Goal: Task Accomplishment & Management: Manage account settings

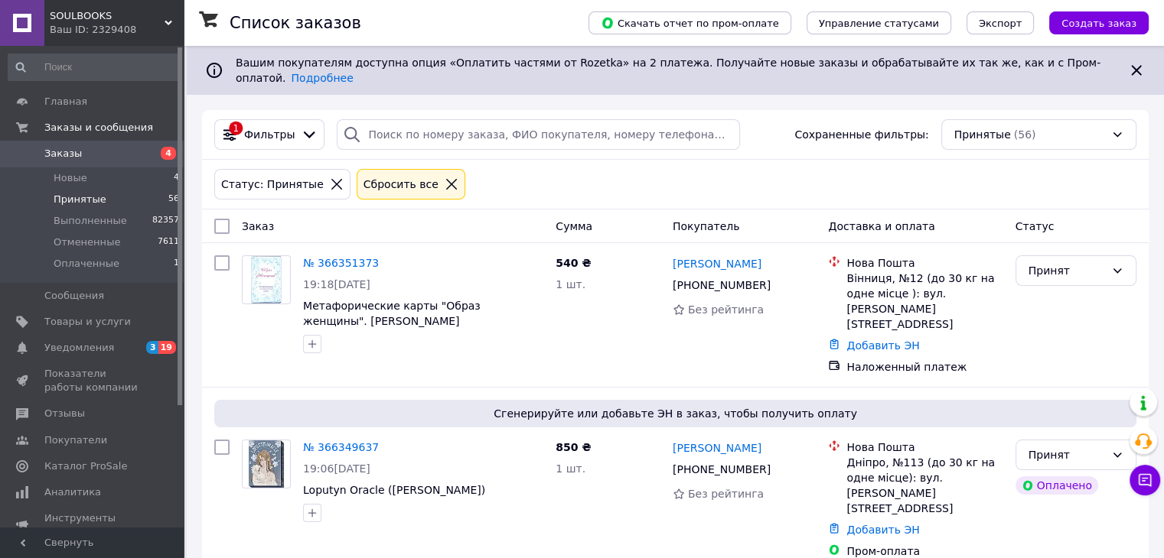
click at [83, 200] on span "Принятые" at bounding box center [80, 200] width 53 height 14
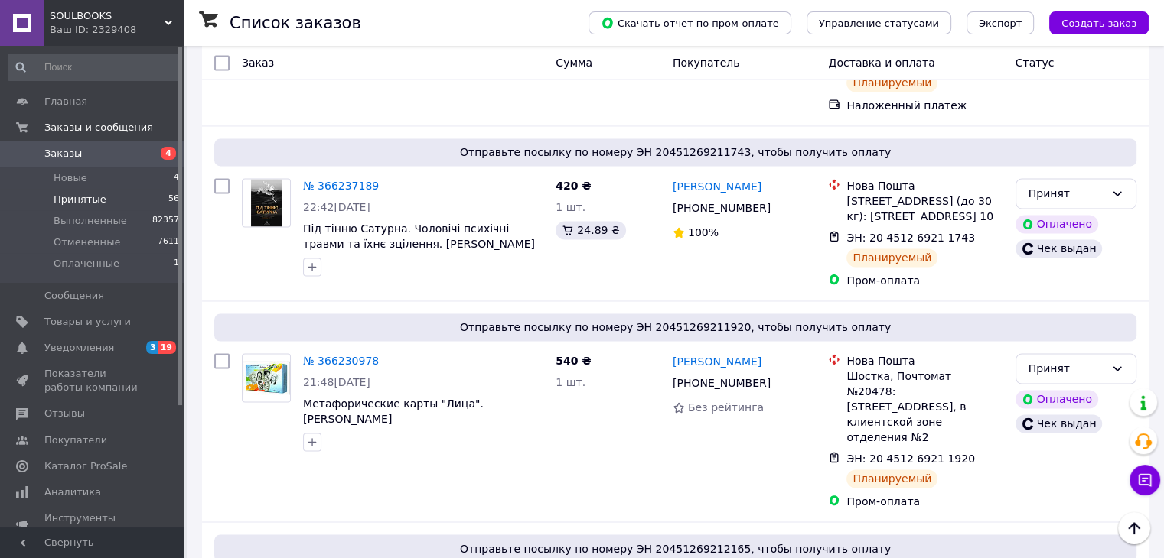
scroll to position [2448, 0]
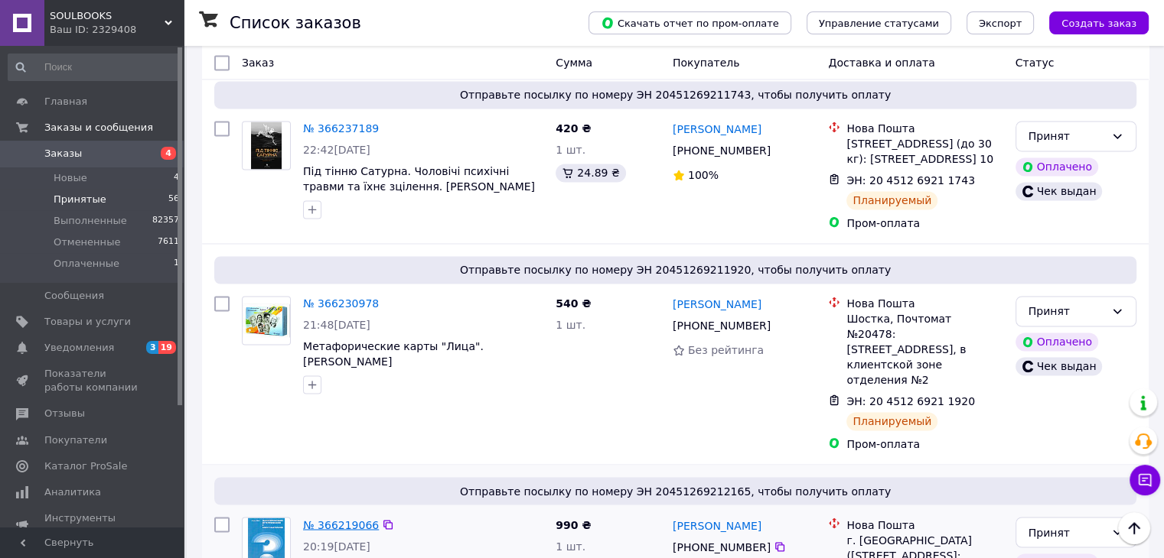
click at [335, 519] on link "№ 366219066" at bounding box center [341, 525] width 76 height 12
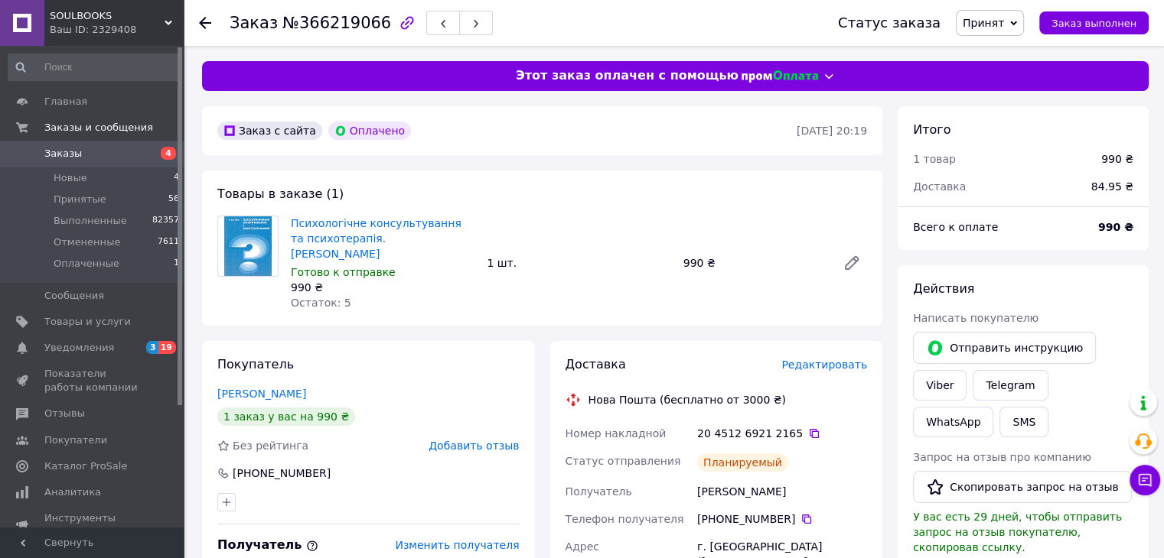
click at [68, 152] on span "Заказы" at bounding box center [62, 154] width 37 height 14
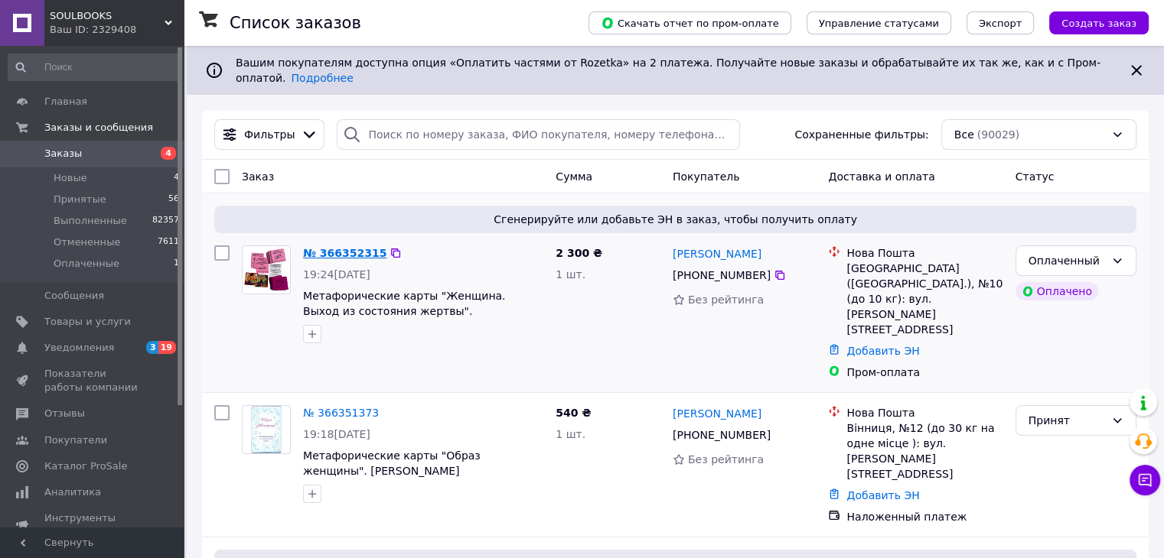
click at [324, 247] on link "№ 366352315" at bounding box center [344, 253] width 83 height 12
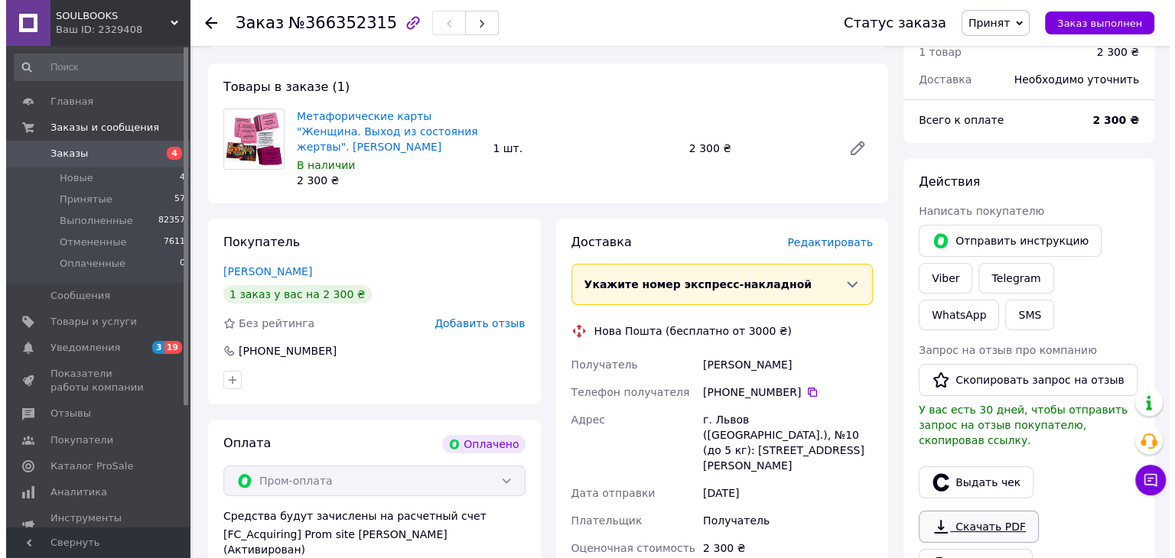
scroll to position [153, 0]
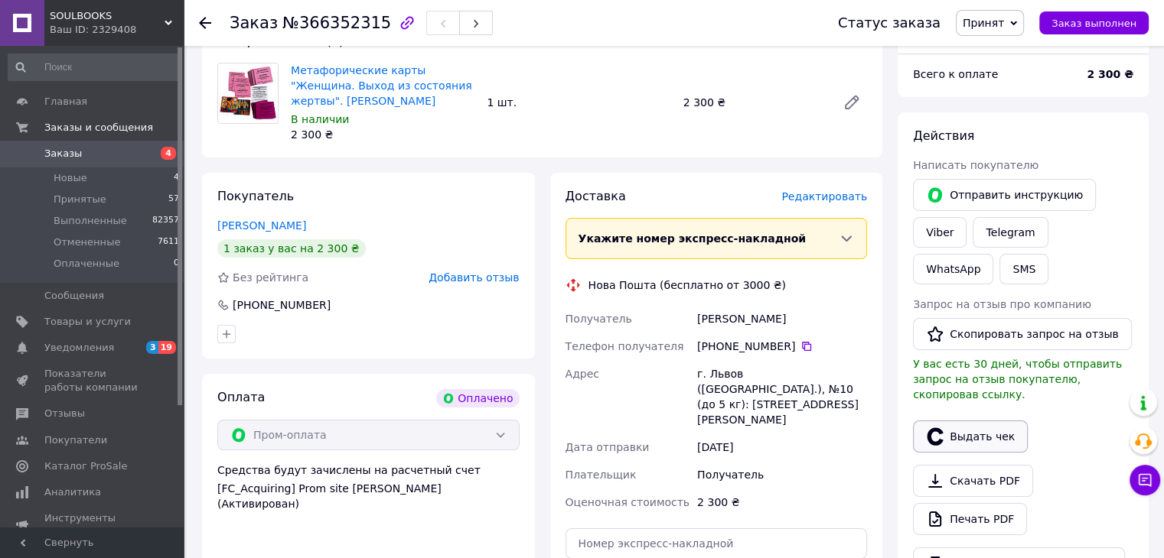
click at [965, 421] on button "Выдать чек" at bounding box center [970, 437] width 115 height 32
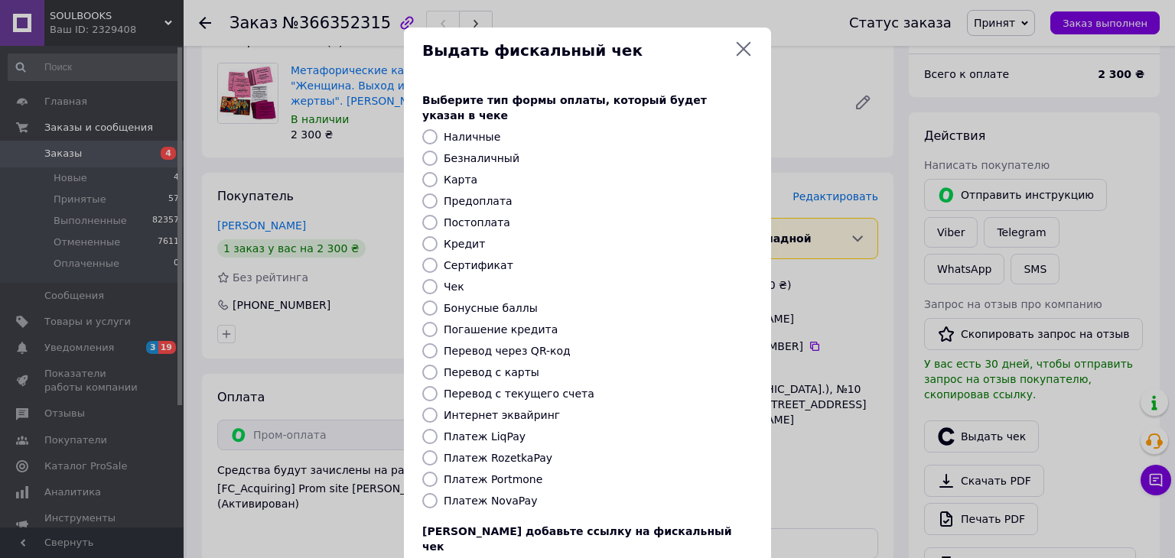
click at [510, 452] on label "Платеж RozetkaPay" at bounding box center [498, 458] width 109 height 12
click at [438, 451] on input "Платеж RozetkaPay" at bounding box center [429, 458] width 15 height 15
radio input "true"
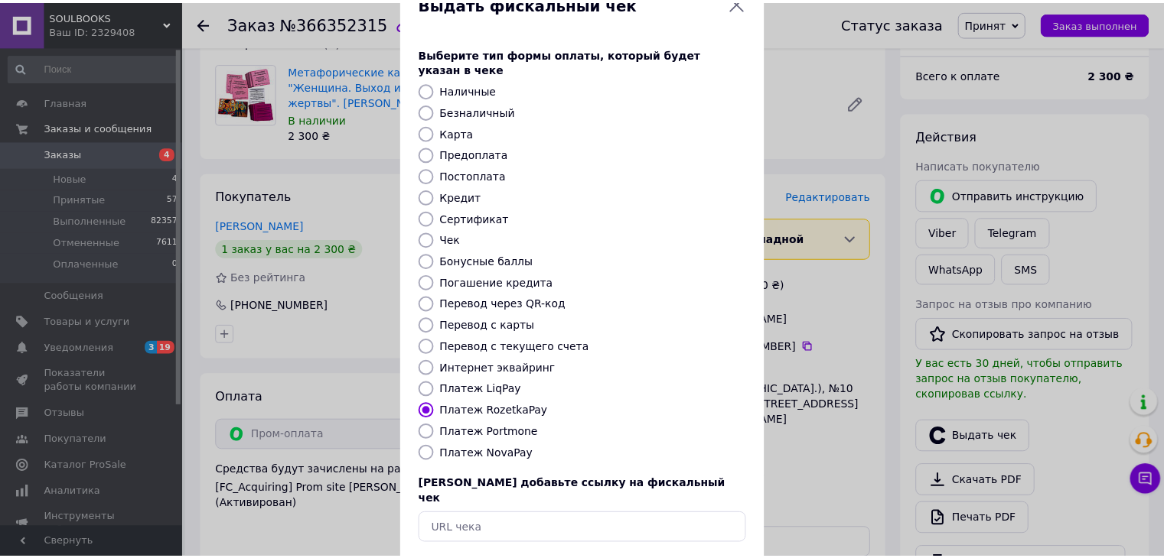
scroll to position [98, 0]
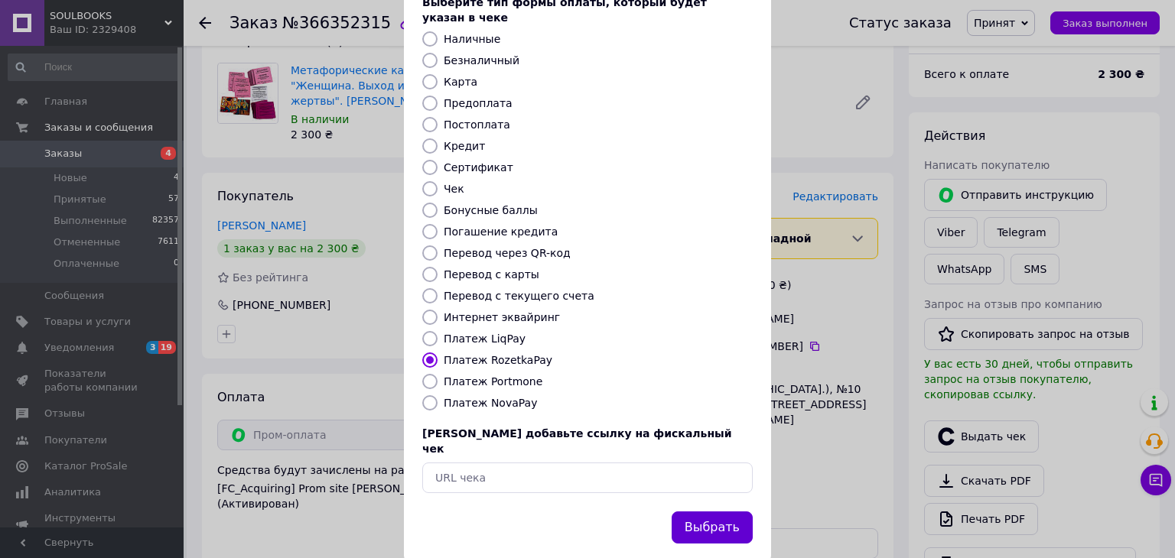
click at [716, 512] on button "Выбрать" at bounding box center [712, 528] width 81 height 33
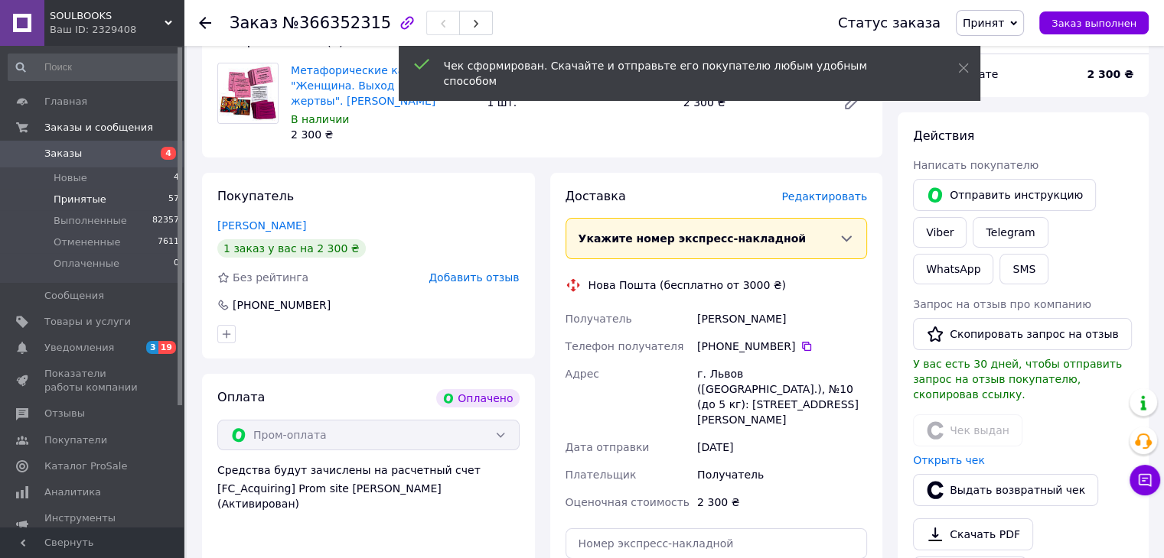
click at [73, 197] on span "Принятые" at bounding box center [80, 200] width 53 height 14
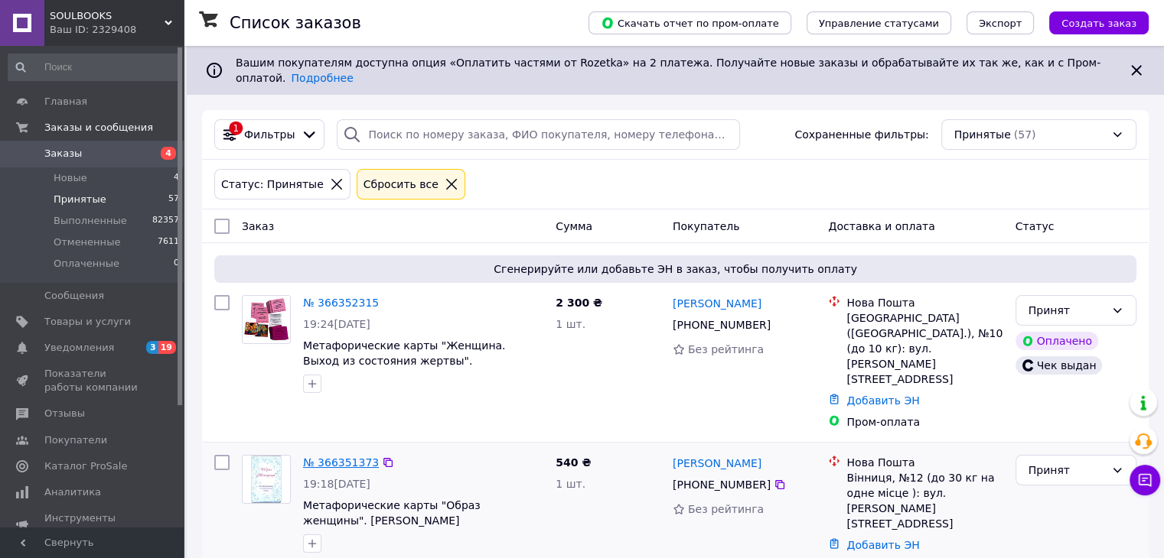
click at [330, 457] on link "№ 366351373" at bounding box center [341, 463] width 76 height 12
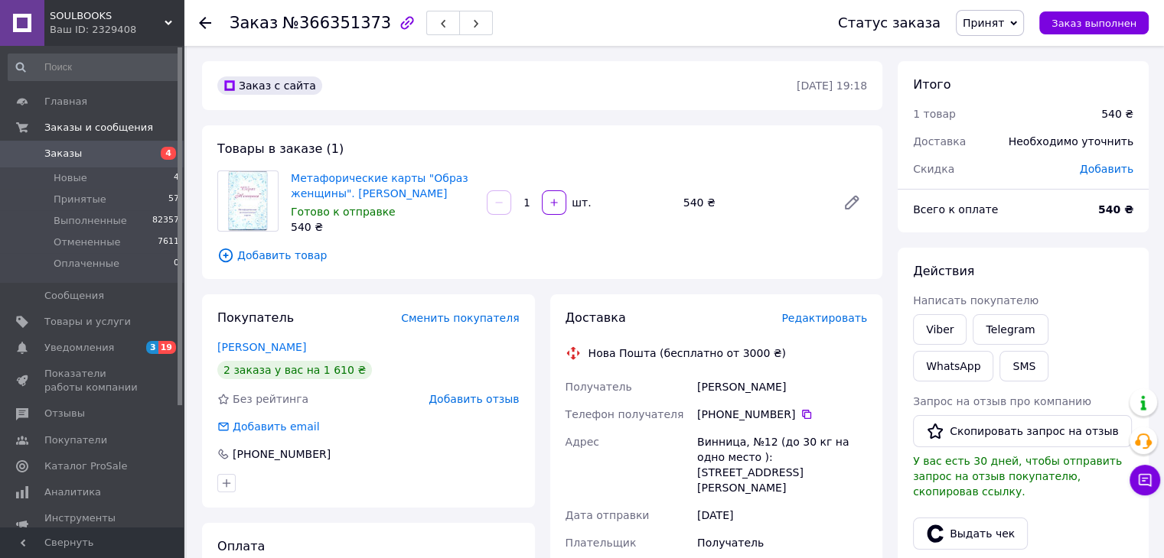
click at [832, 322] on span "Редактировать" at bounding box center [824, 318] width 86 height 12
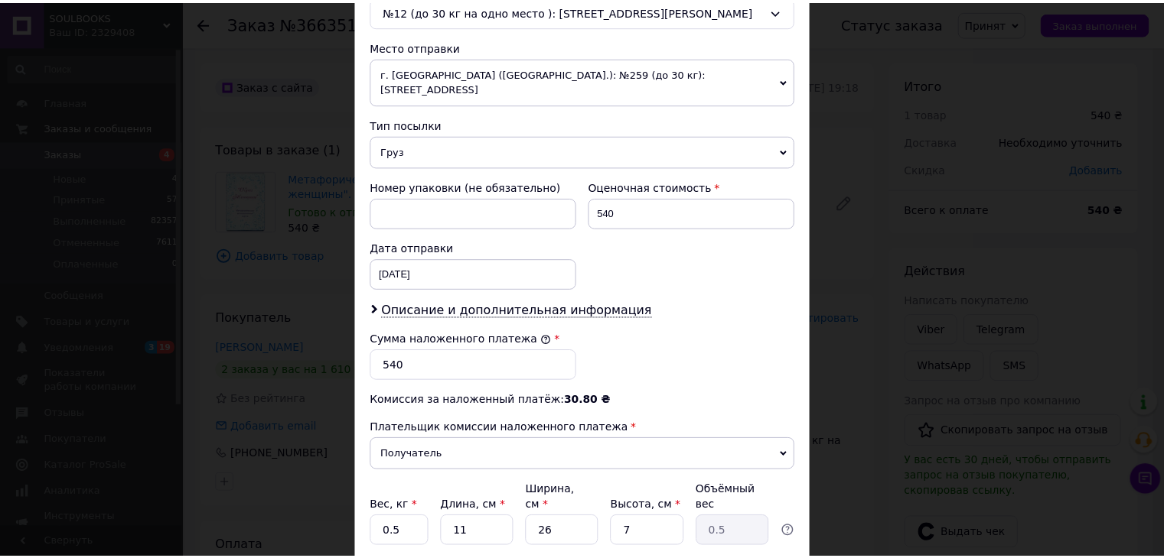
scroll to position [604, 0]
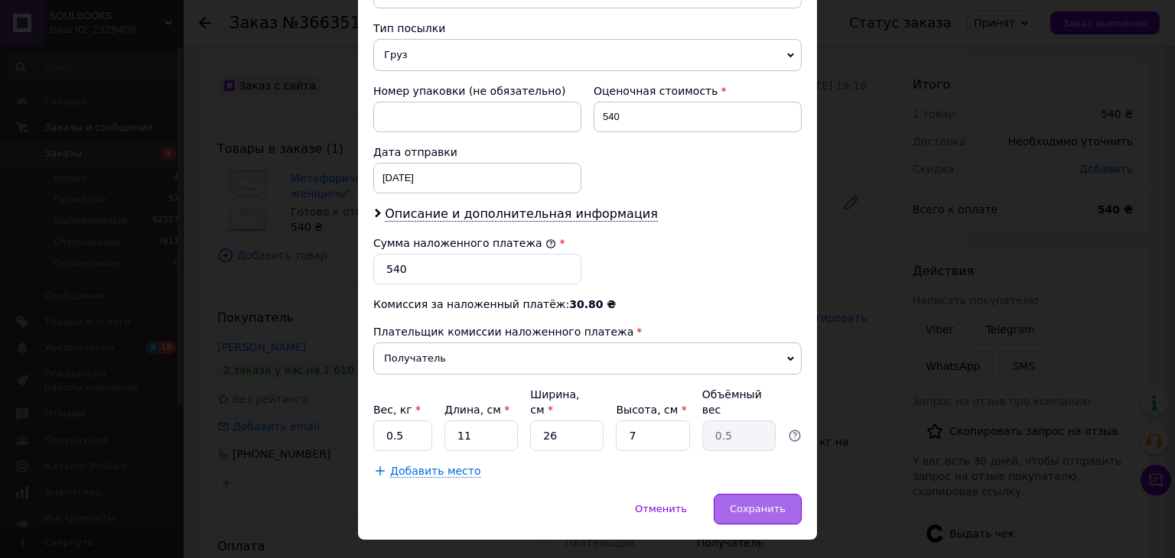
click at [763, 503] on span "Сохранить" at bounding box center [758, 508] width 56 height 11
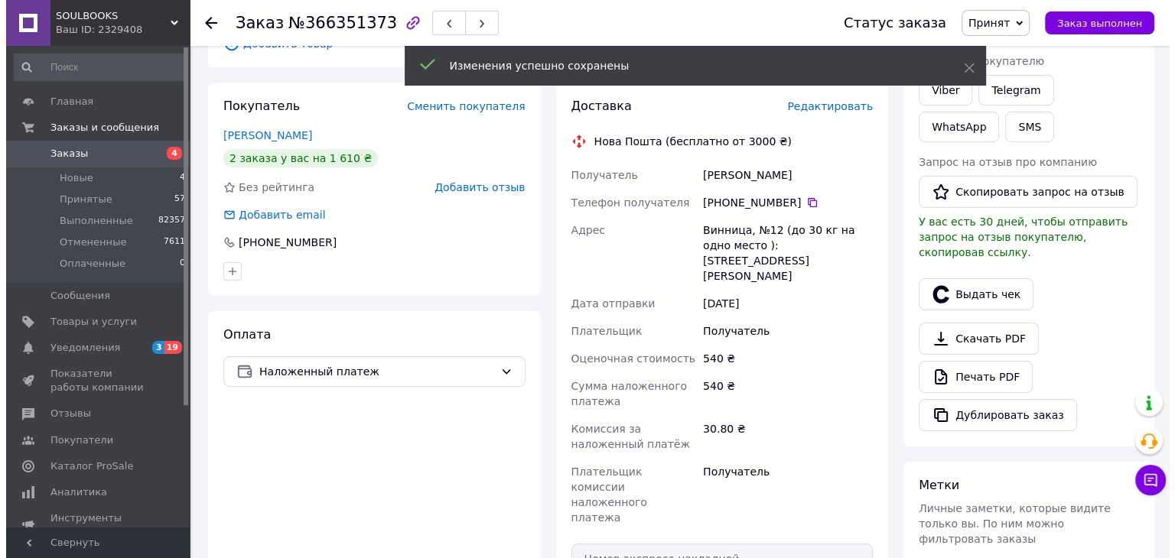
scroll to position [306, 0]
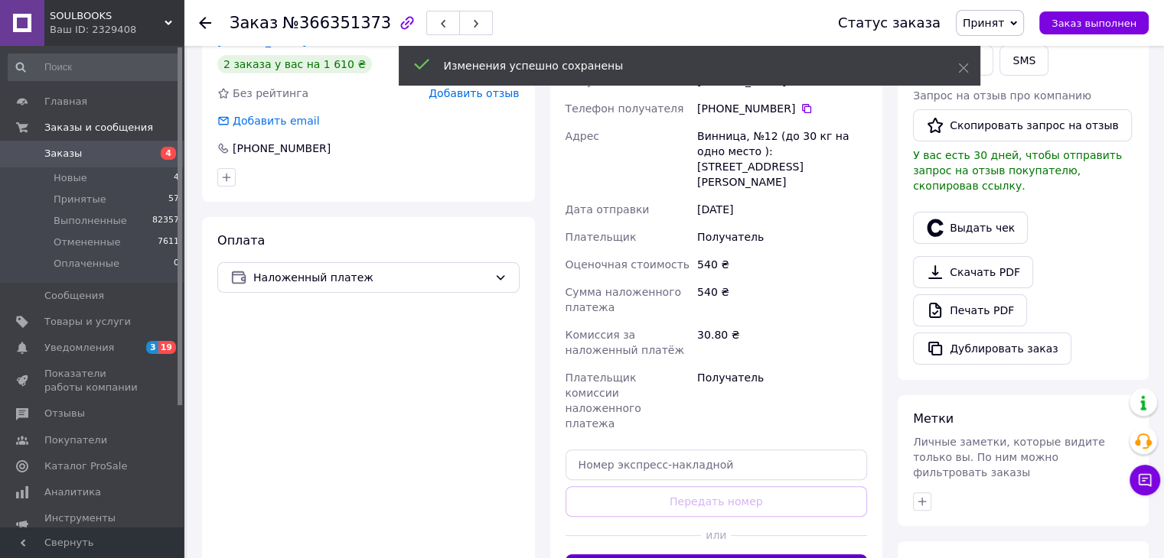
click at [965, 222] on button "Выдать чек" at bounding box center [970, 228] width 115 height 32
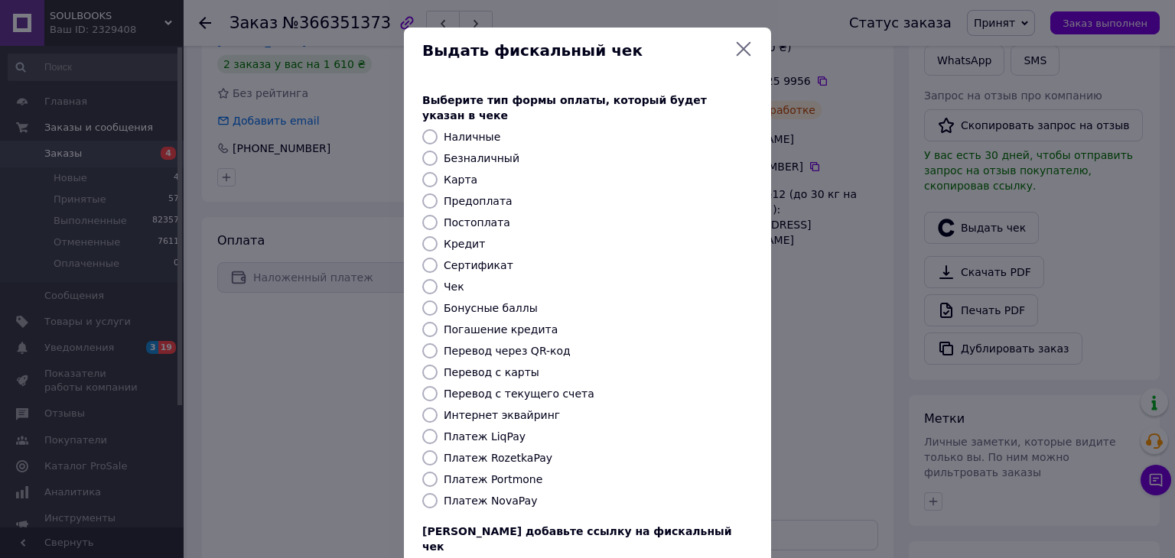
click at [514, 495] on label "Платеж NovaPay" at bounding box center [490, 501] width 93 height 12
click at [438, 493] on input "Платеж NovaPay" at bounding box center [429, 500] width 15 height 15
radio input "true"
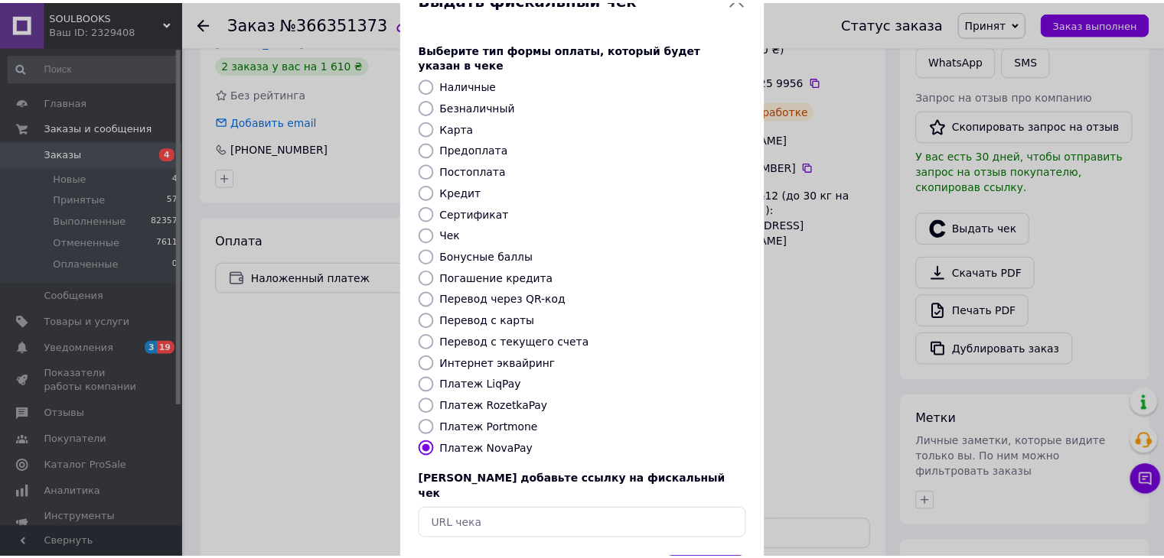
scroll to position [98, 0]
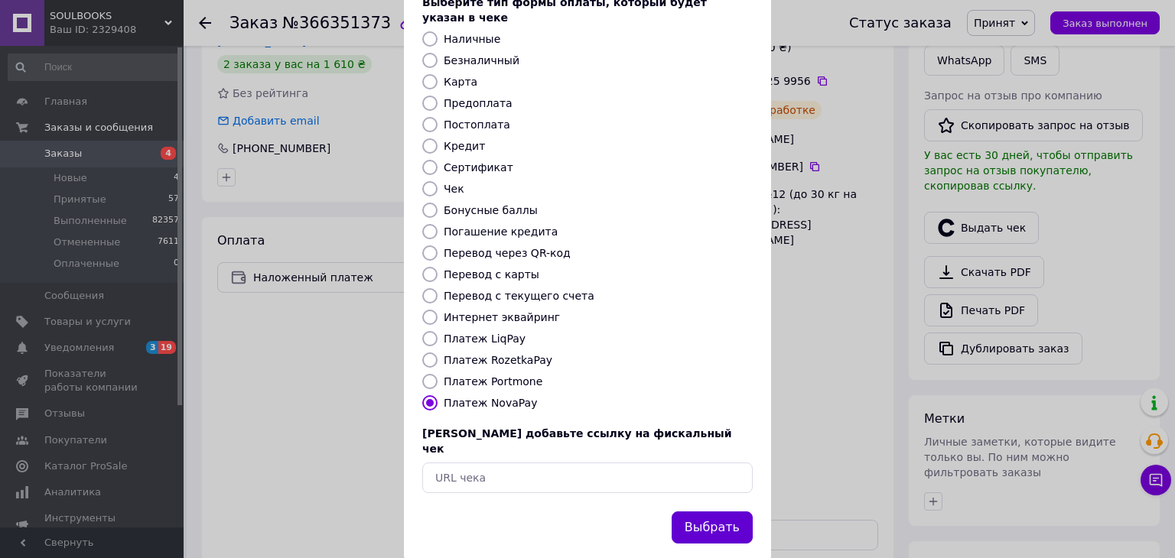
click at [704, 512] on button "Выбрать" at bounding box center [712, 528] width 81 height 33
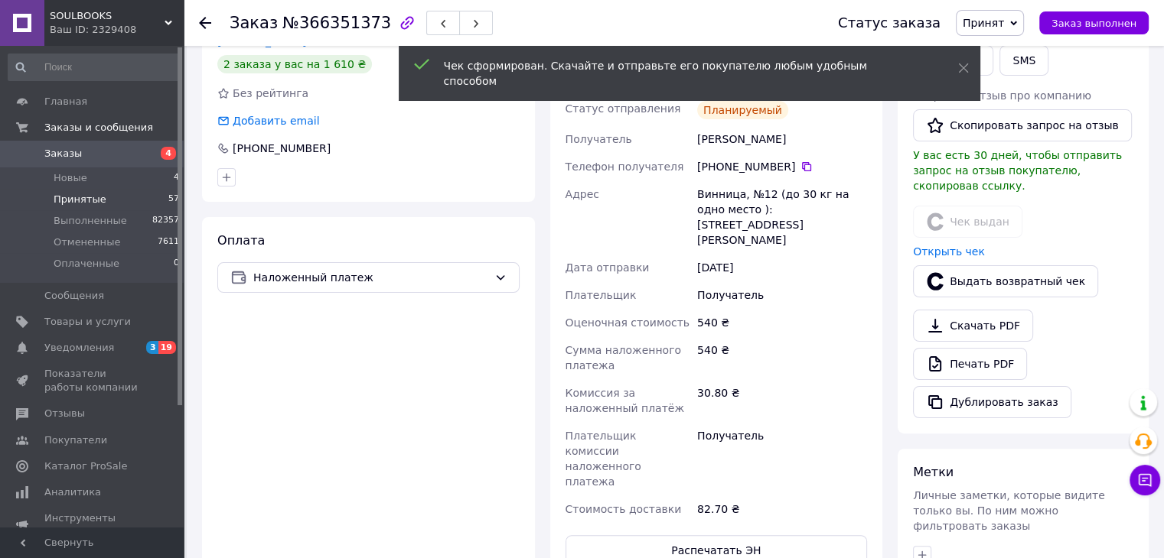
click at [61, 200] on span "Принятые" at bounding box center [80, 200] width 53 height 14
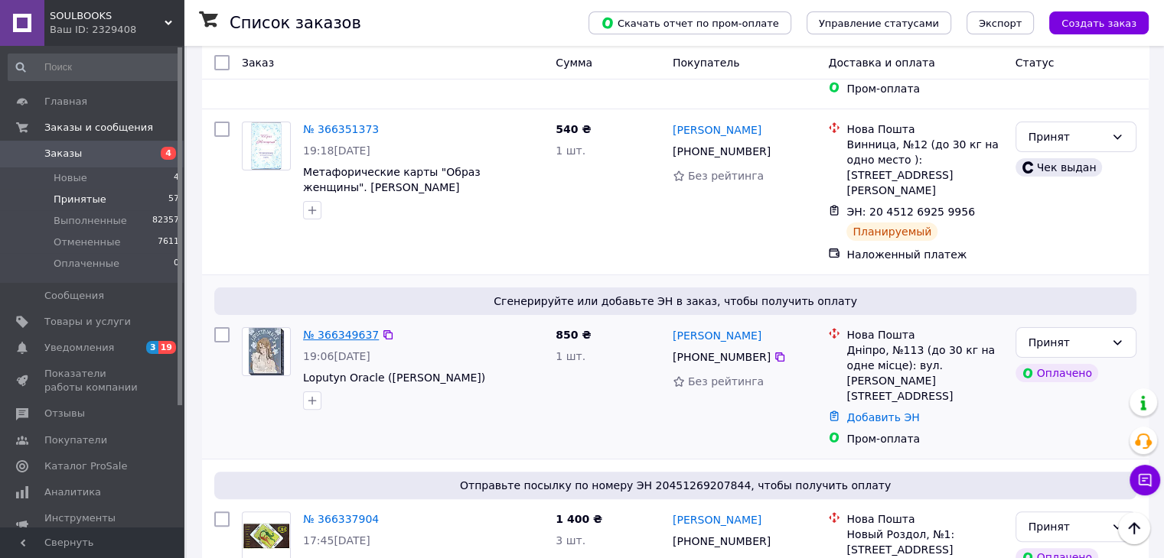
click at [338, 329] on link "№ 366349637" at bounding box center [341, 335] width 76 height 12
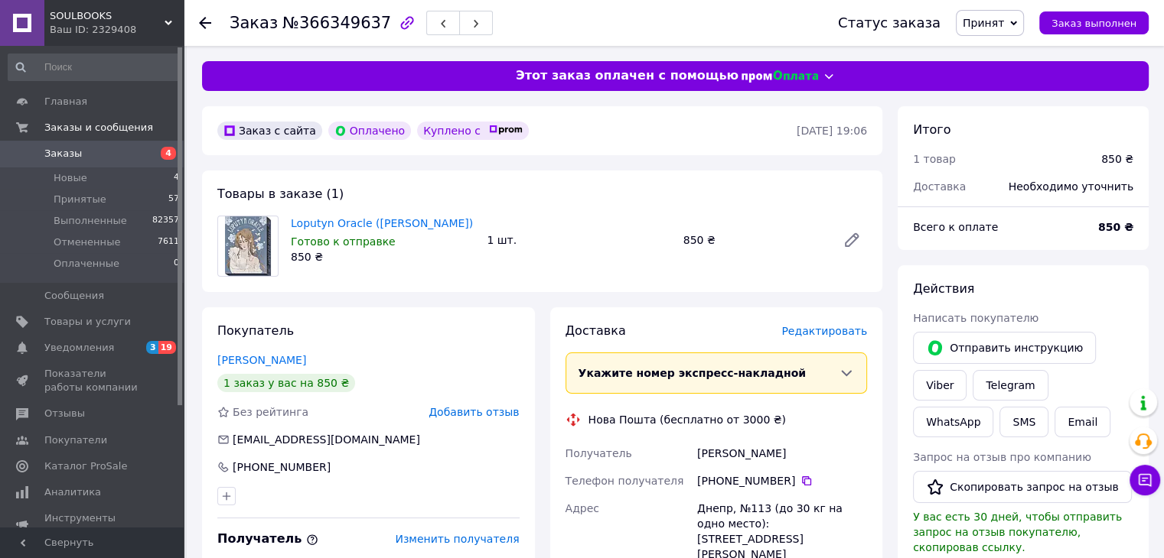
click at [835, 334] on span "Редактировать" at bounding box center [824, 331] width 86 height 12
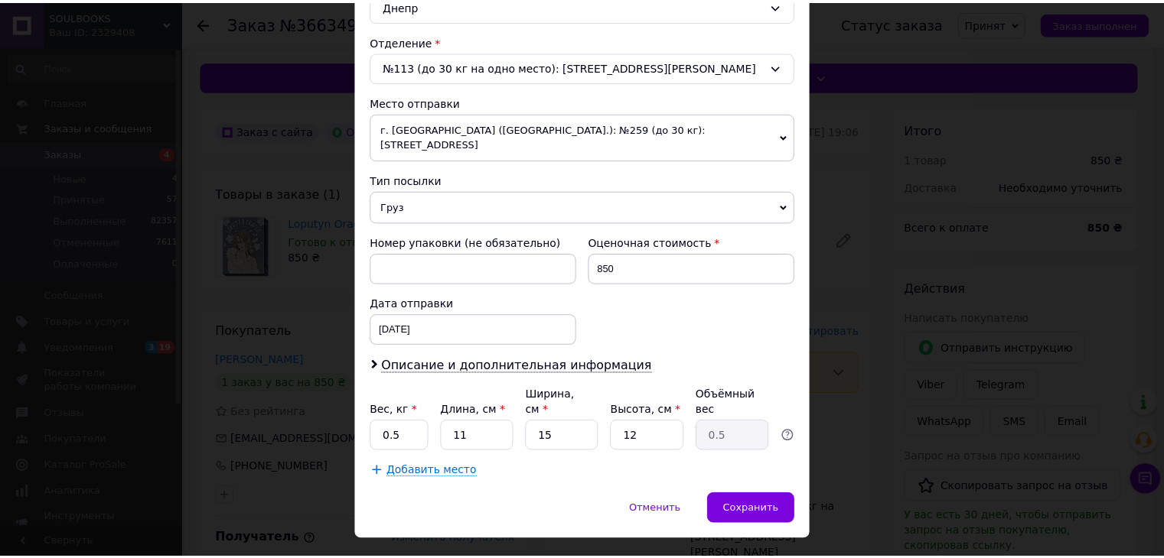
scroll to position [376, 0]
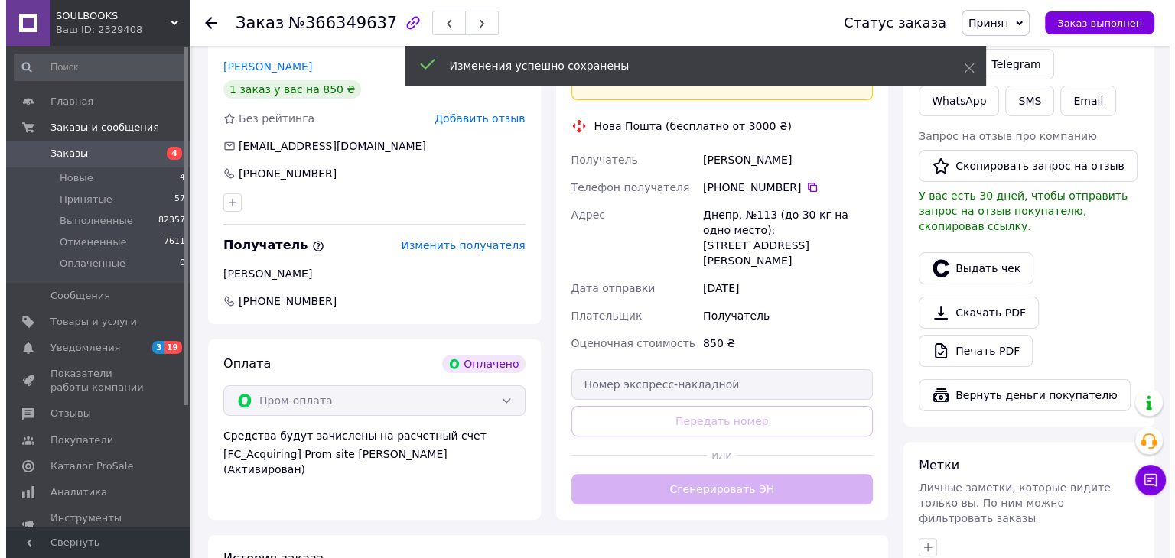
scroll to position [306, 0]
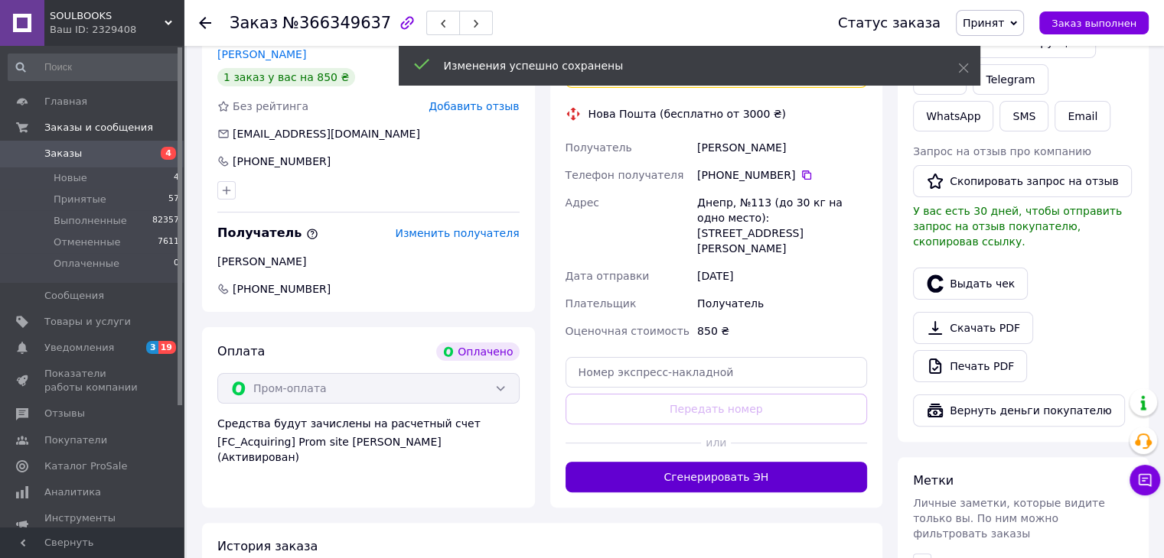
click at [782, 464] on button "Сгенерировать ЭН" at bounding box center [716, 477] width 302 height 31
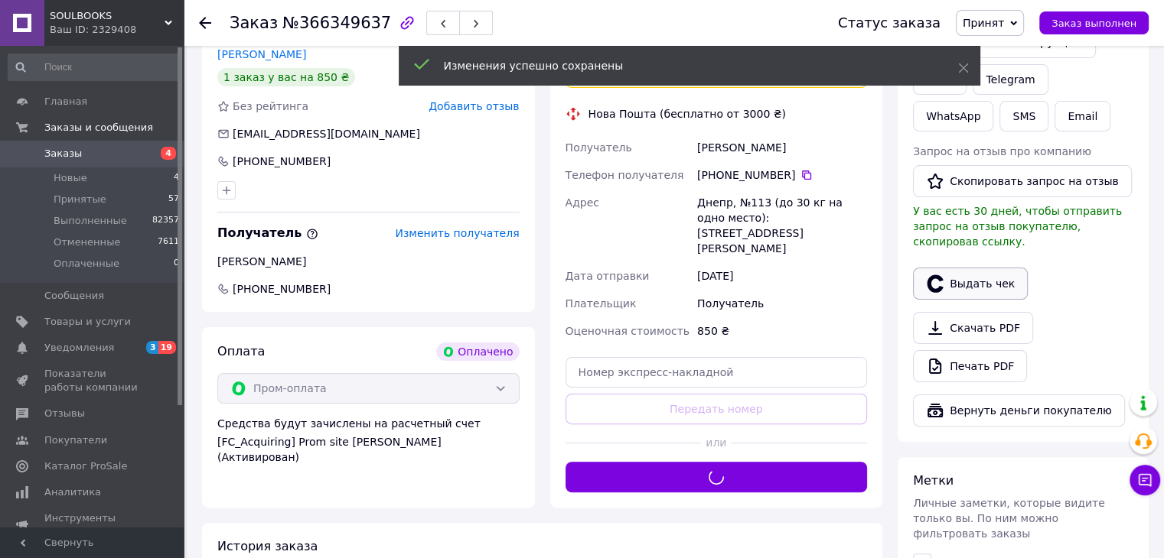
click at [965, 268] on button "Выдать чек" at bounding box center [970, 284] width 115 height 32
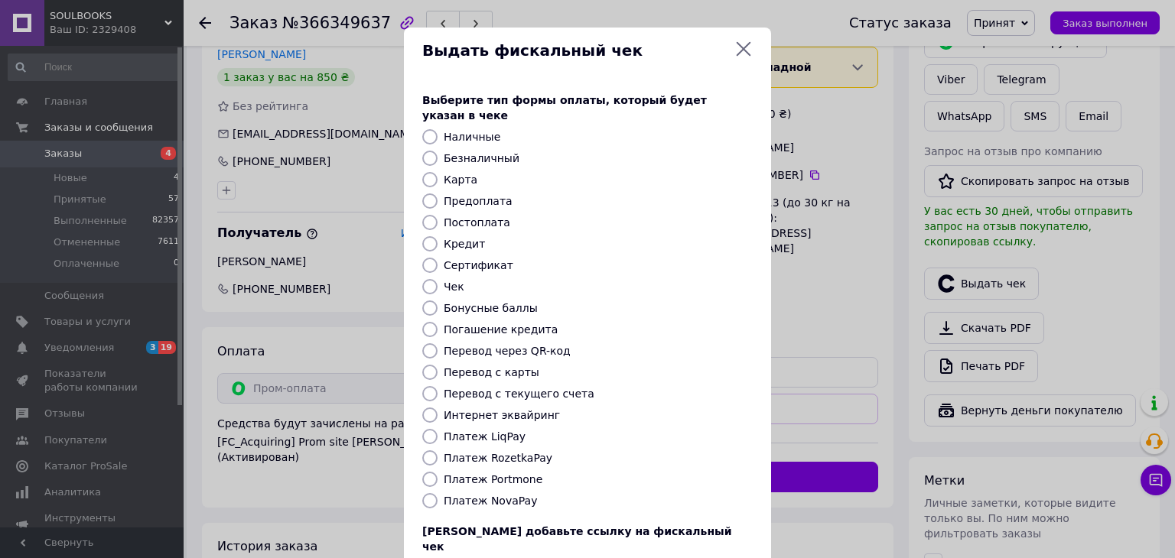
click at [483, 452] on label "Платеж RozetkaPay" at bounding box center [498, 458] width 109 height 12
click at [438, 451] on input "Платеж RozetkaPay" at bounding box center [429, 458] width 15 height 15
radio input "true"
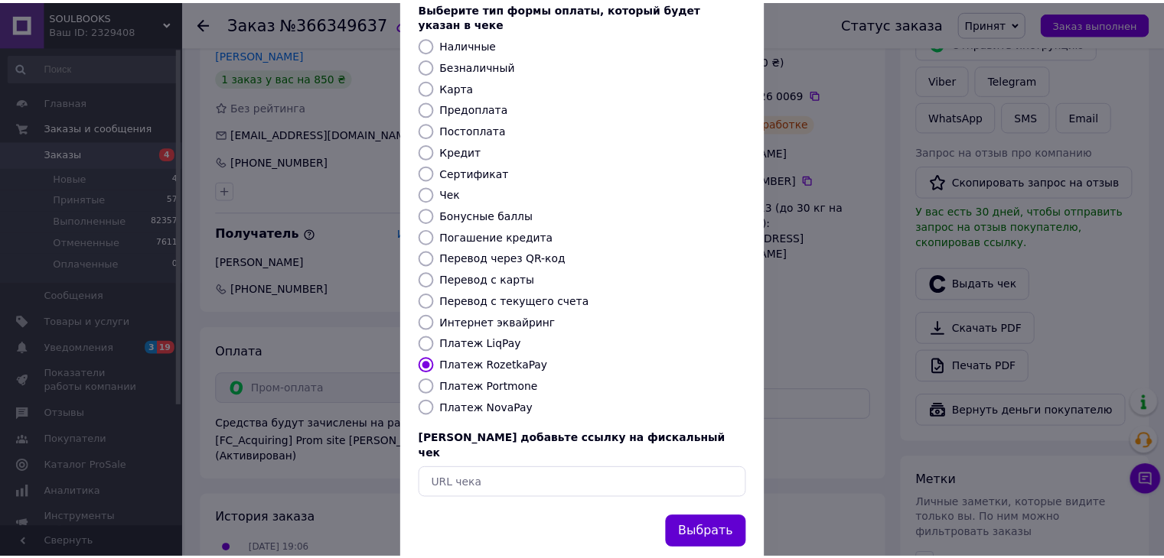
scroll to position [98, 0]
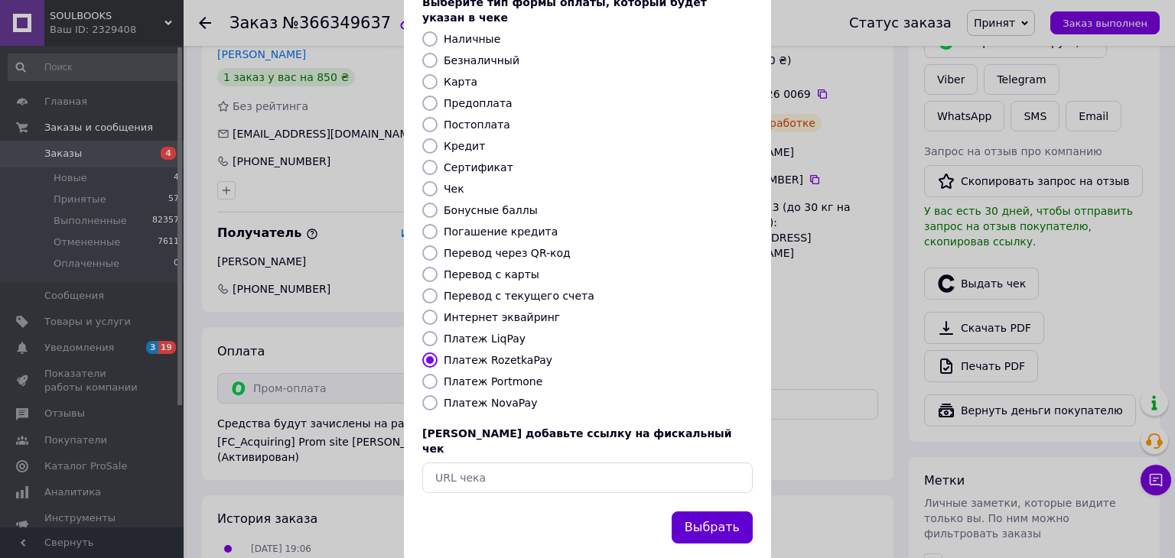
click at [731, 512] on button "Выбрать" at bounding box center [712, 528] width 81 height 33
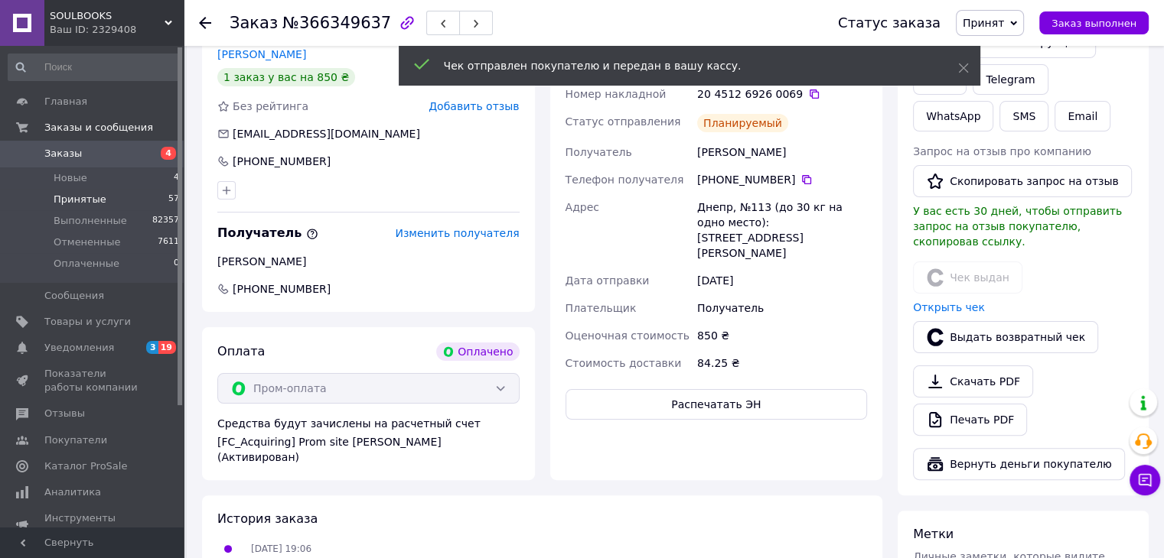
click at [77, 195] on span "Принятые" at bounding box center [80, 200] width 53 height 14
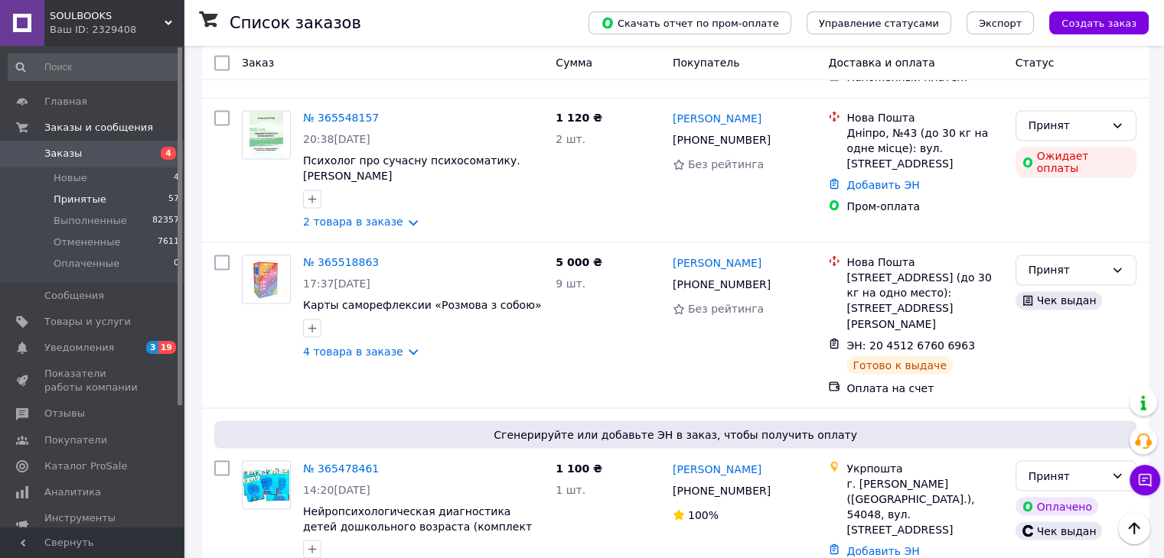
scroll to position [8492, 0]
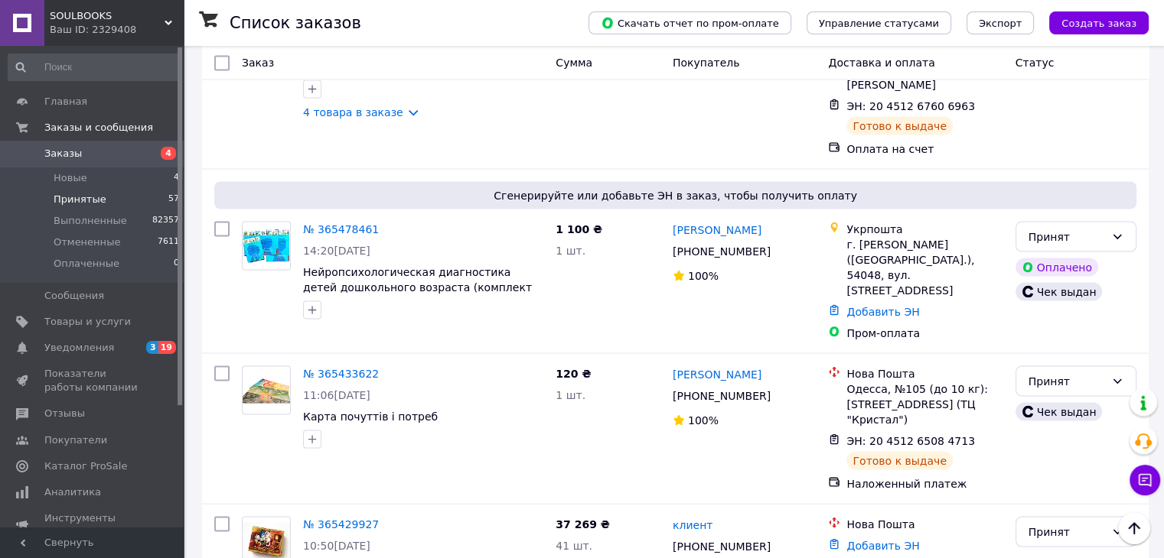
click at [1056, 209] on li "Отменен" at bounding box center [1074, 206] width 119 height 28
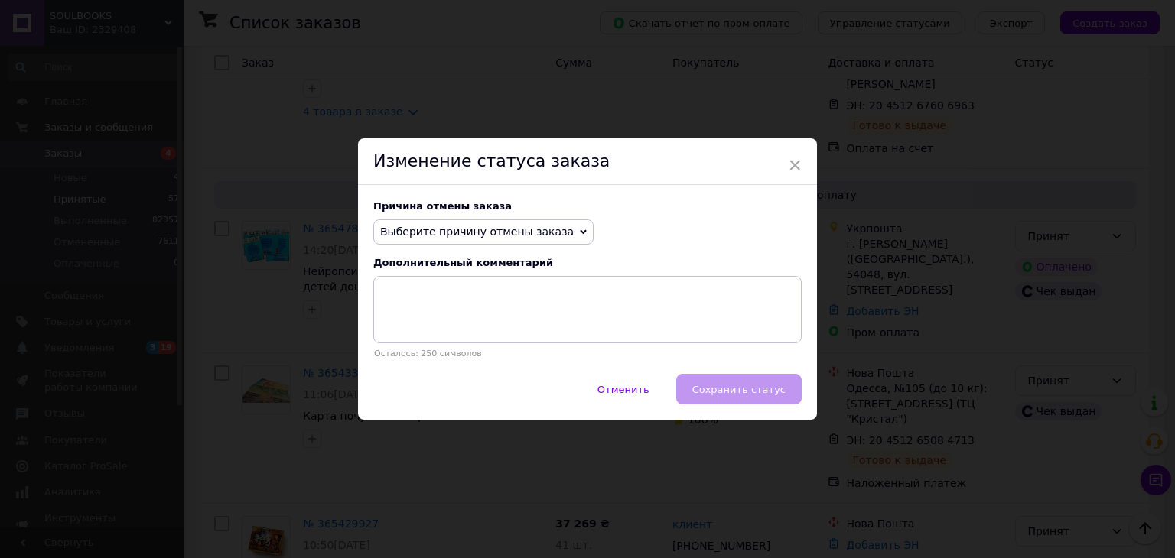
click at [486, 231] on span "Выберите причину отмены заказа" at bounding box center [477, 232] width 194 height 12
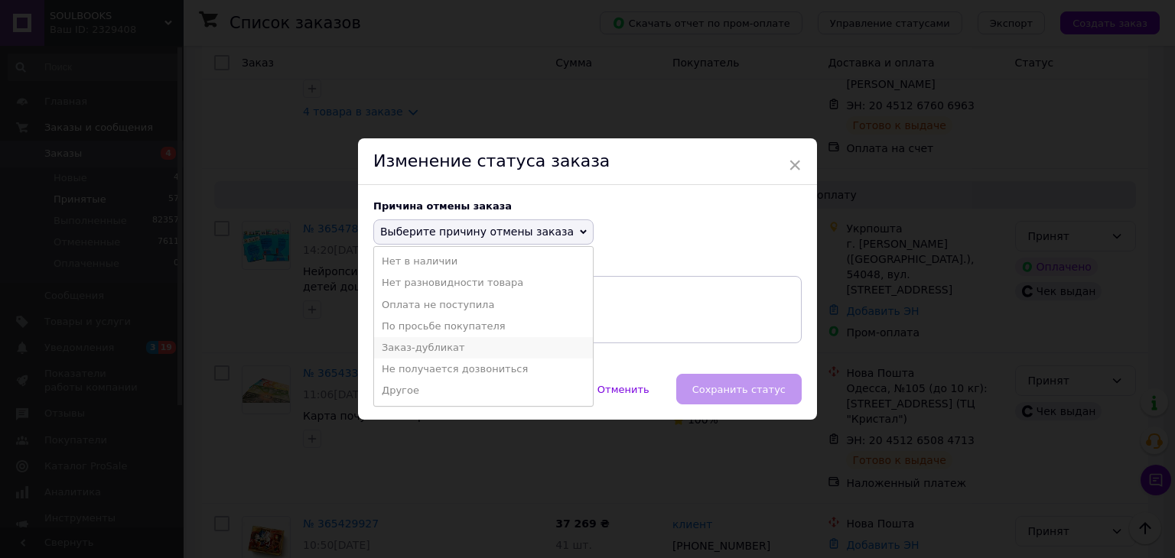
click at [417, 350] on li "Заказ-дубликат" at bounding box center [483, 347] width 219 height 21
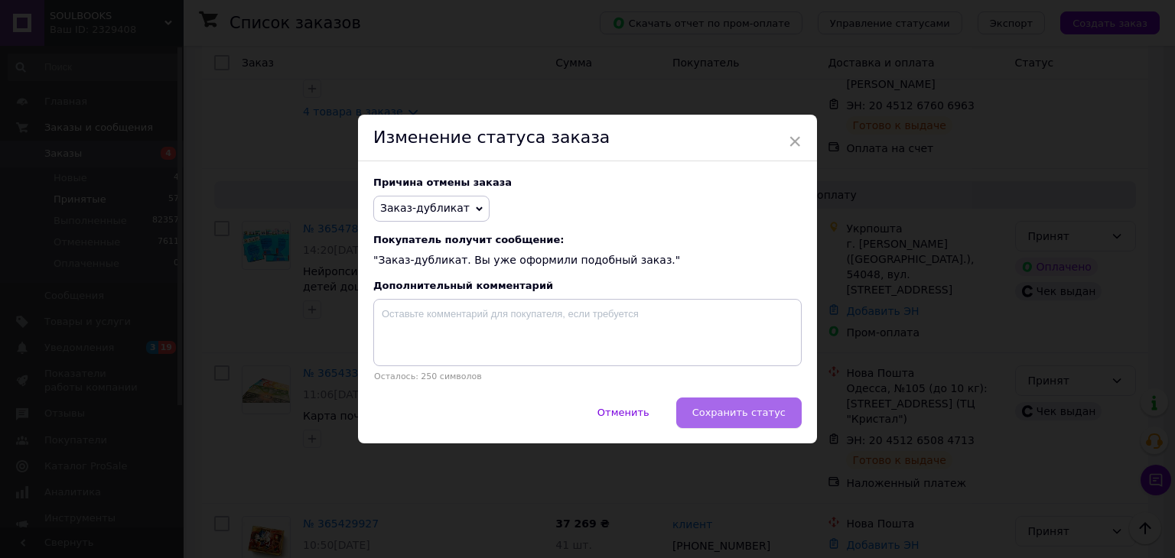
click at [742, 417] on span "Сохранить статус" at bounding box center [738, 412] width 93 height 11
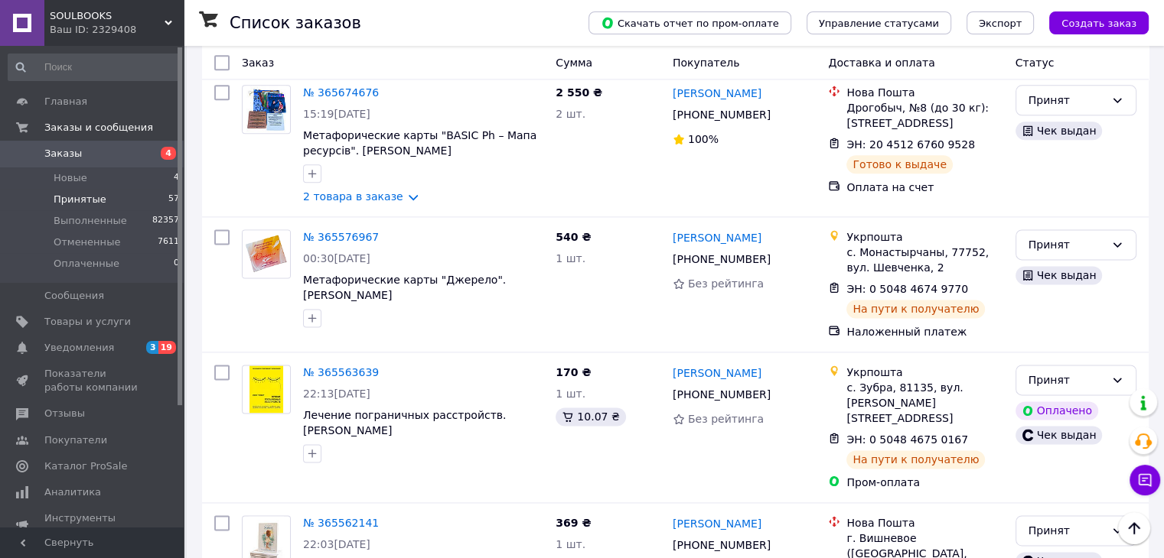
scroll to position [7727, 0]
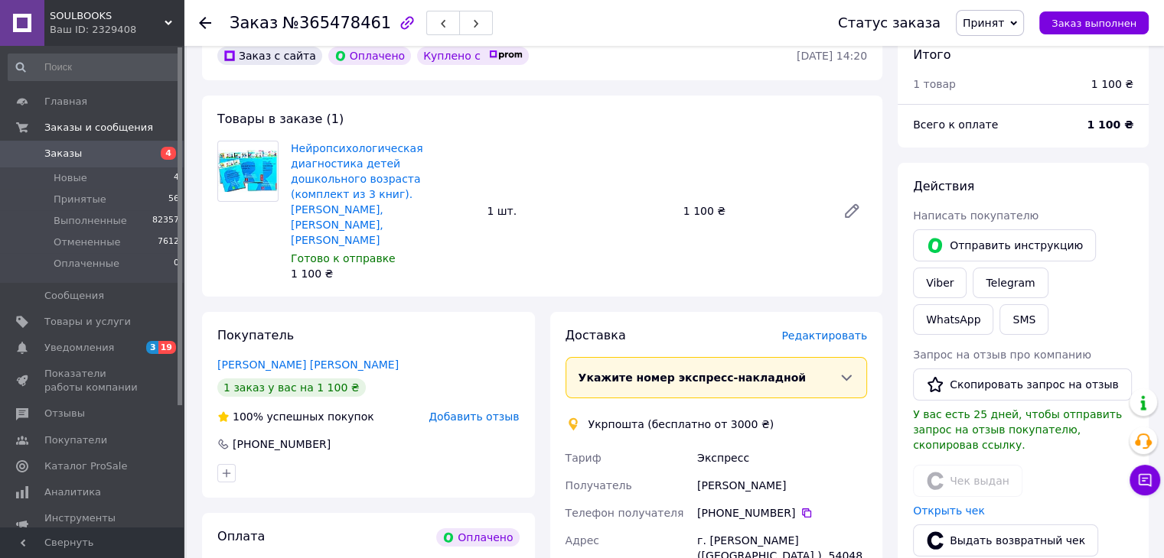
scroll to position [74, 0]
click at [949, 282] on link "Viber" at bounding box center [940, 284] width 54 height 31
click at [74, 200] on span "Принятые" at bounding box center [80, 200] width 53 height 14
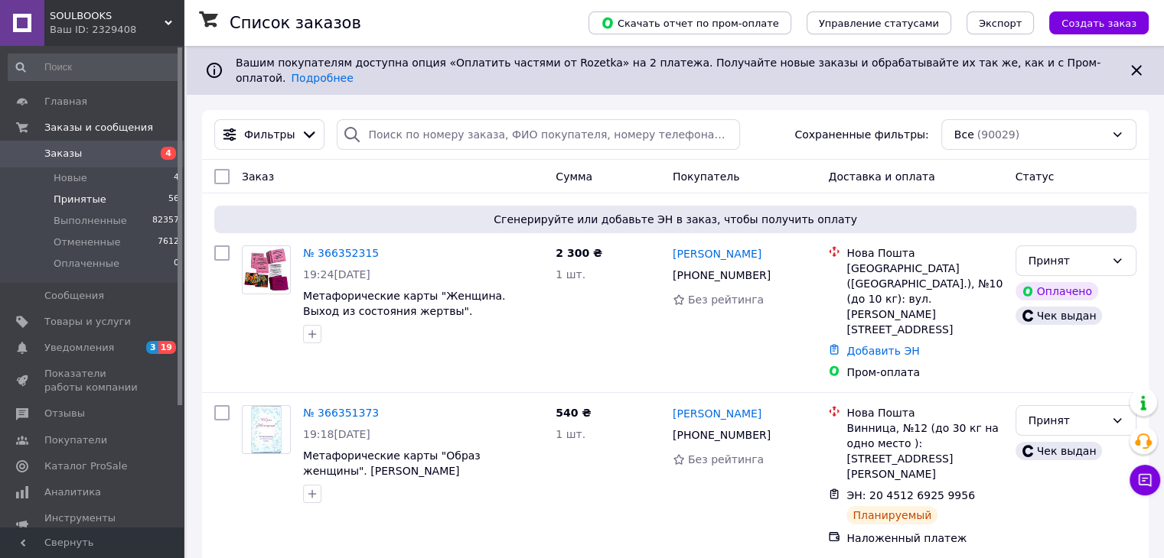
click at [108, 197] on li "Принятые 56" at bounding box center [94, 199] width 188 height 21
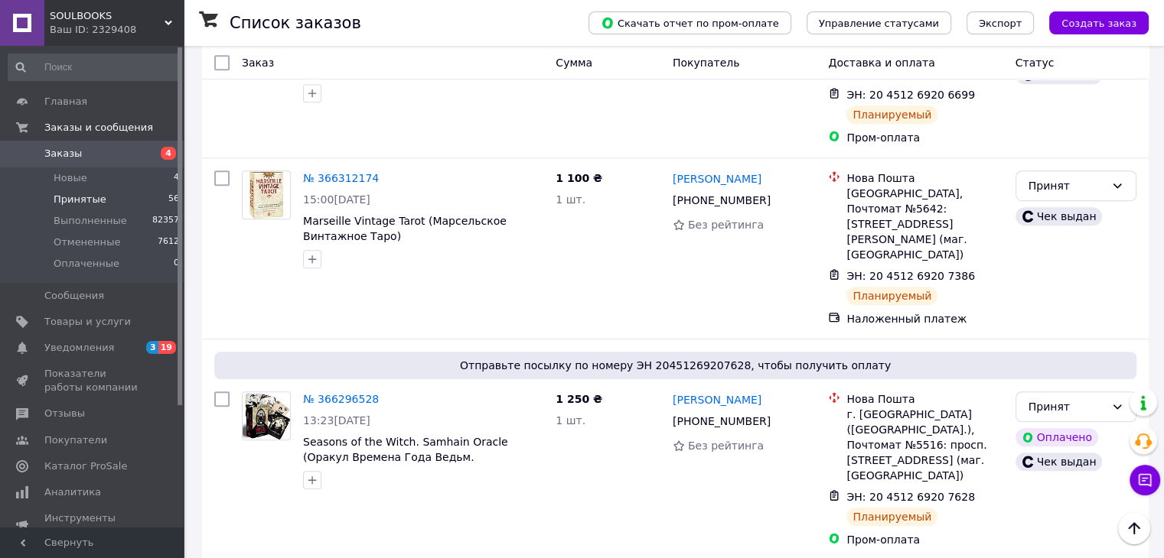
scroll to position [865, 0]
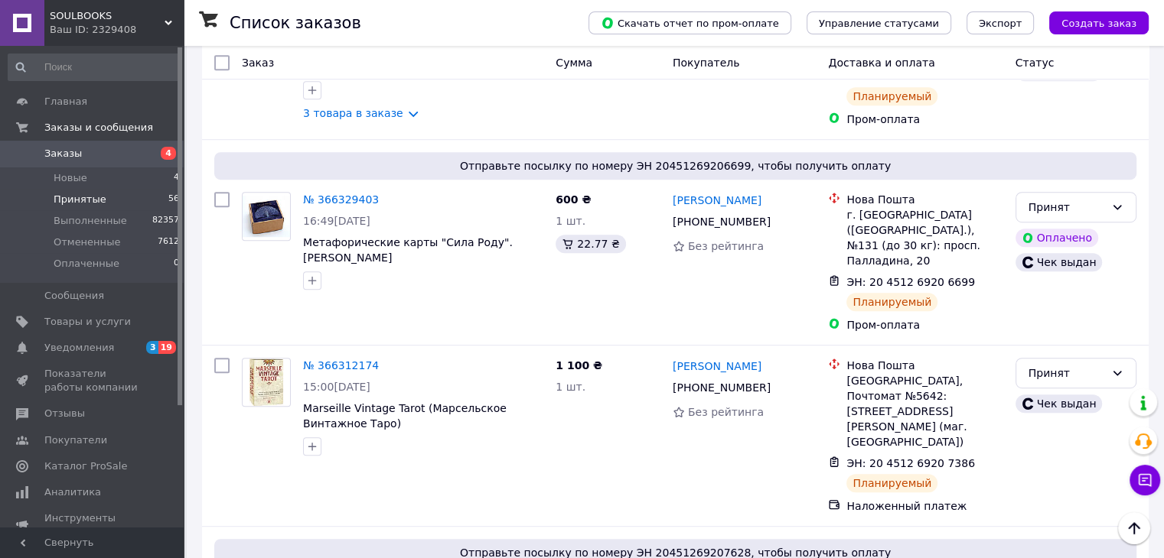
click at [62, 197] on span "Принятые" at bounding box center [80, 200] width 53 height 14
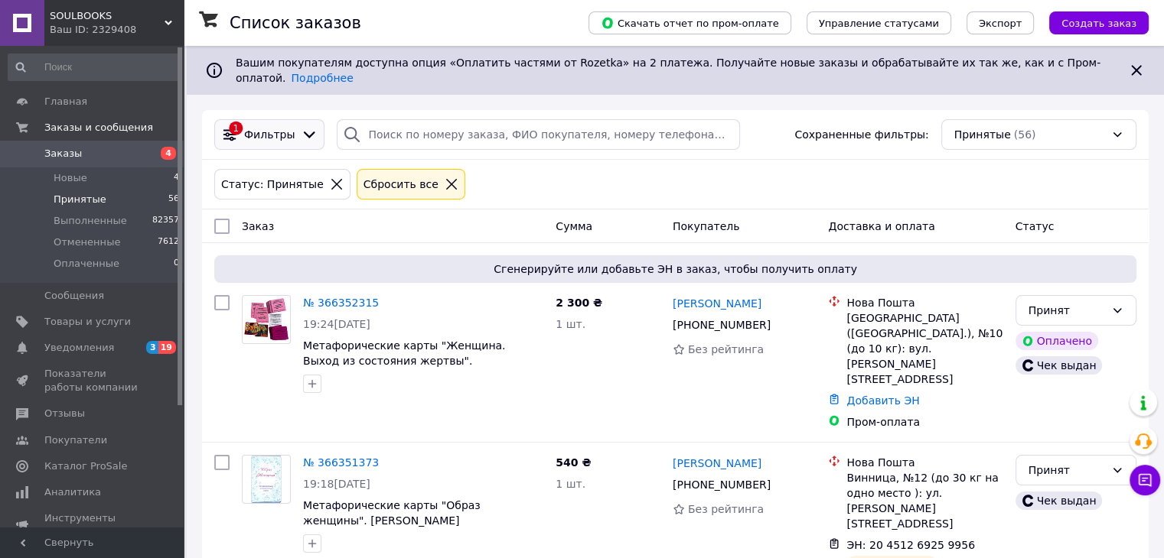
click at [260, 127] on span "Фильтры" at bounding box center [269, 134] width 50 height 15
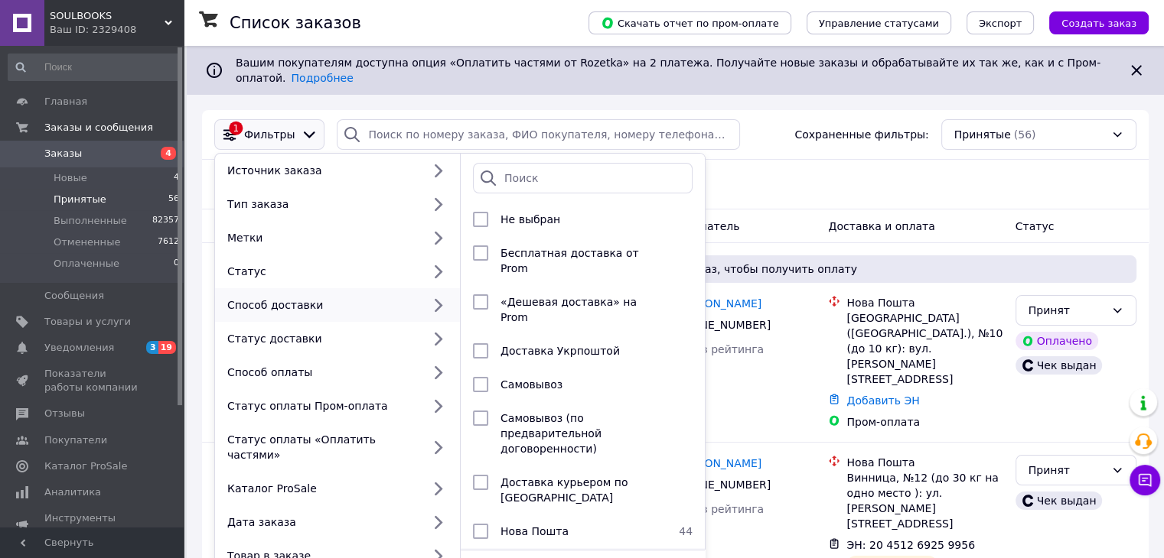
click at [483, 558] on input "checkbox" at bounding box center [480, 565] width 15 height 15
checkbox input "true"
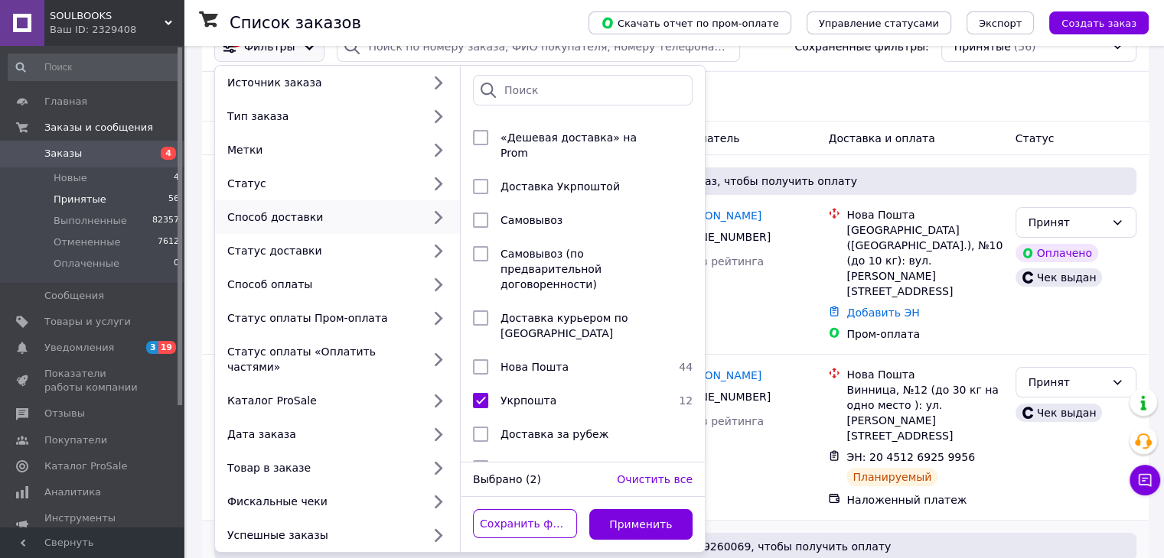
scroll to position [153, 0]
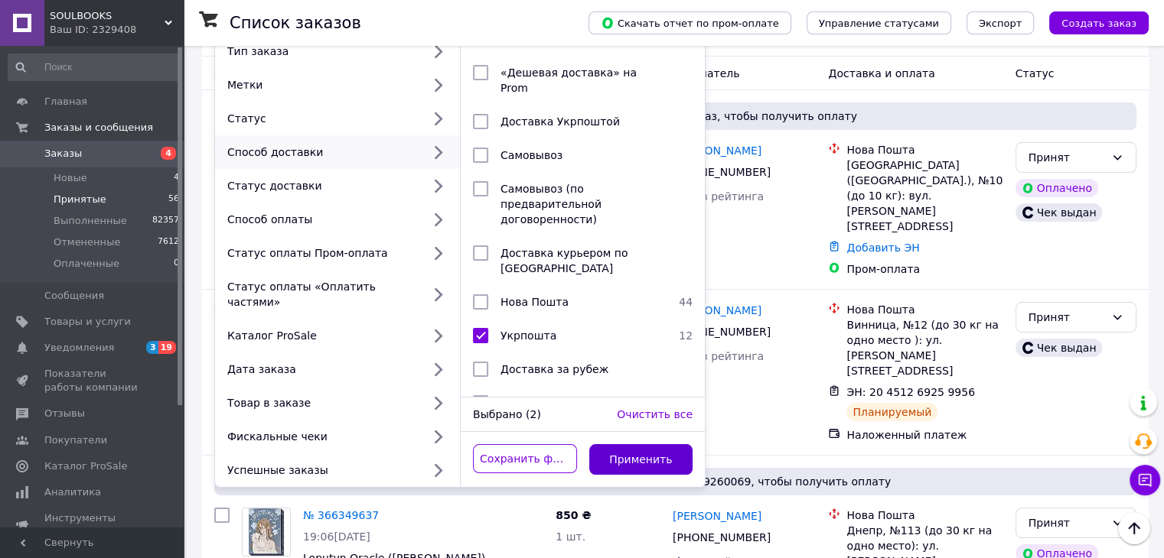
click at [645, 444] on button "Применить" at bounding box center [641, 459] width 104 height 31
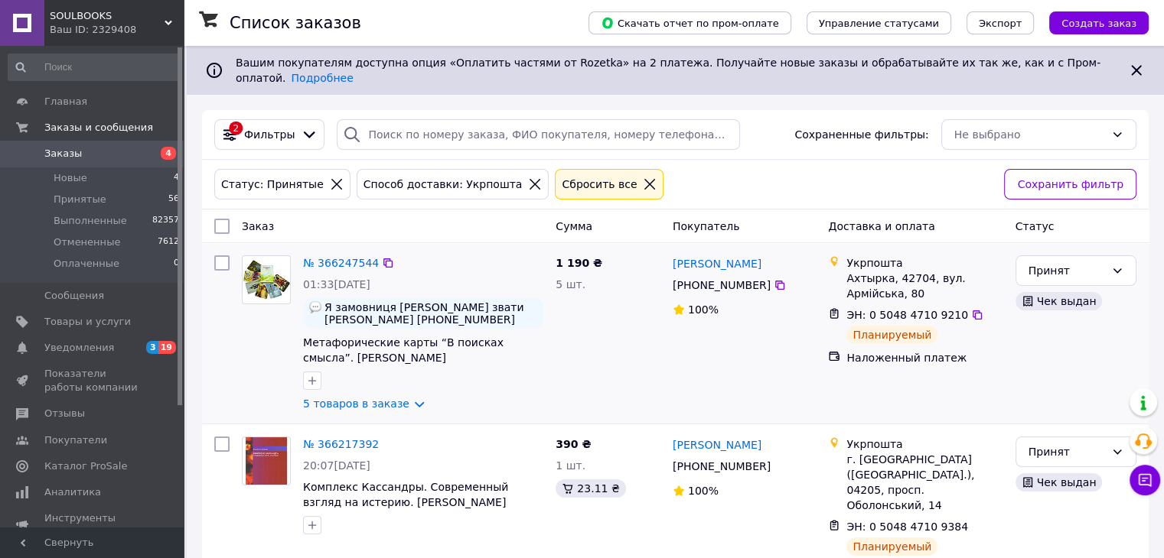
click at [220, 256] on input "checkbox" at bounding box center [221, 263] width 15 height 15
checkbox input "true"
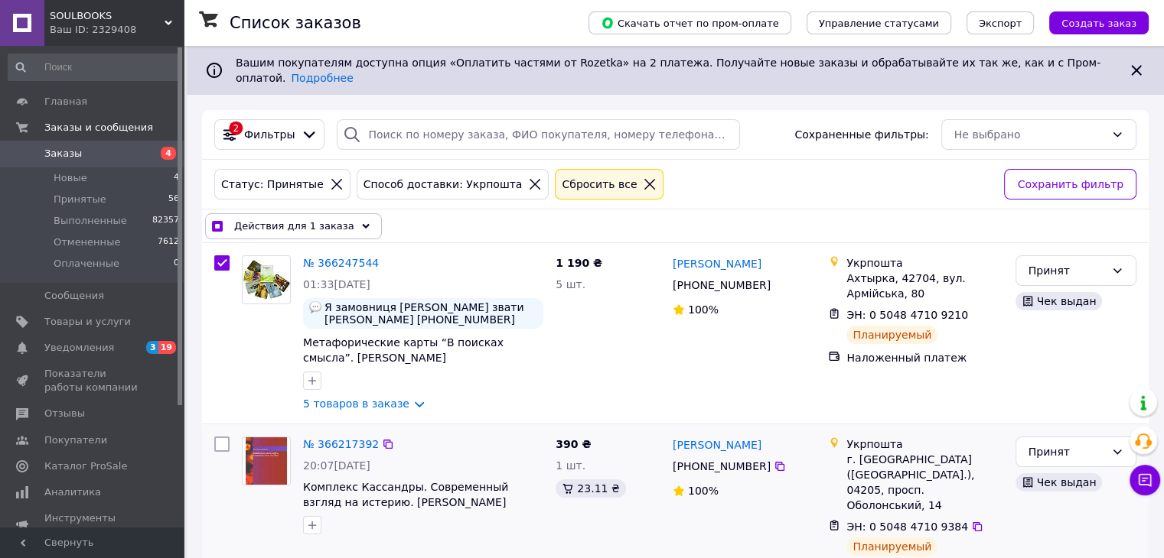
click at [220, 437] on input "checkbox" at bounding box center [221, 444] width 15 height 15
checkbox input "true"
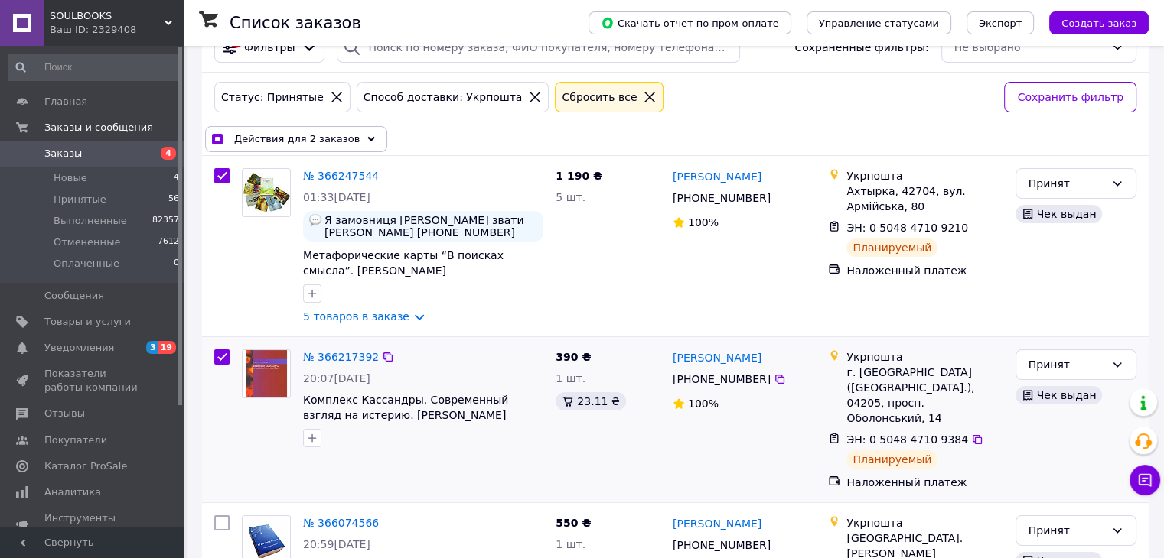
scroll to position [153, 0]
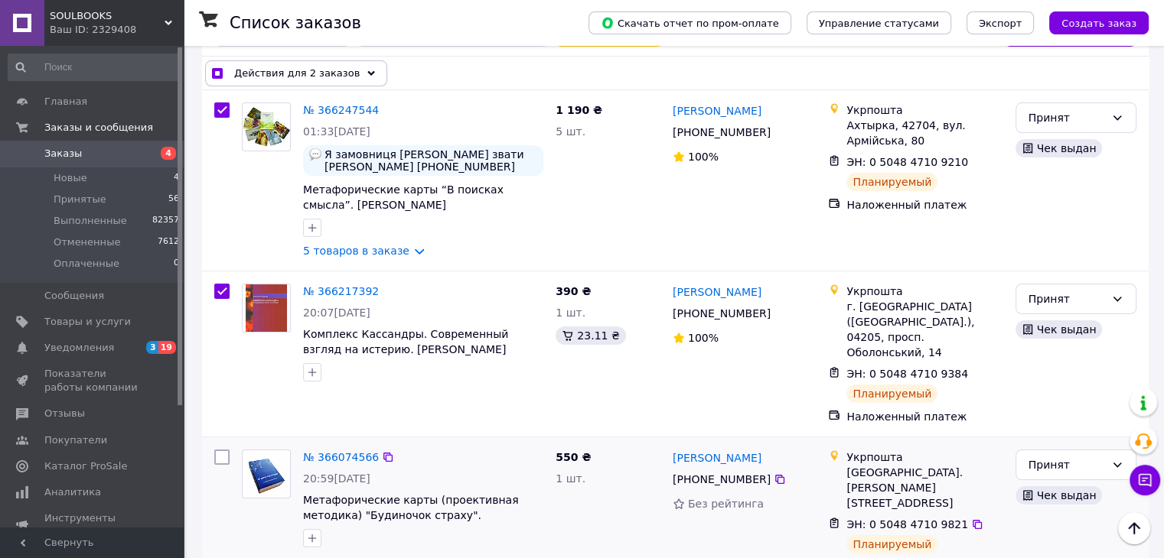
click at [222, 450] on input "checkbox" at bounding box center [221, 457] width 15 height 15
checkbox input "true"
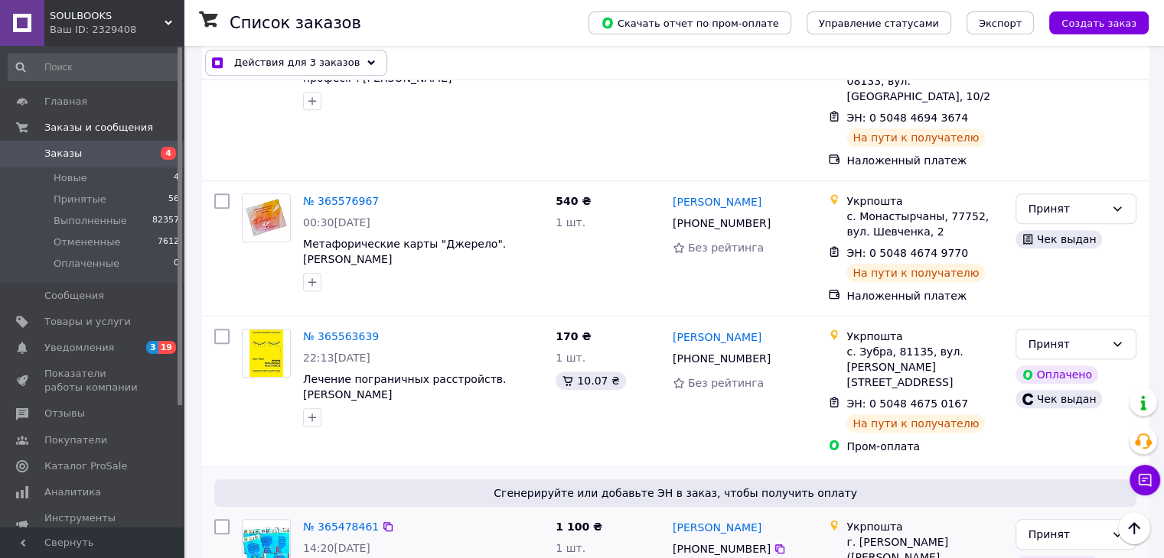
scroll to position [1224, 0]
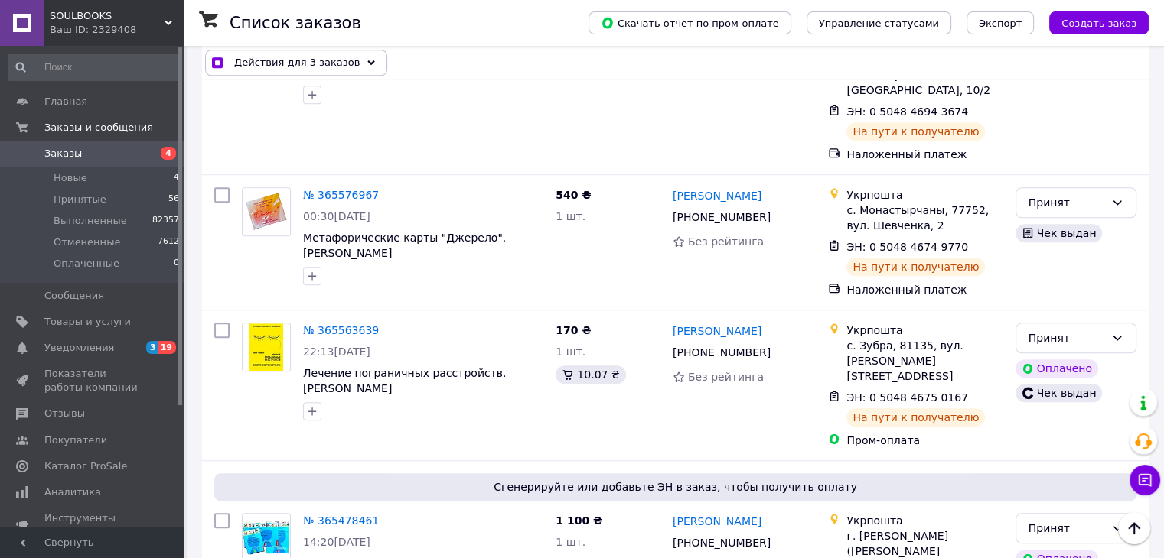
click at [279, 59] on span "Действия для 3 заказов" at bounding box center [296, 62] width 125 height 15
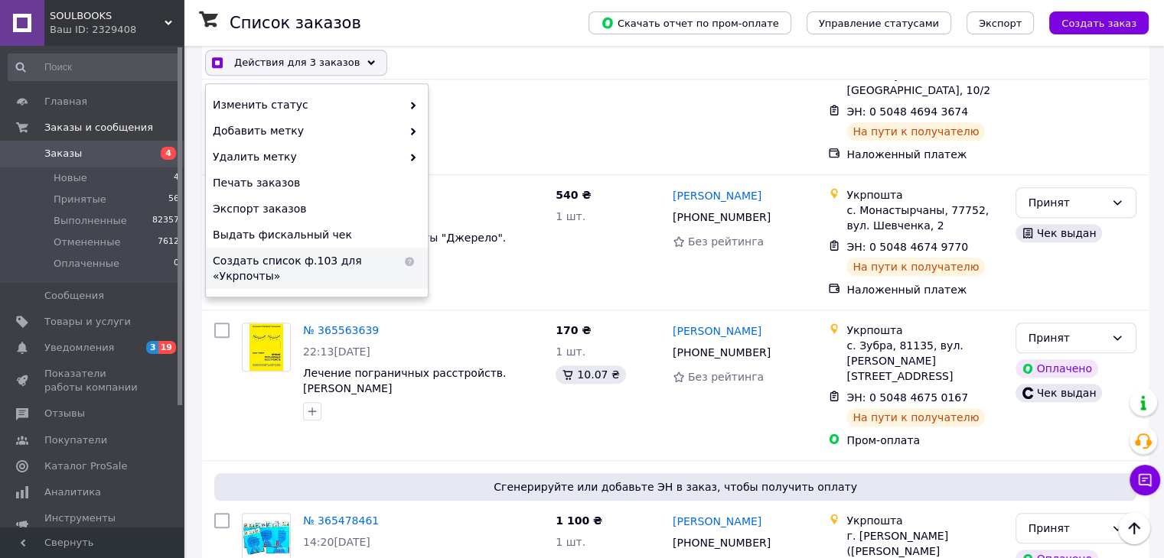
click at [303, 261] on span "Создать список ф.103 для «Укрпочты»" at bounding box center [307, 268] width 189 height 31
checkbox input "true"
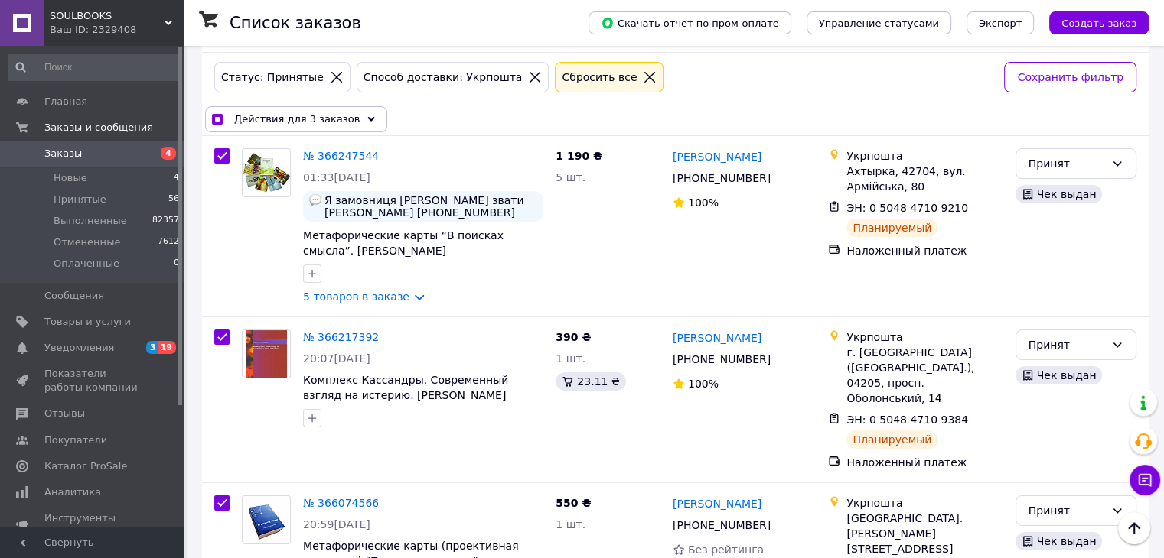
scroll to position [0, 0]
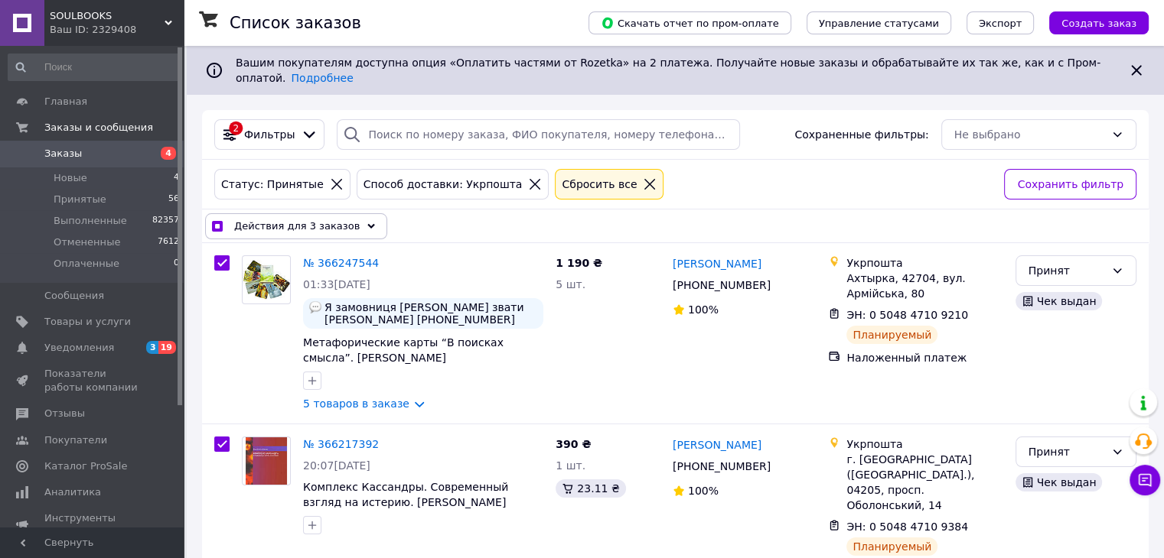
click at [529, 179] on icon at bounding box center [534, 184] width 11 height 11
checkbox input "false"
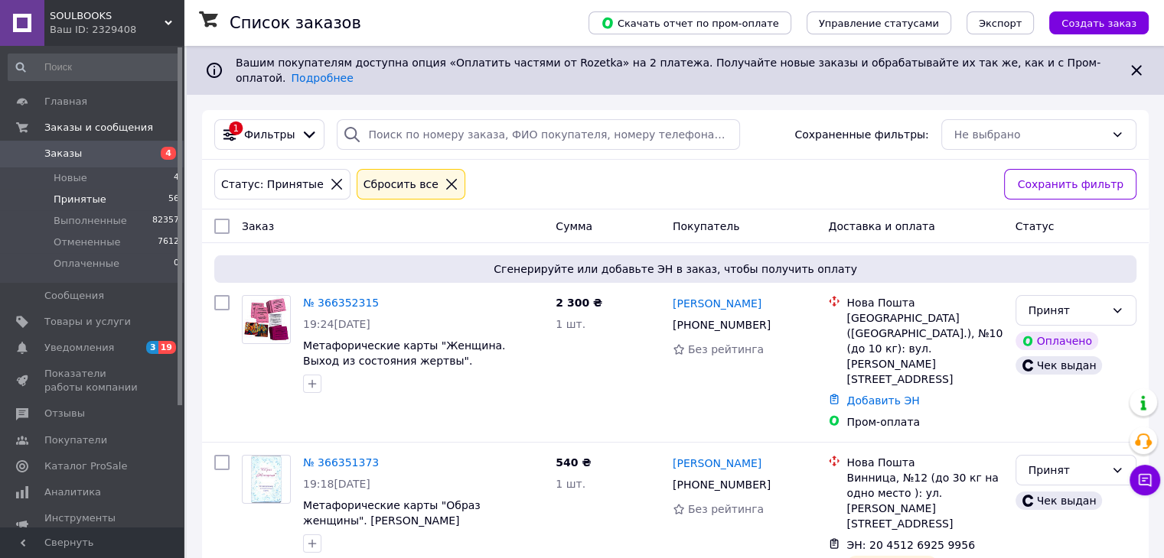
click at [86, 202] on span "Принятые" at bounding box center [80, 200] width 53 height 14
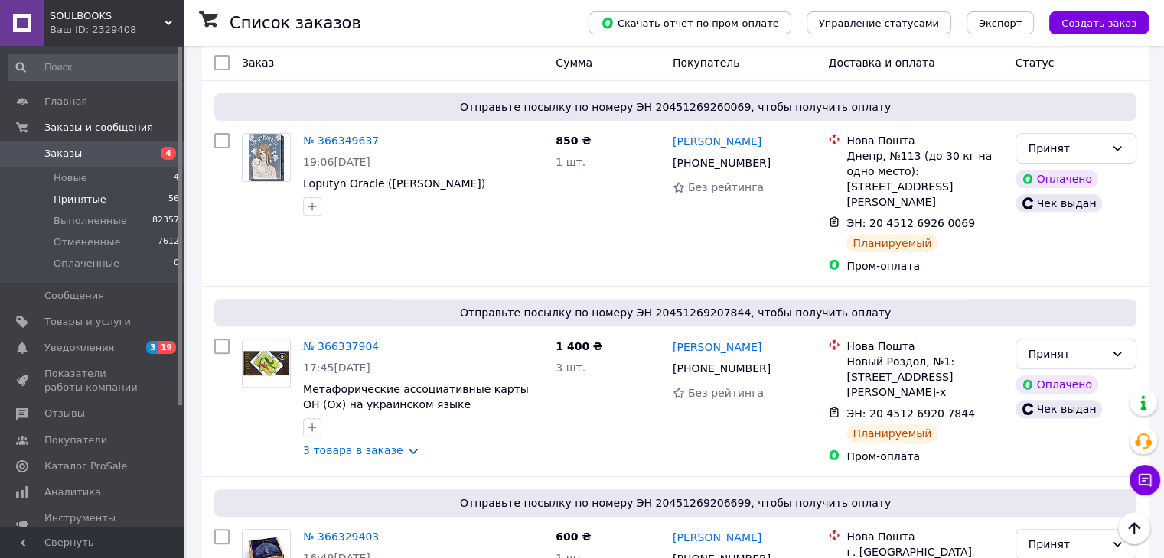
scroll to position [535, 0]
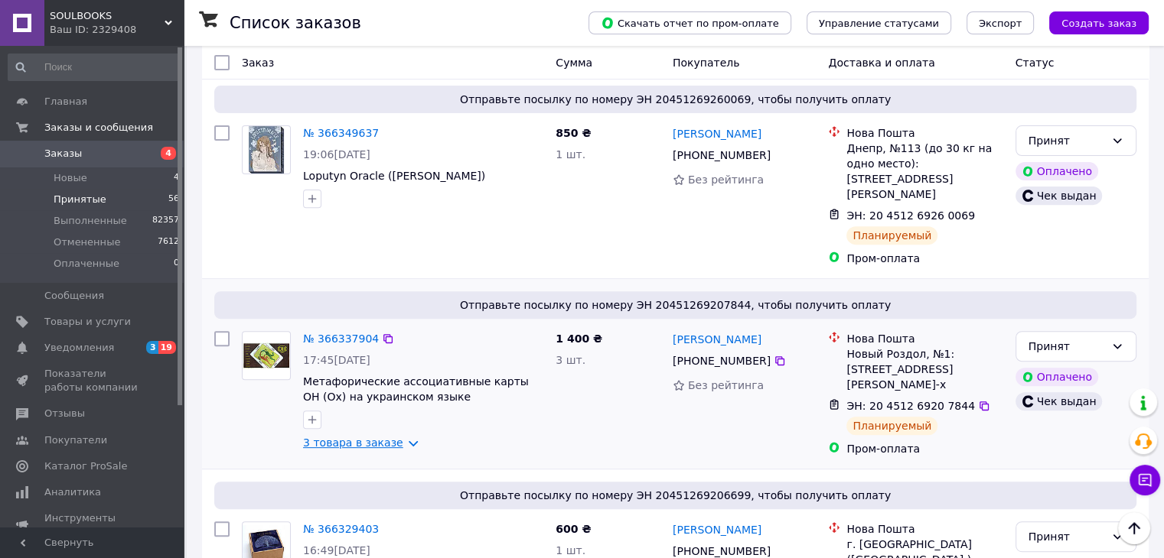
click at [379, 437] on link "3 товара в заказе" at bounding box center [353, 443] width 100 height 12
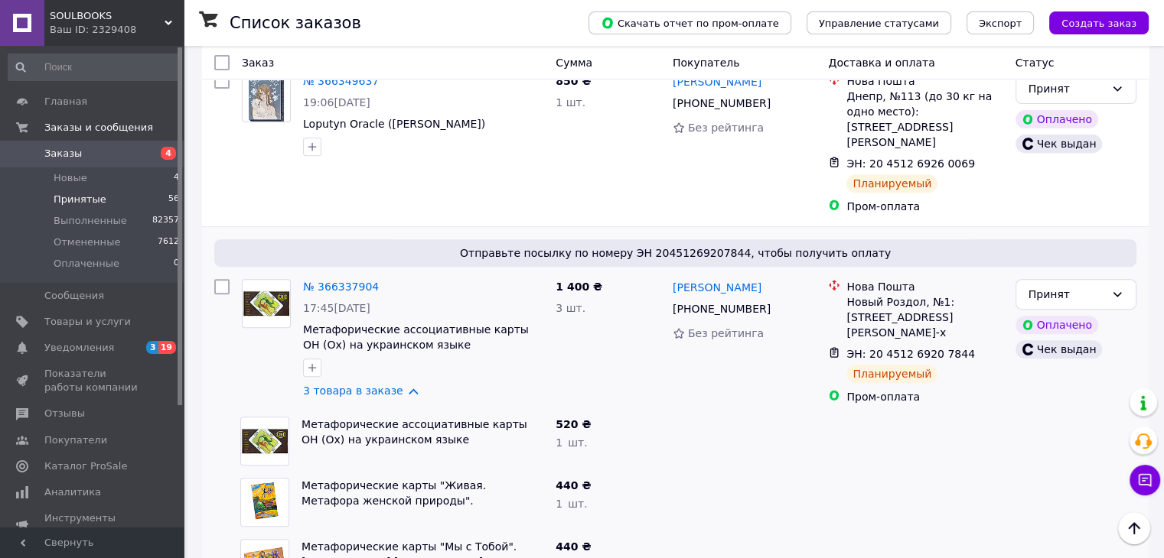
scroll to position [612, 0]
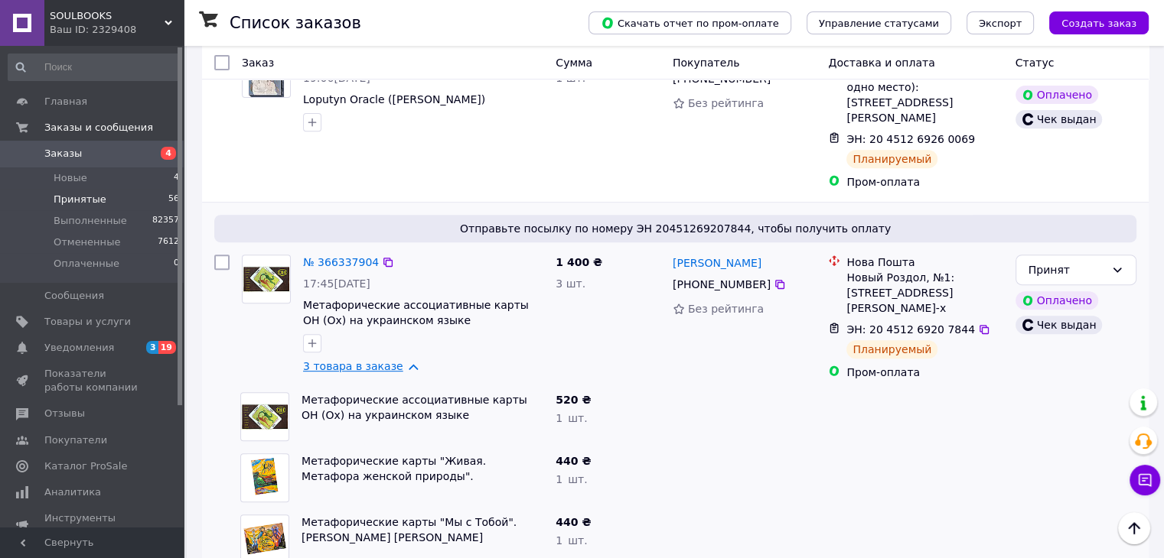
click at [350, 360] on link "3 товара в заказе" at bounding box center [353, 366] width 100 height 12
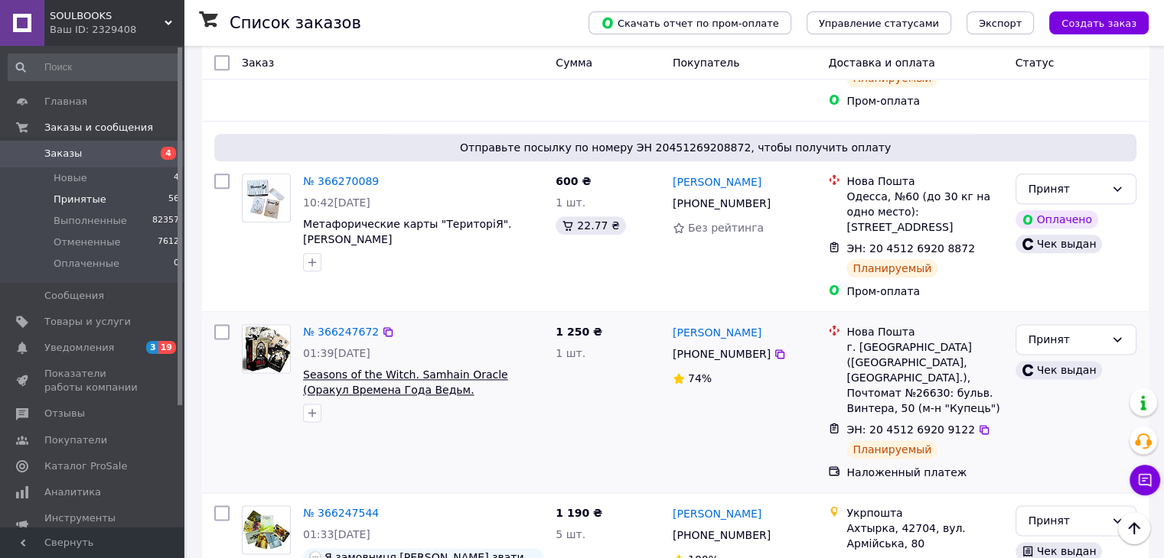
scroll to position [1912, 0]
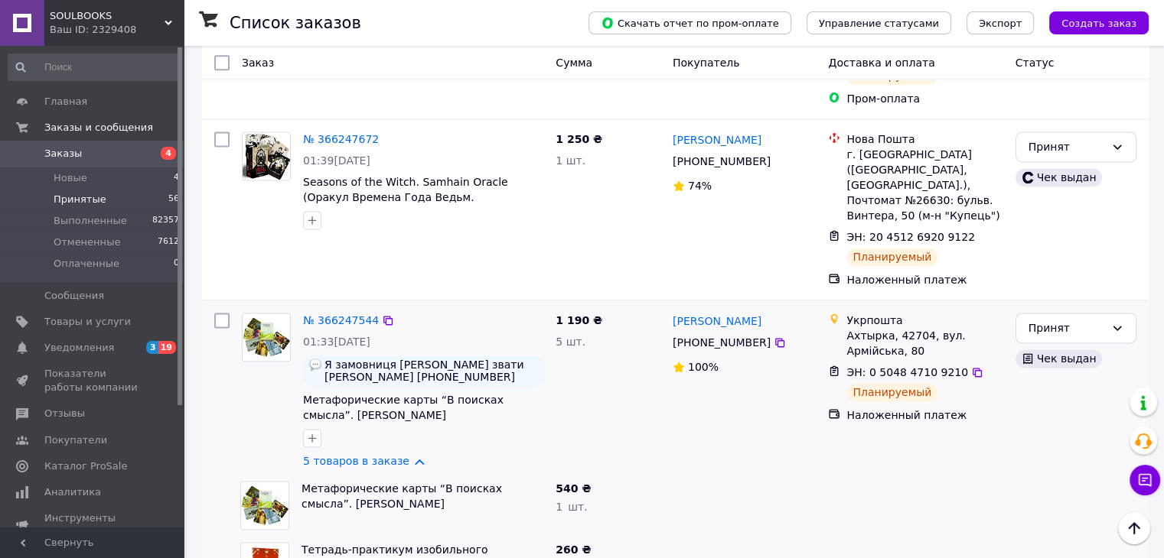
scroll to position [2065, 0]
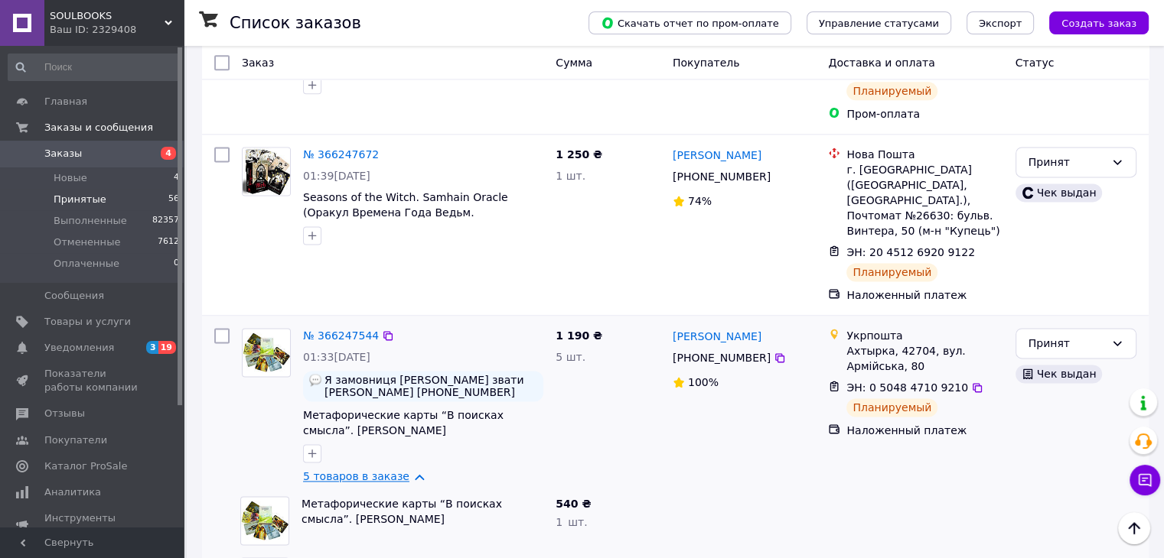
click at [376, 470] on link "5 товаров в заказе" at bounding box center [356, 476] width 106 height 12
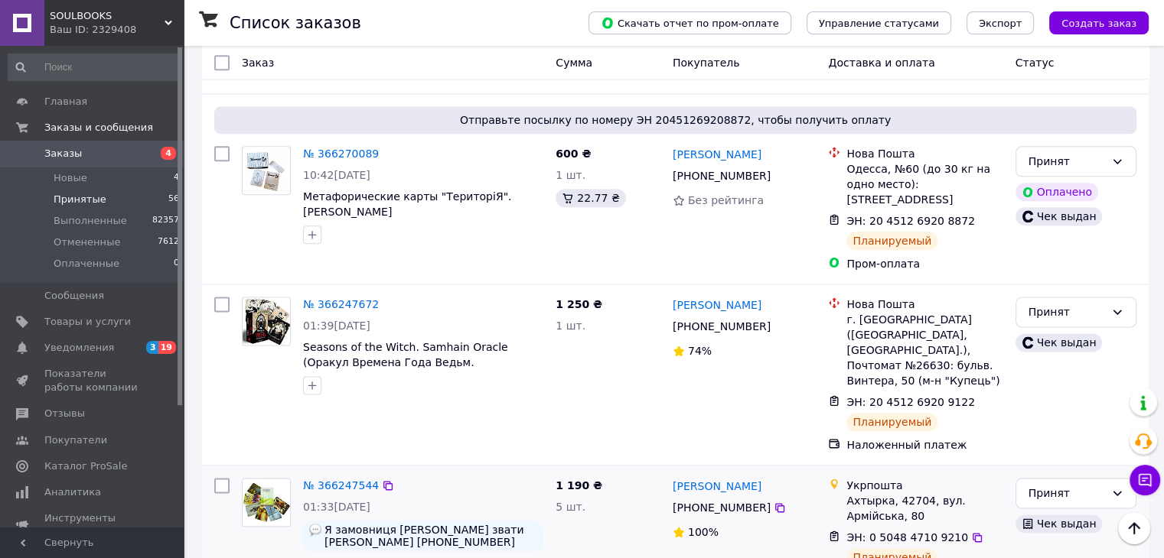
scroll to position [1912, 0]
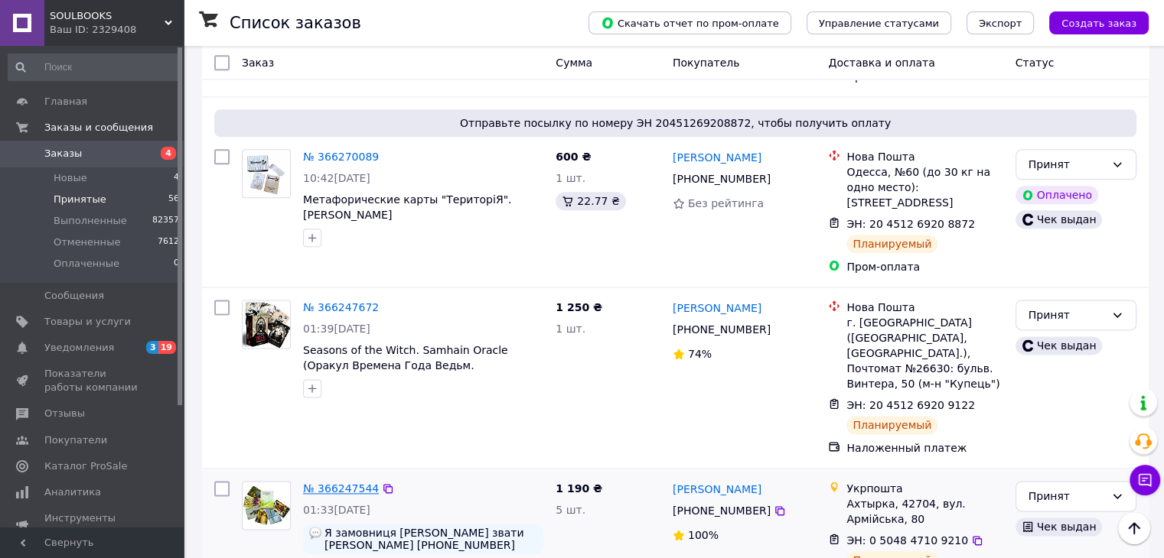
click at [350, 483] on link "№ 366247544" at bounding box center [341, 489] width 76 height 12
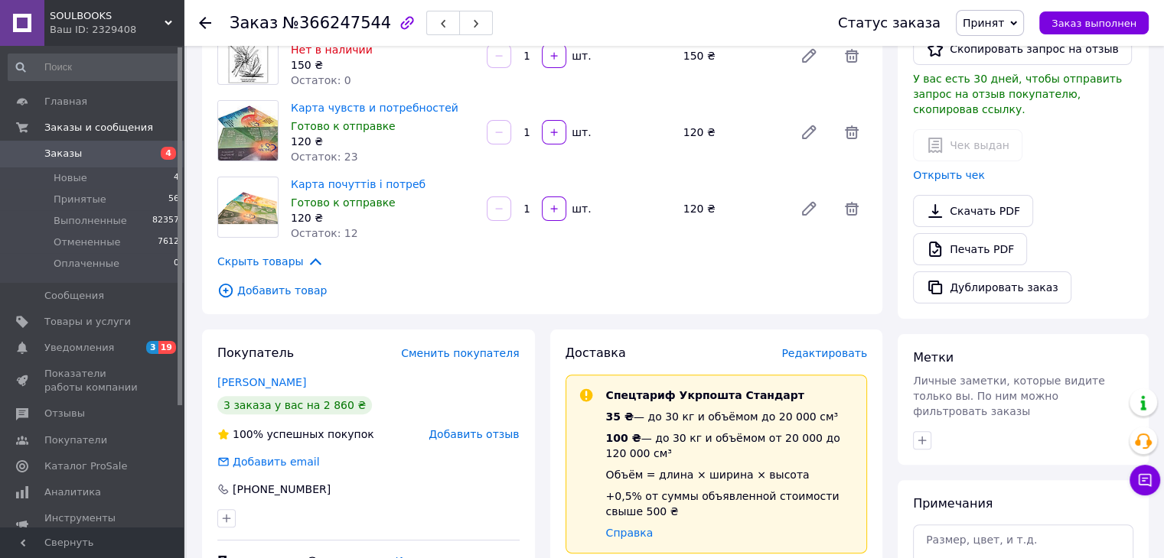
scroll to position [535, 0]
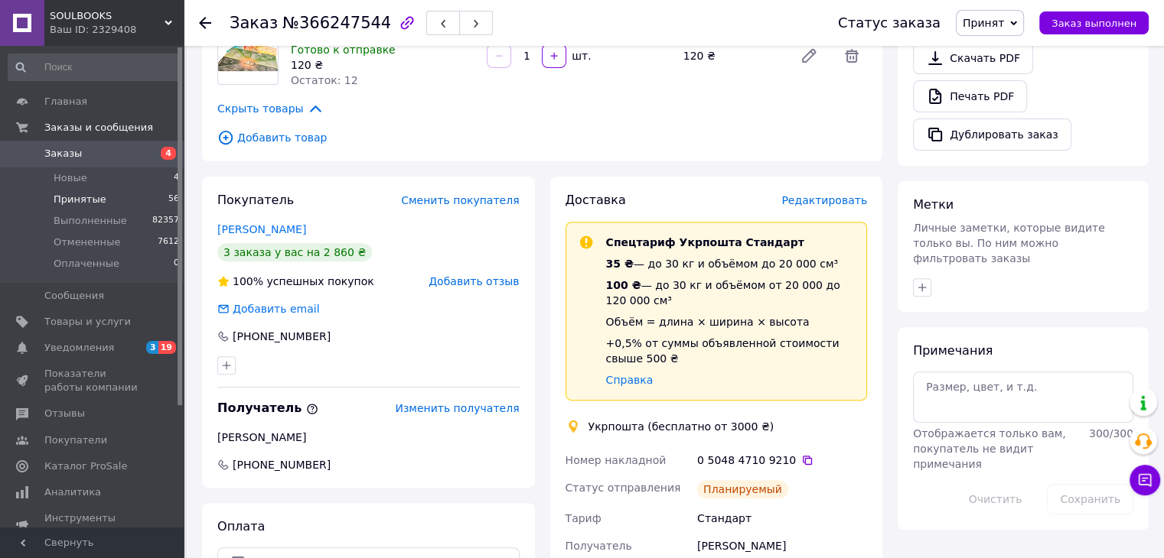
click at [54, 193] on span "Принятые" at bounding box center [80, 200] width 53 height 14
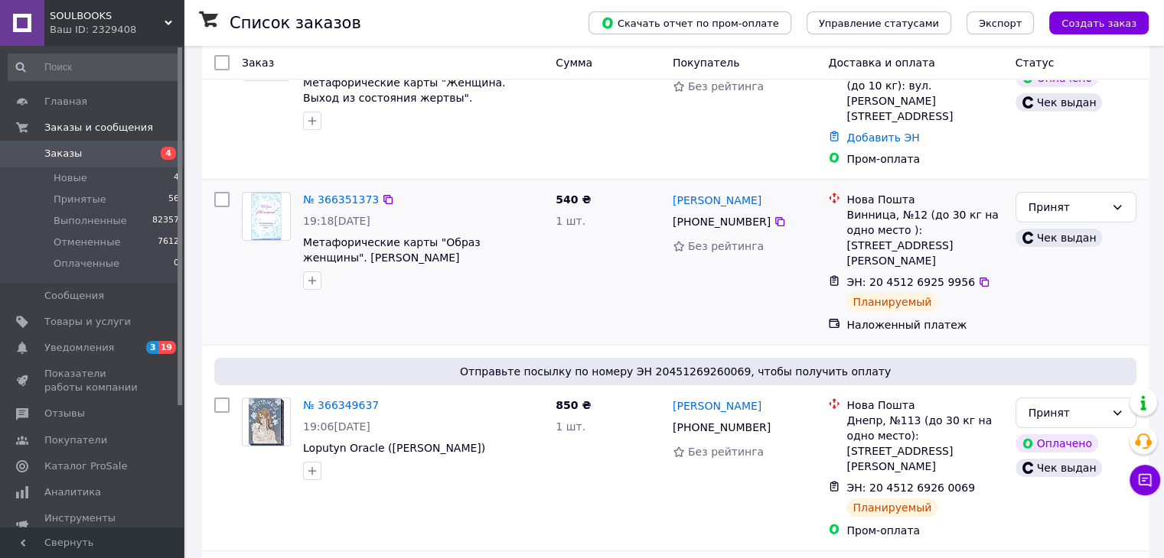
scroll to position [229, 0]
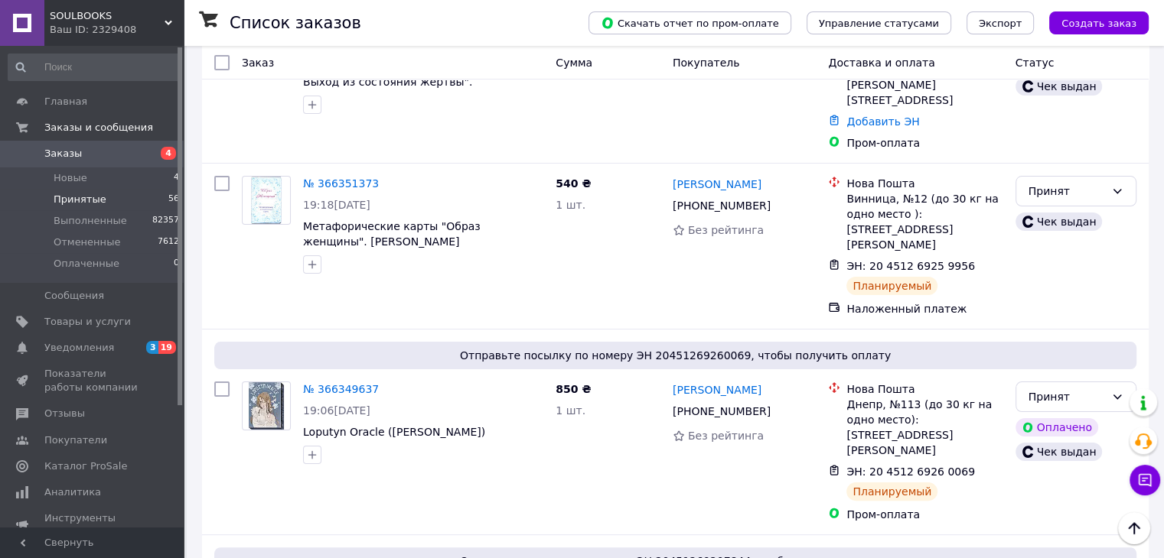
click at [79, 203] on span "Принятые" at bounding box center [80, 200] width 53 height 14
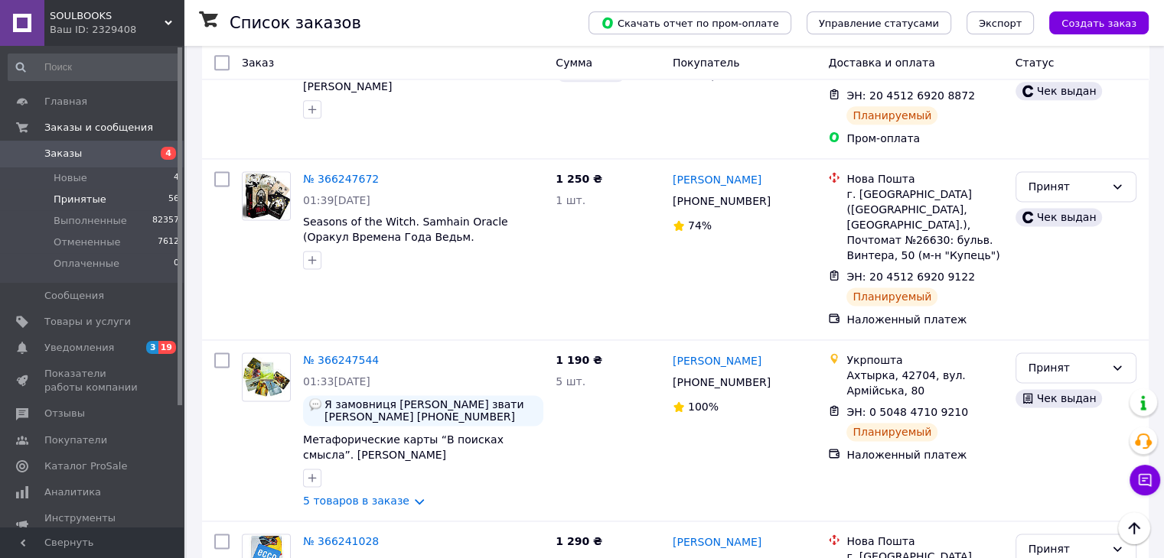
scroll to position [2065, 0]
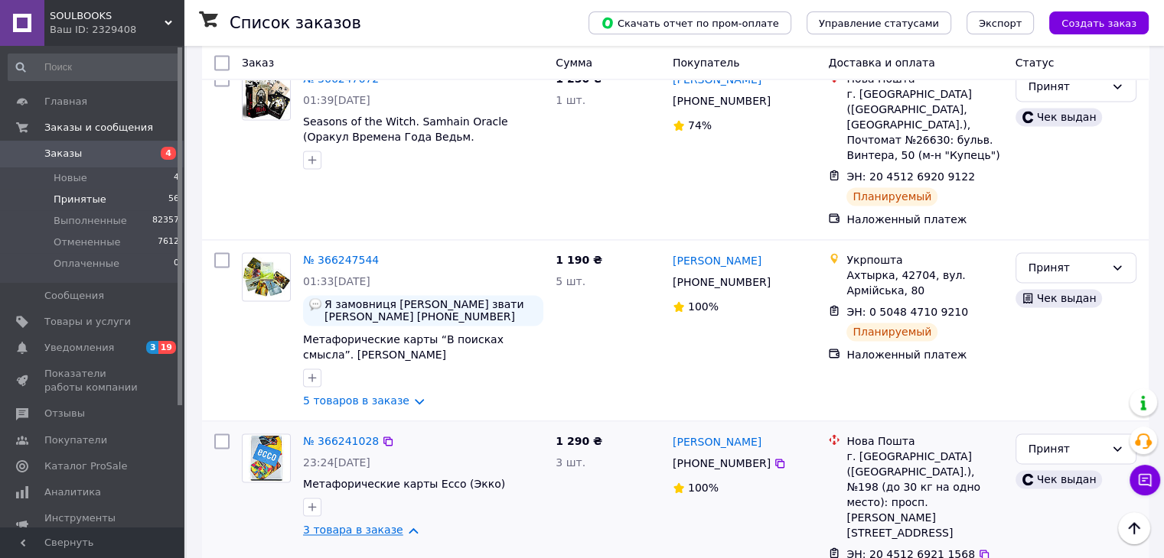
scroll to position [2142, 0]
click at [372, 523] on link "3 товара в заказе" at bounding box center [353, 529] width 100 height 12
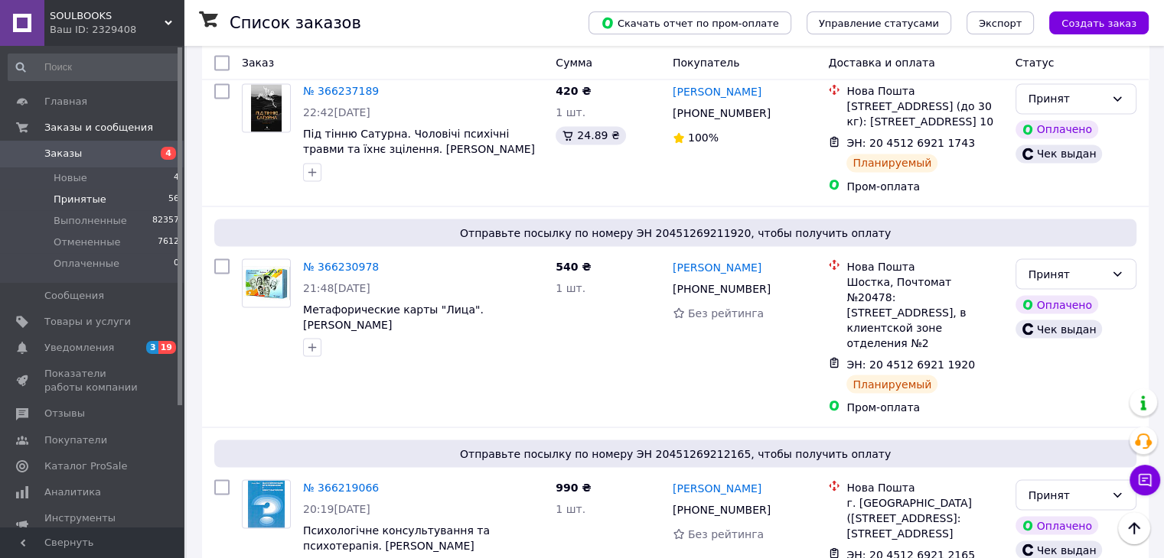
scroll to position [2754, 0]
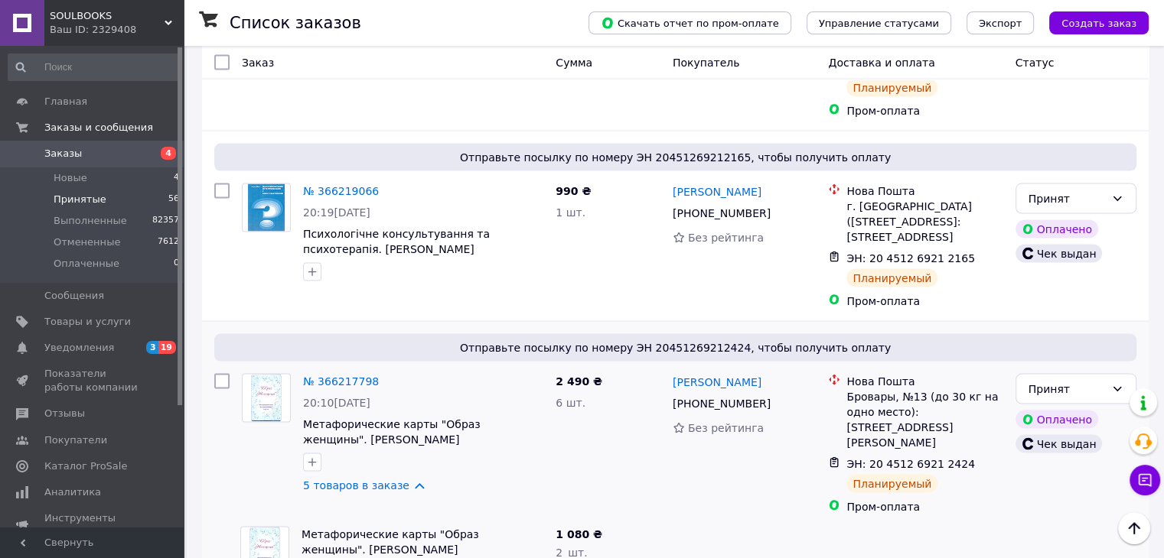
scroll to position [3060, 0]
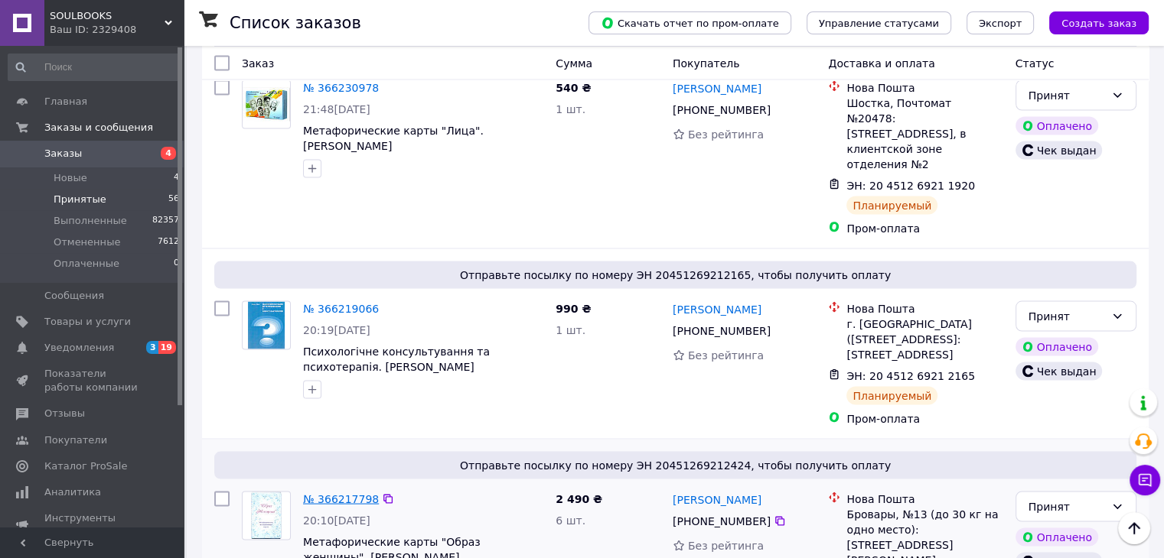
click at [338, 493] on link "№ 366217798" at bounding box center [341, 499] width 76 height 12
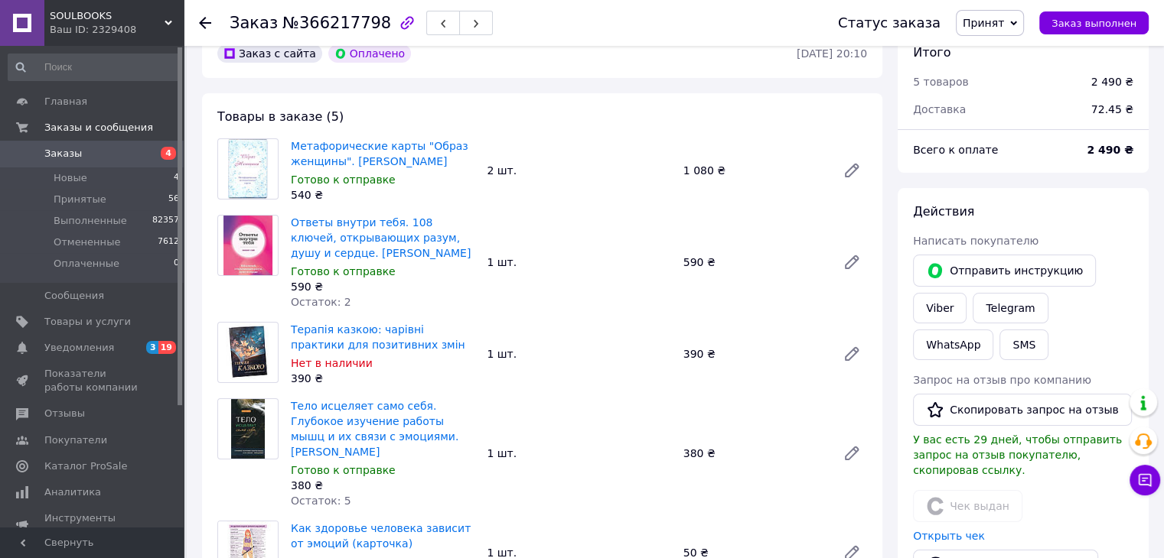
scroll to position [70, 0]
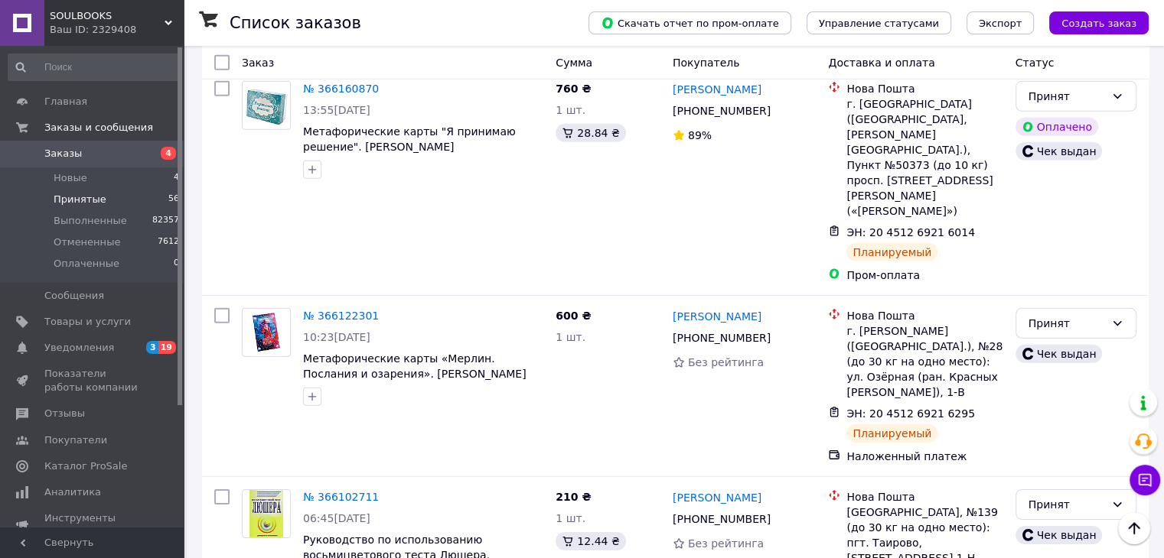
scroll to position [4666, 0]
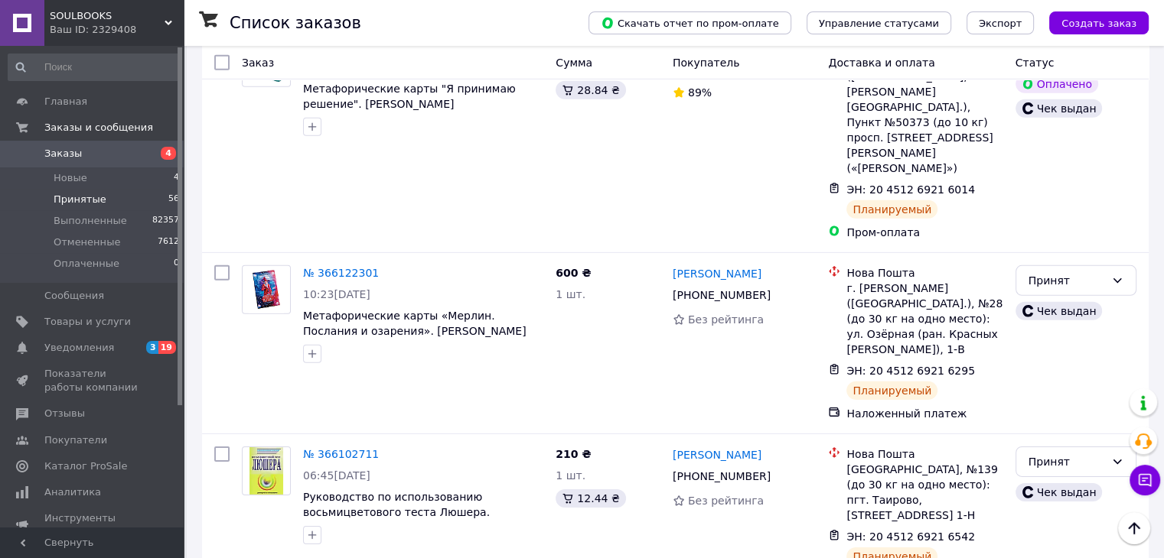
scroll to position [4743, 0]
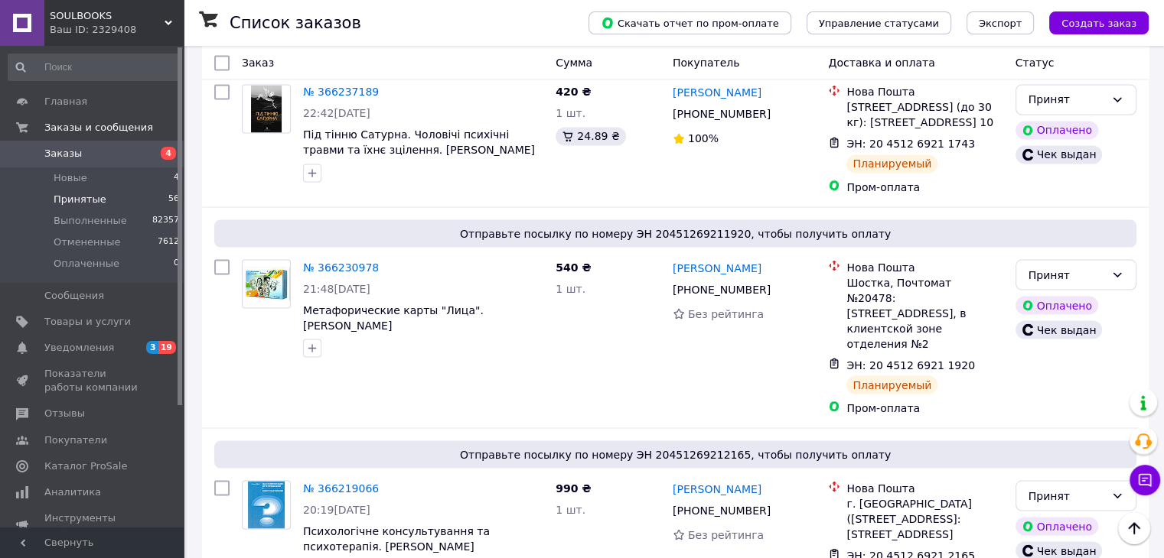
scroll to position [2754, 0]
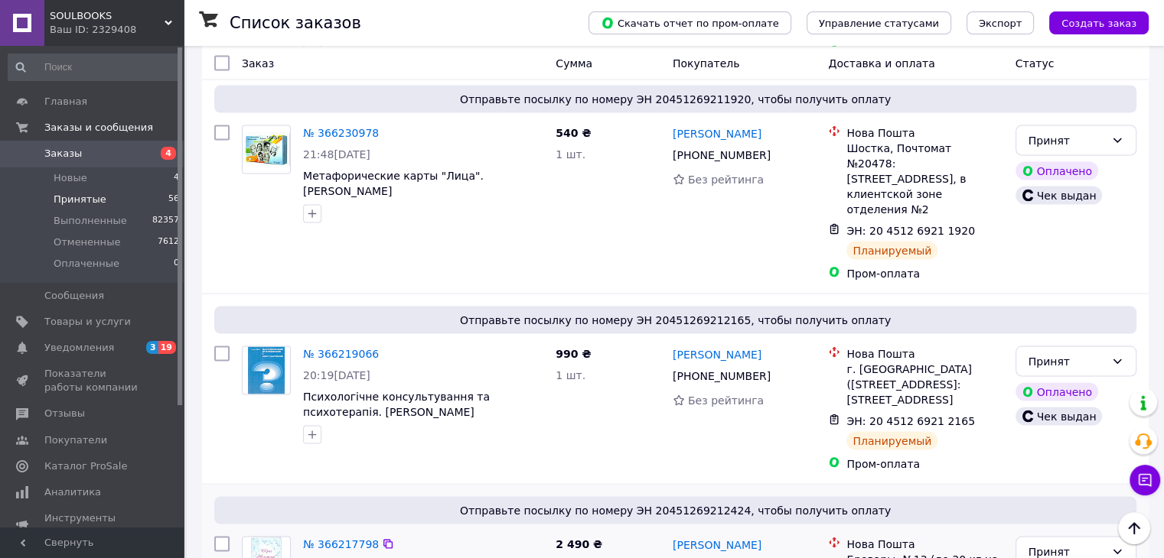
scroll to position [2983, 0]
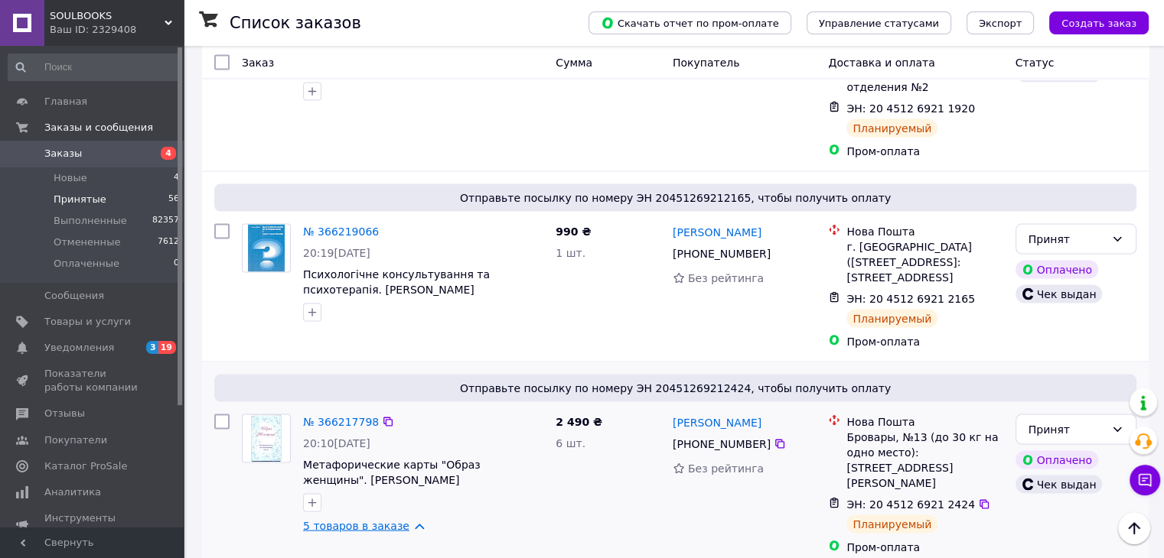
click at [382, 520] on link "5 товаров в заказе" at bounding box center [356, 526] width 106 height 12
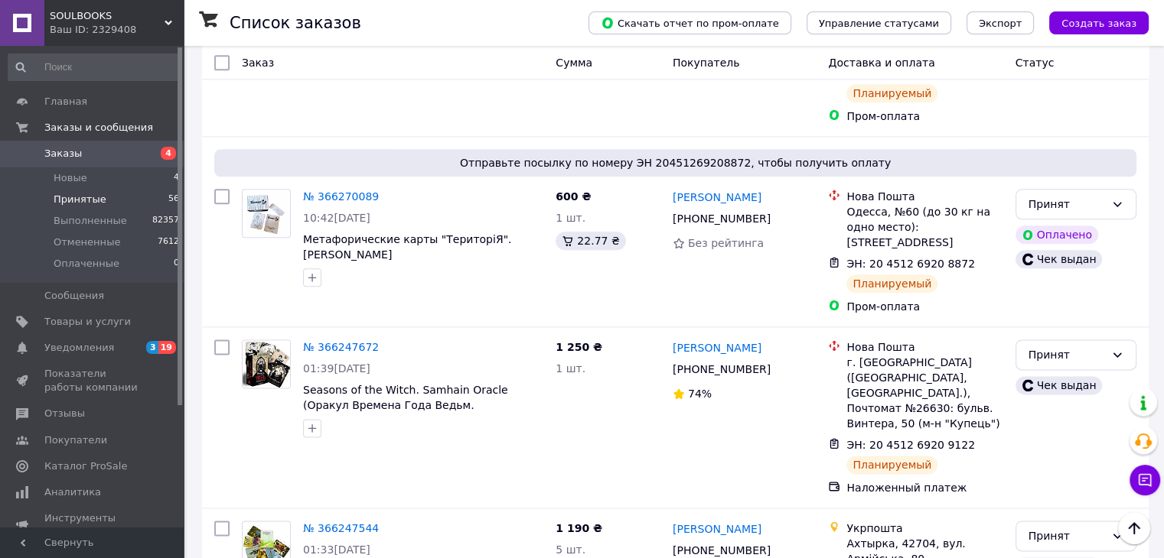
scroll to position [1989, 0]
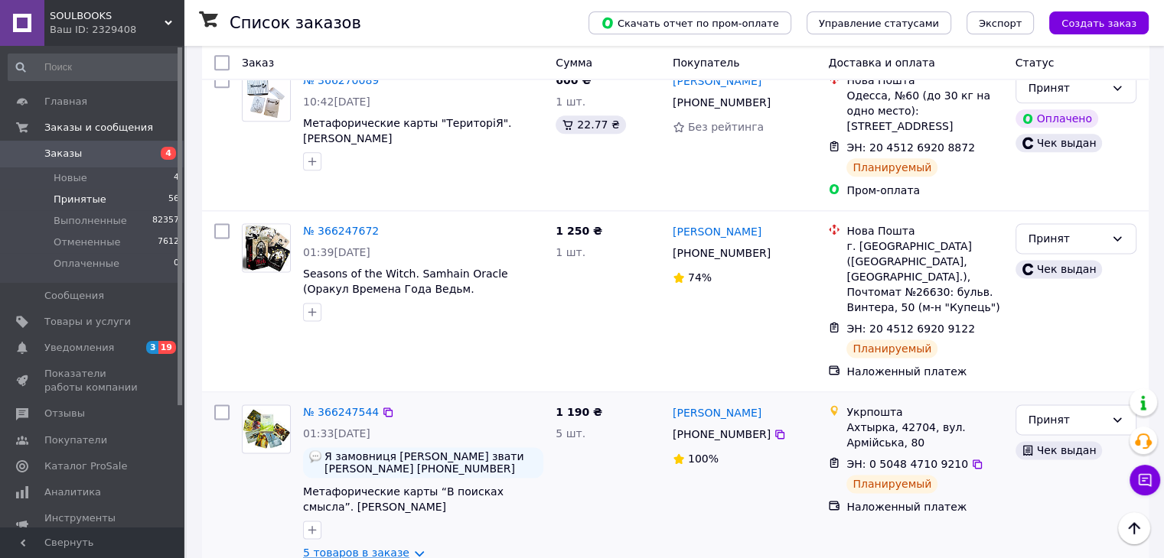
click at [358, 547] on link "5 товаров в заказе" at bounding box center [356, 553] width 106 height 12
click at [360, 547] on link "5 товаров в заказе" at bounding box center [356, 553] width 106 height 12
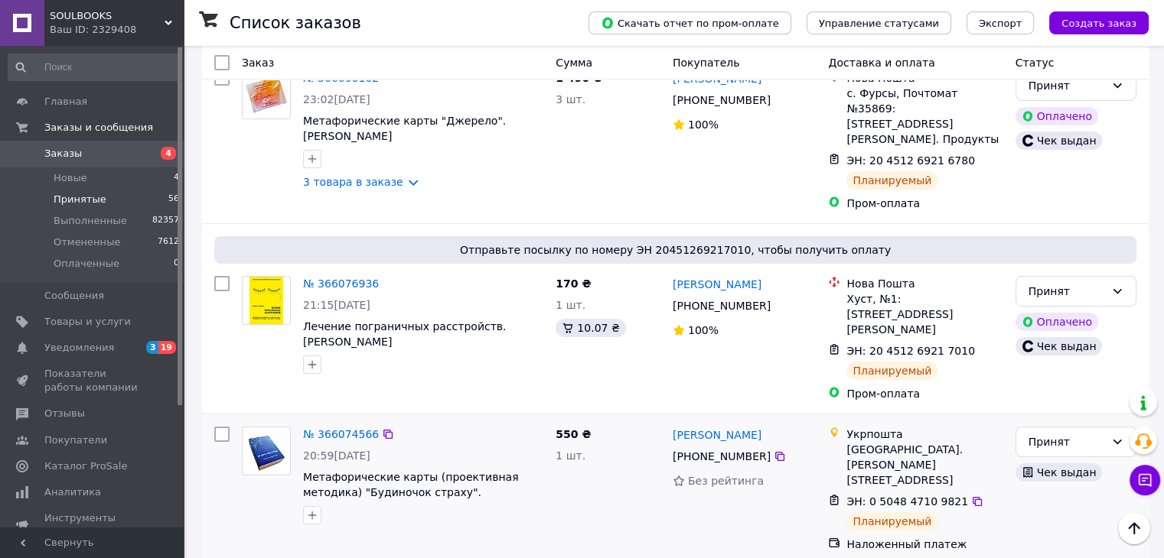
scroll to position [5278, 0]
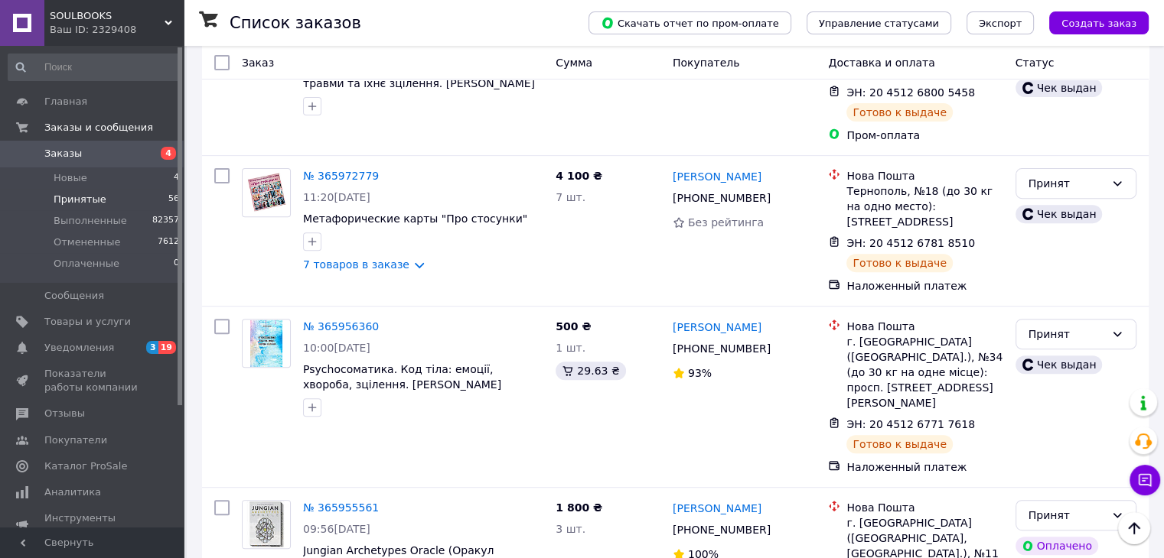
scroll to position [6426, 0]
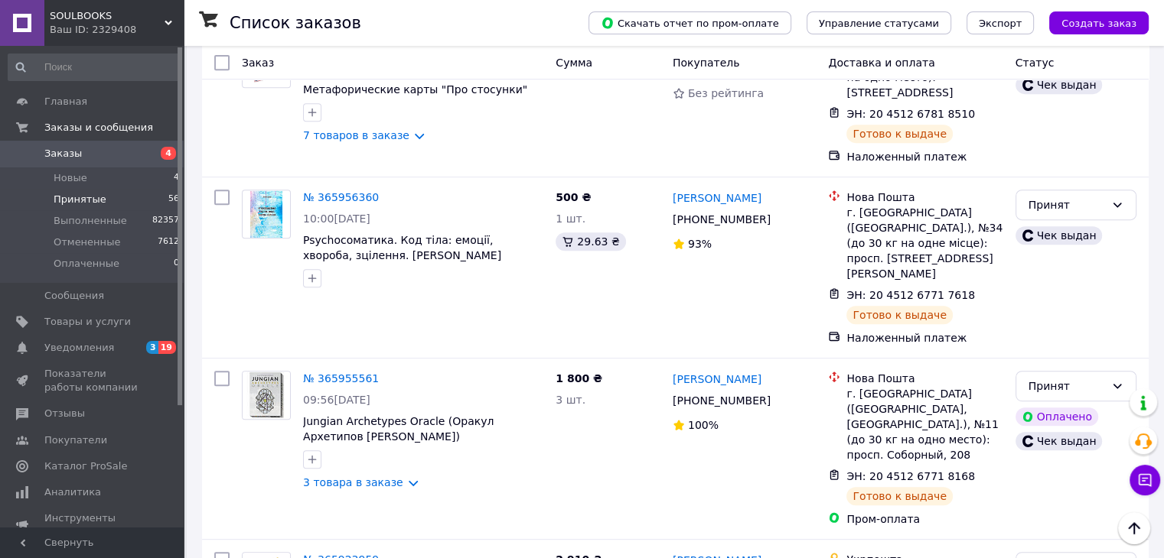
scroll to position [6502, 0]
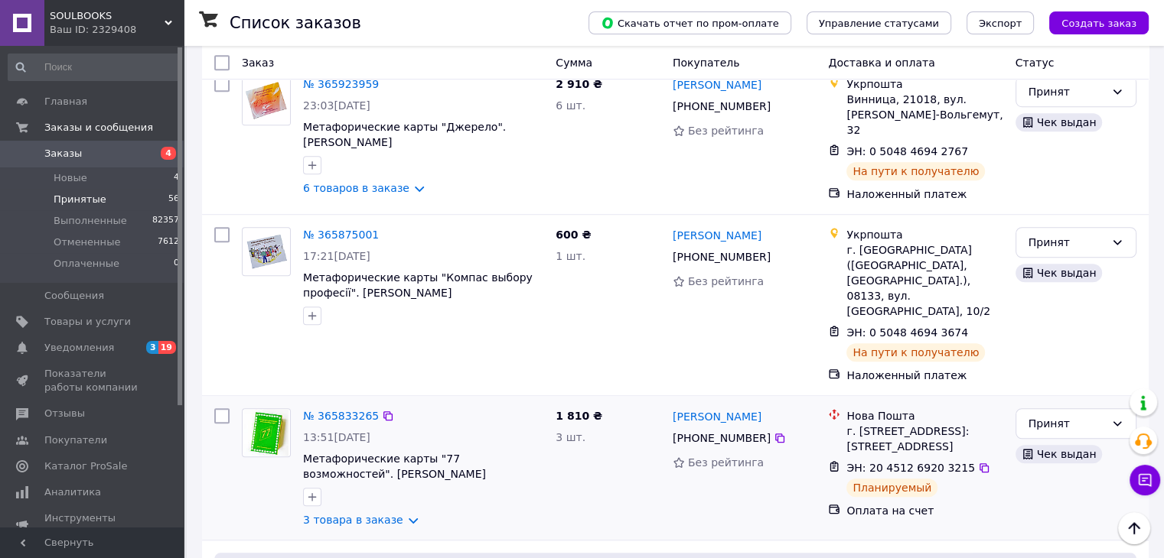
scroll to position [6961, 0]
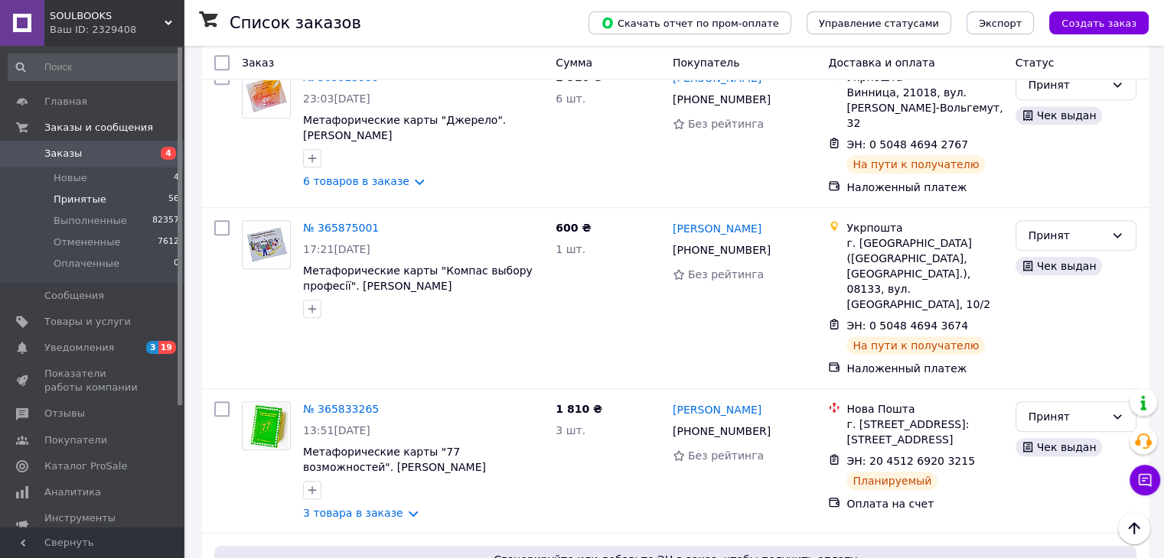
click at [64, 153] on span "Заказы" at bounding box center [62, 154] width 37 height 14
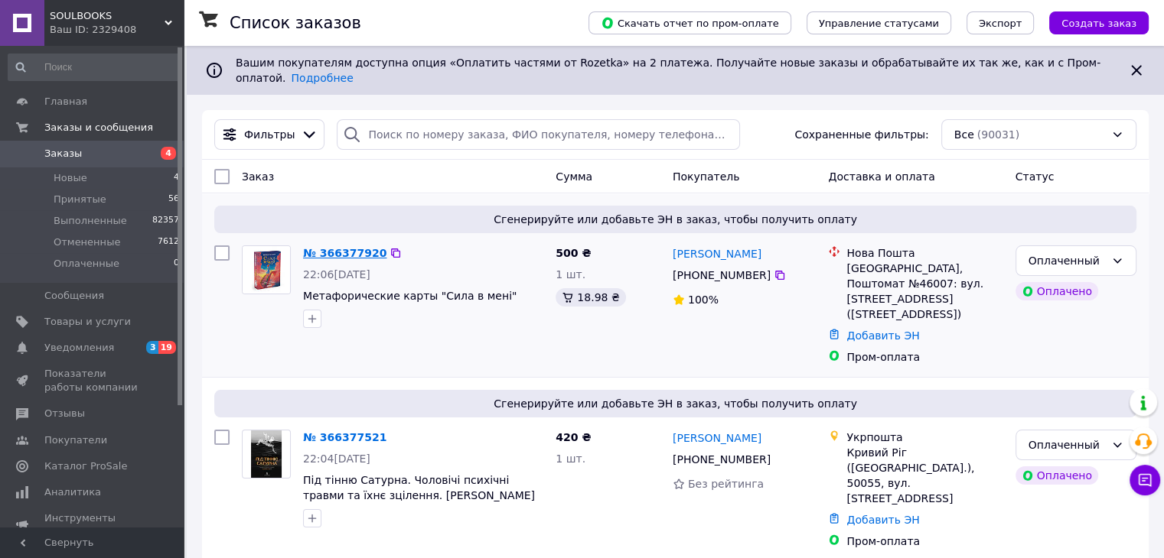
click at [327, 247] on link "№ 366377920" at bounding box center [344, 253] width 83 height 12
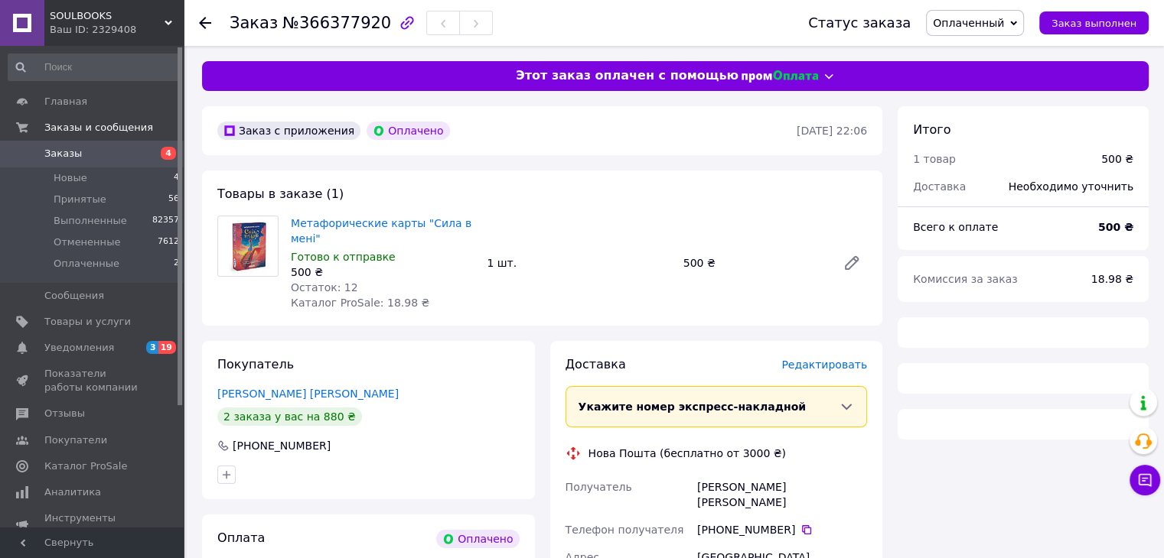
click at [812, 366] on span "Редактировать" at bounding box center [824, 365] width 86 height 12
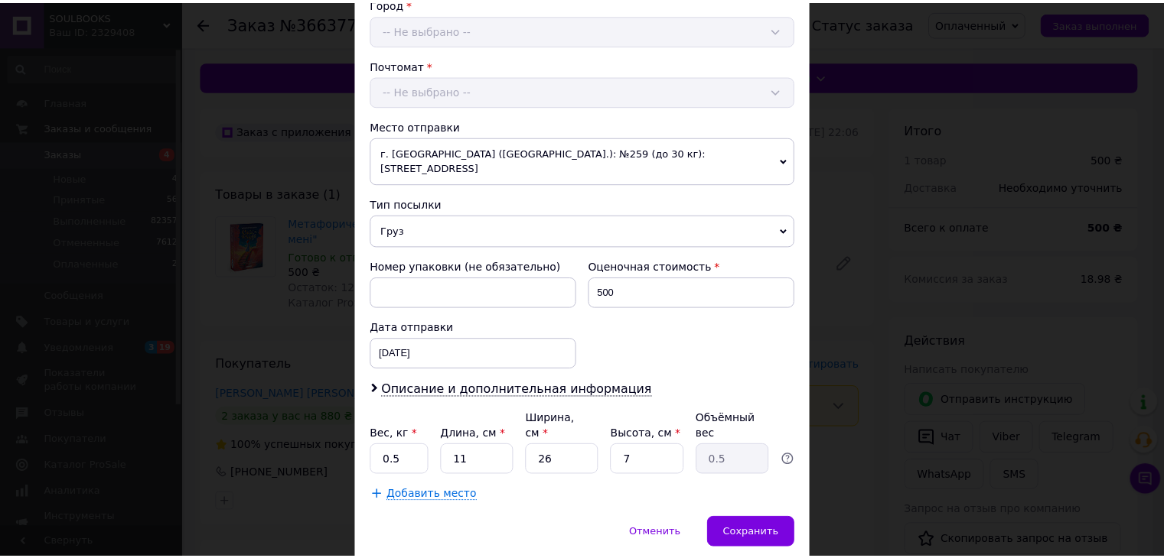
scroll to position [453, 0]
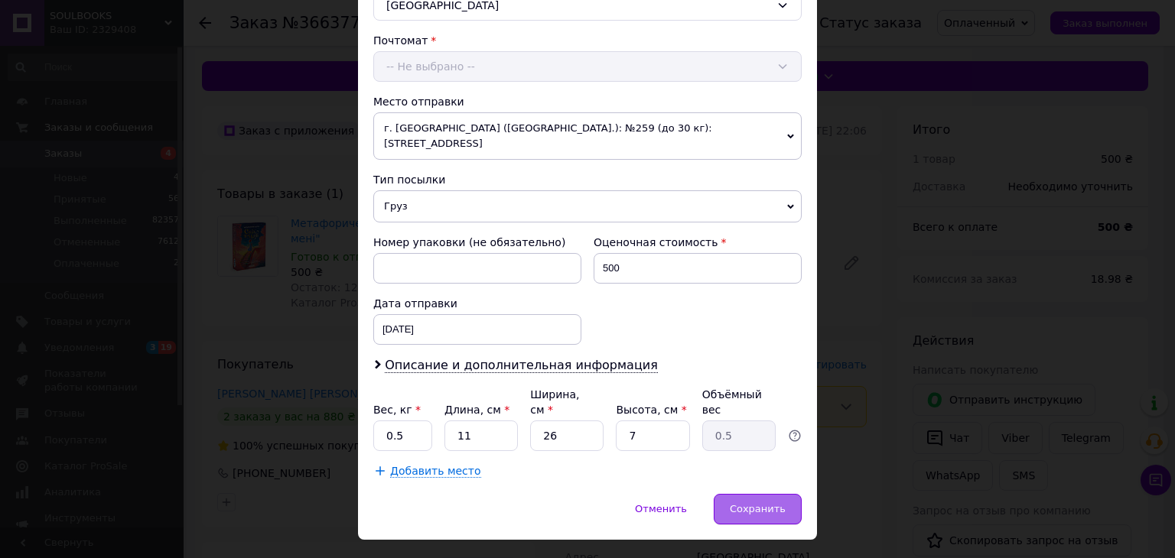
click at [740, 503] on span "Сохранить" at bounding box center [758, 508] width 56 height 11
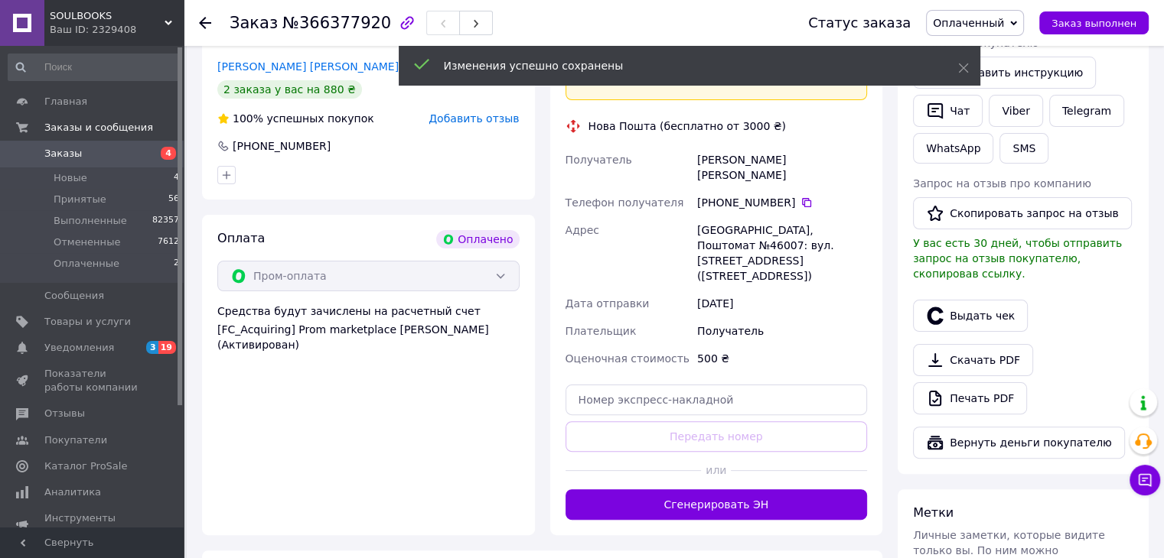
scroll to position [459, 0]
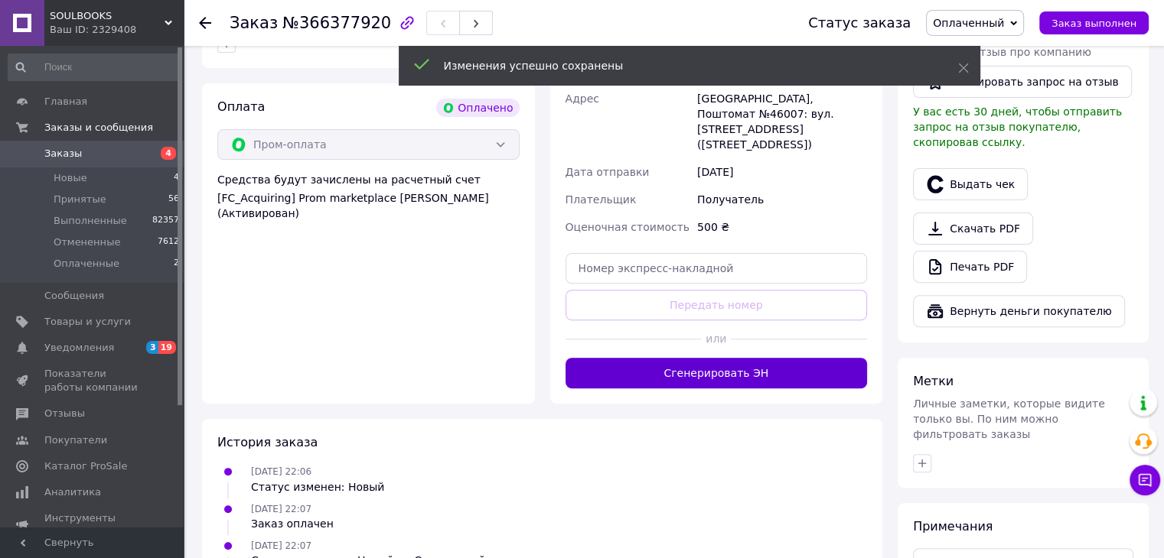
click at [782, 358] on button "Сгенерировать ЭН" at bounding box center [716, 373] width 302 height 31
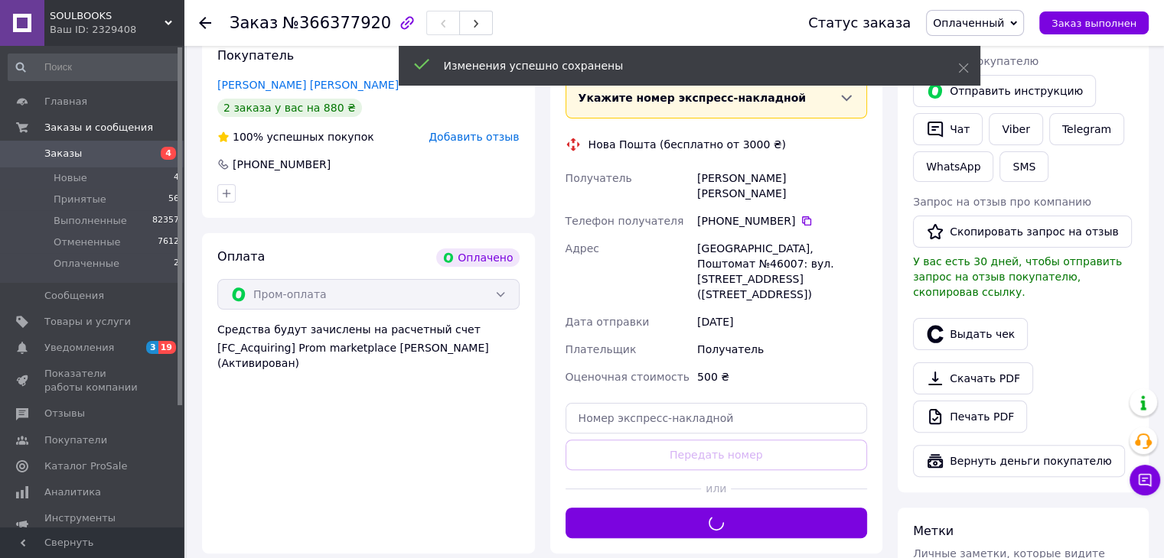
scroll to position [306, 0]
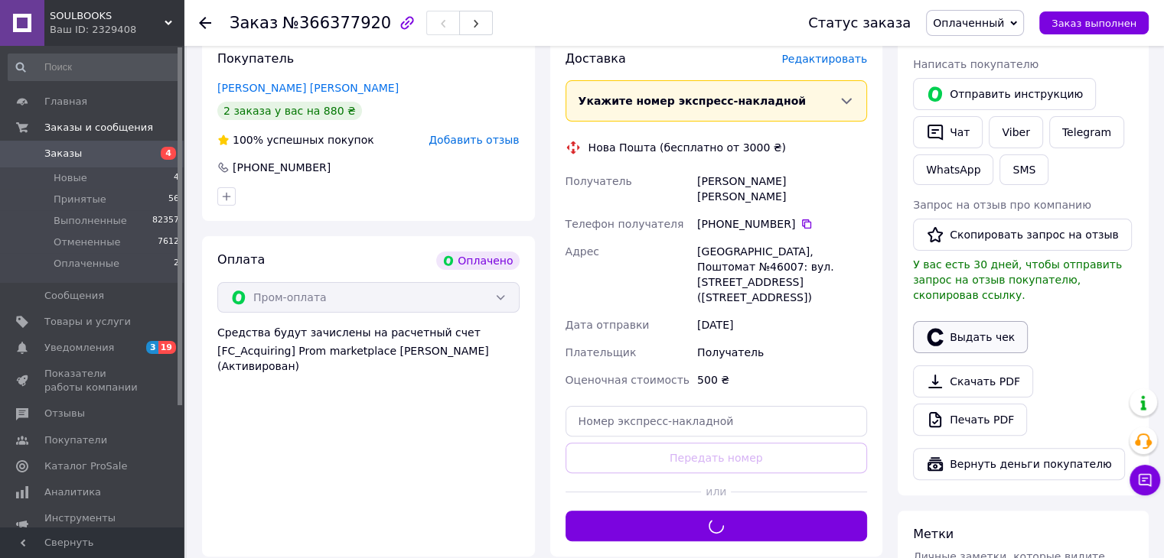
click at [967, 321] on button "Выдать чек" at bounding box center [970, 337] width 115 height 32
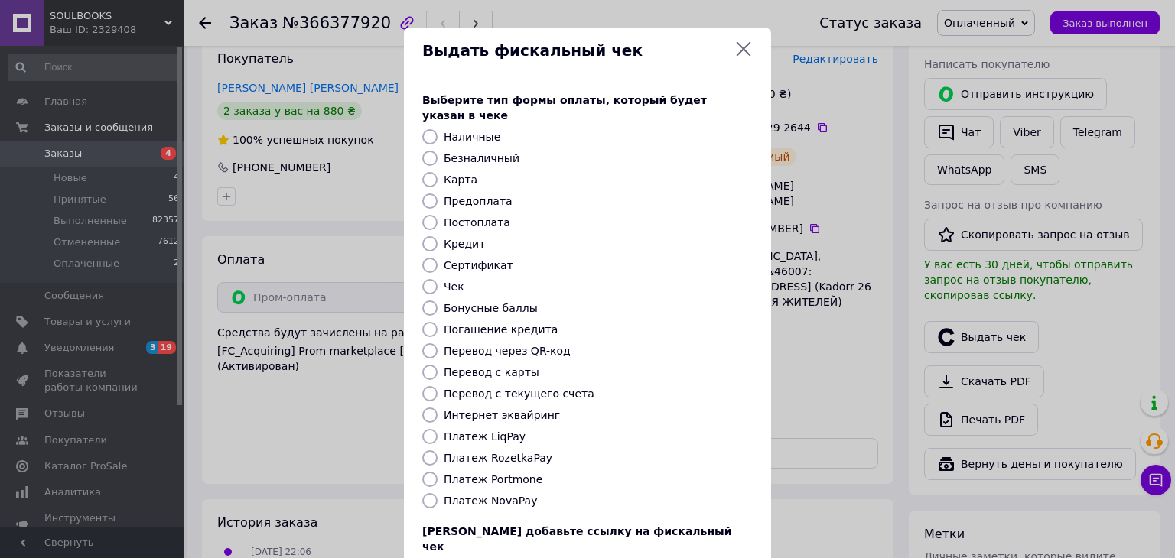
click at [740, 47] on icon at bounding box center [744, 49] width 15 height 15
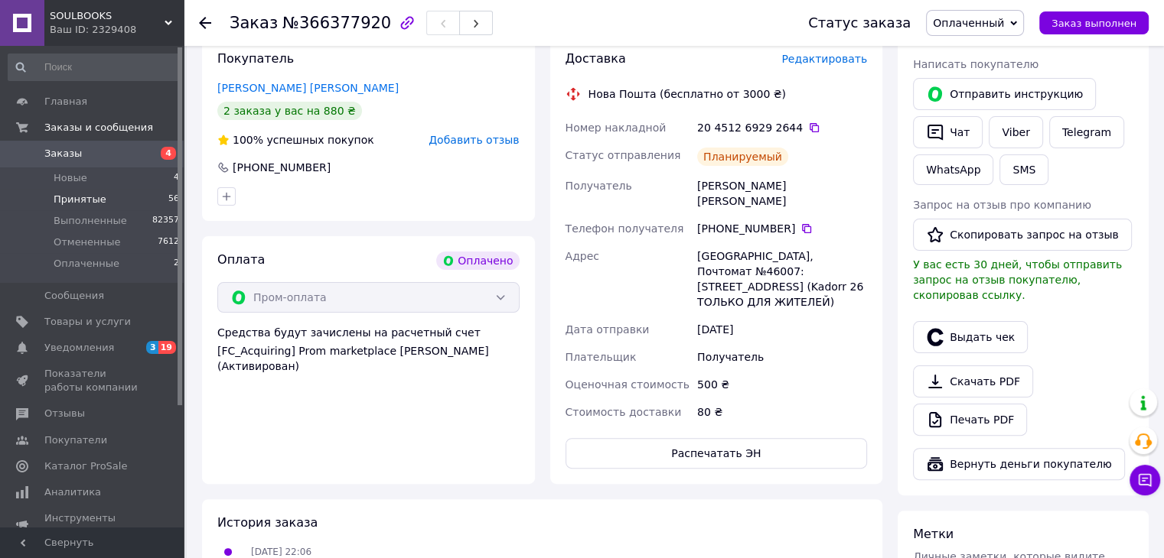
click at [99, 199] on li "Принятые 56" at bounding box center [94, 199] width 188 height 21
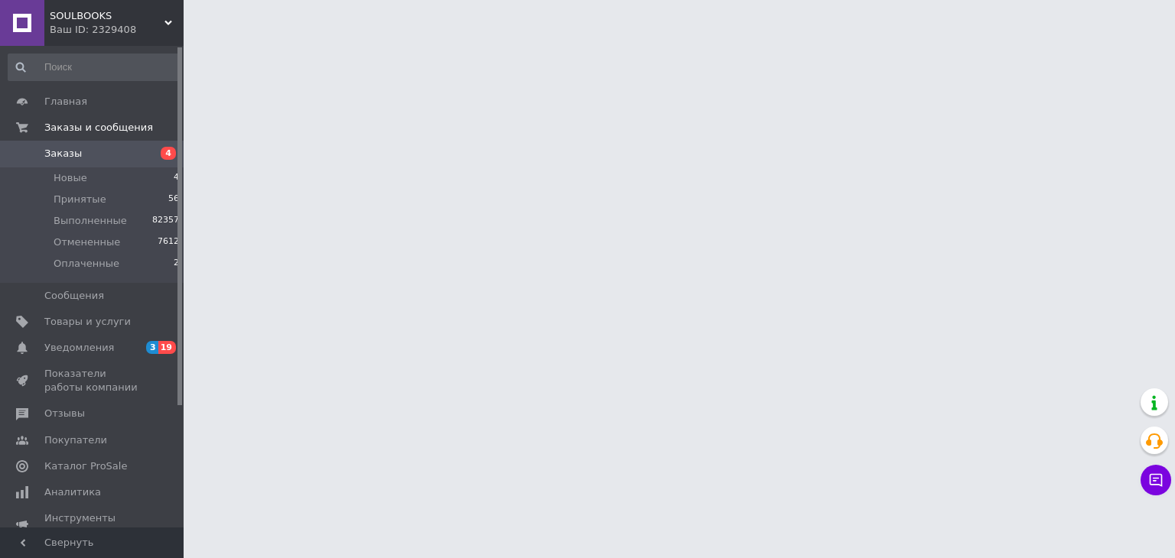
click at [94, 151] on span "Заказы" at bounding box center [92, 154] width 97 height 14
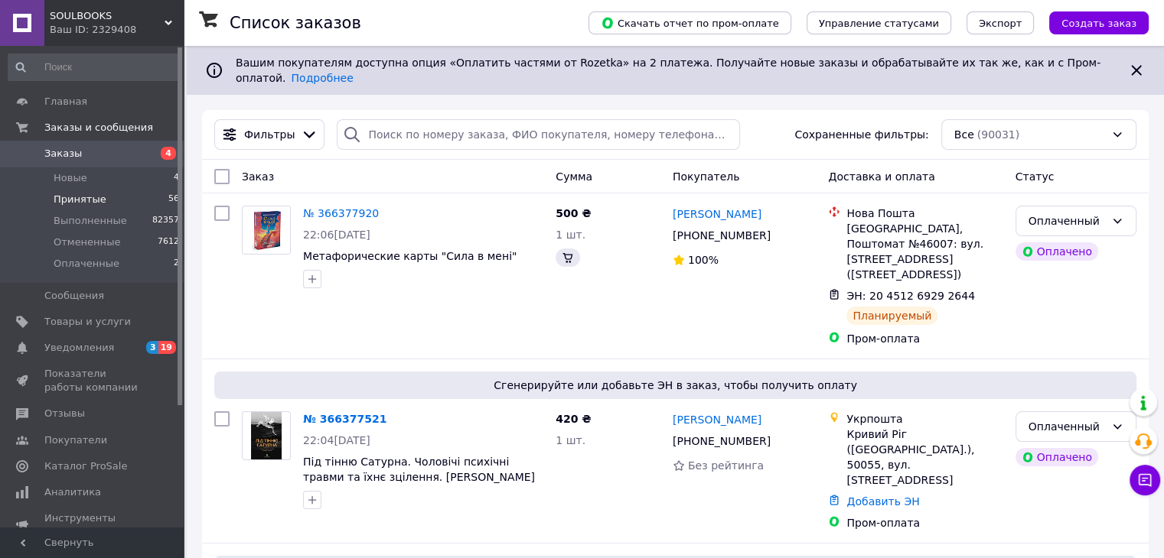
click at [63, 154] on span "Заказы" at bounding box center [62, 154] width 37 height 14
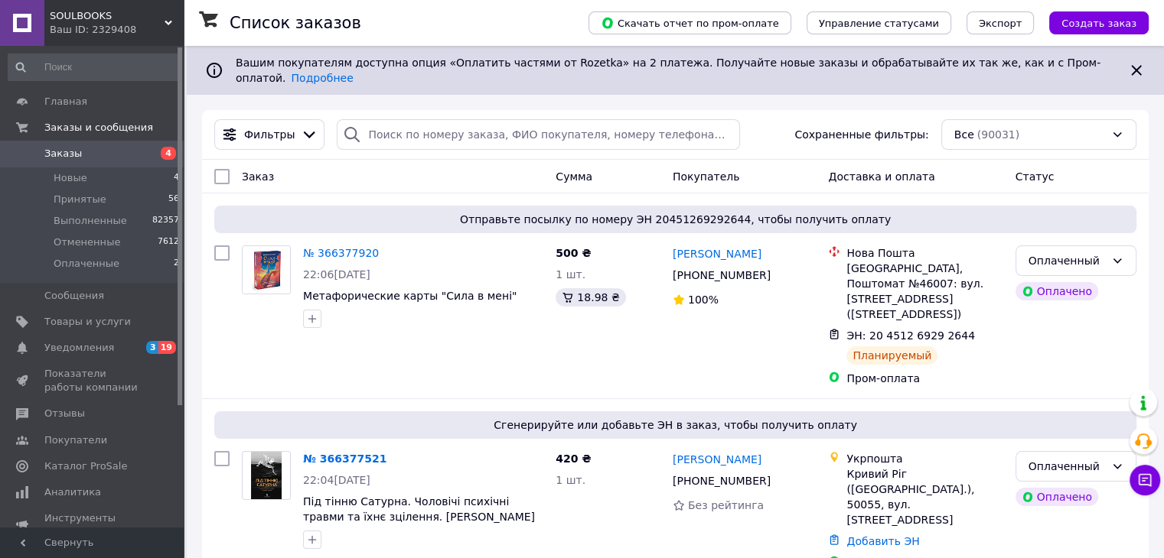
scroll to position [153, 0]
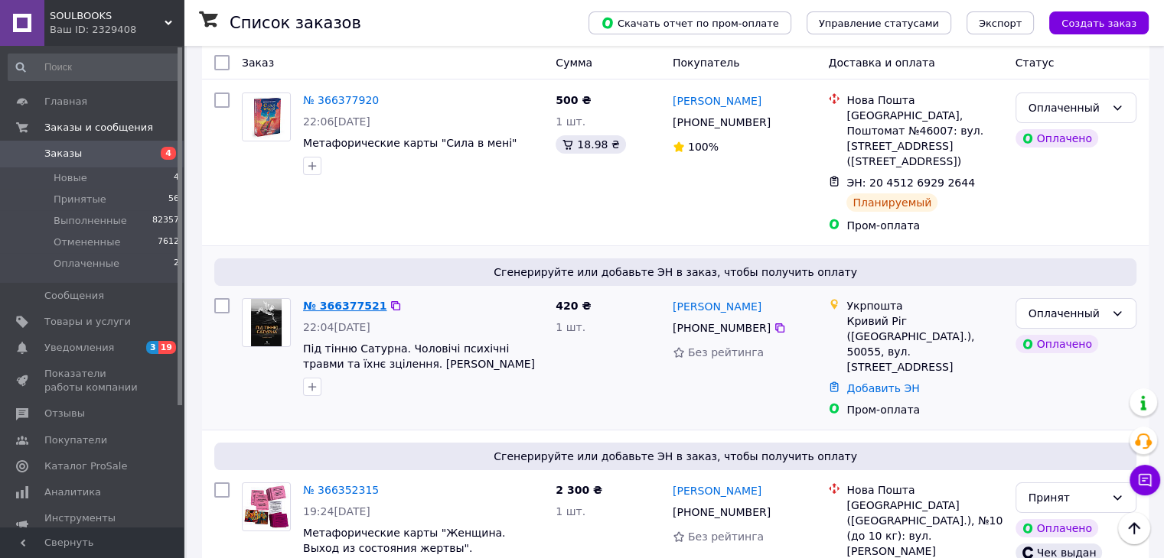
click at [343, 300] on link "№ 366377521" at bounding box center [344, 306] width 83 height 12
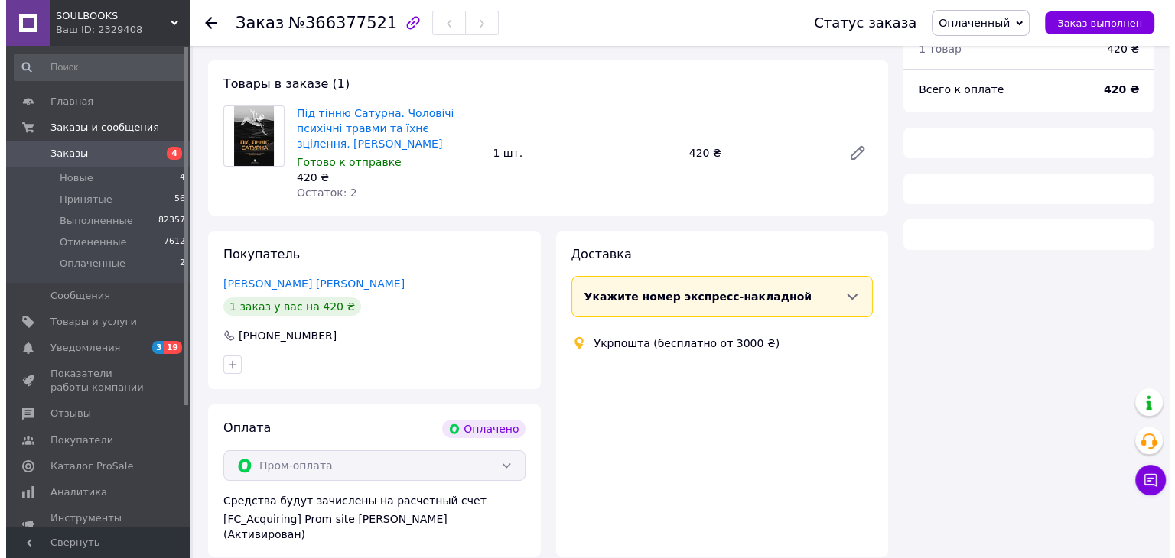
scroll to position [153, 0]
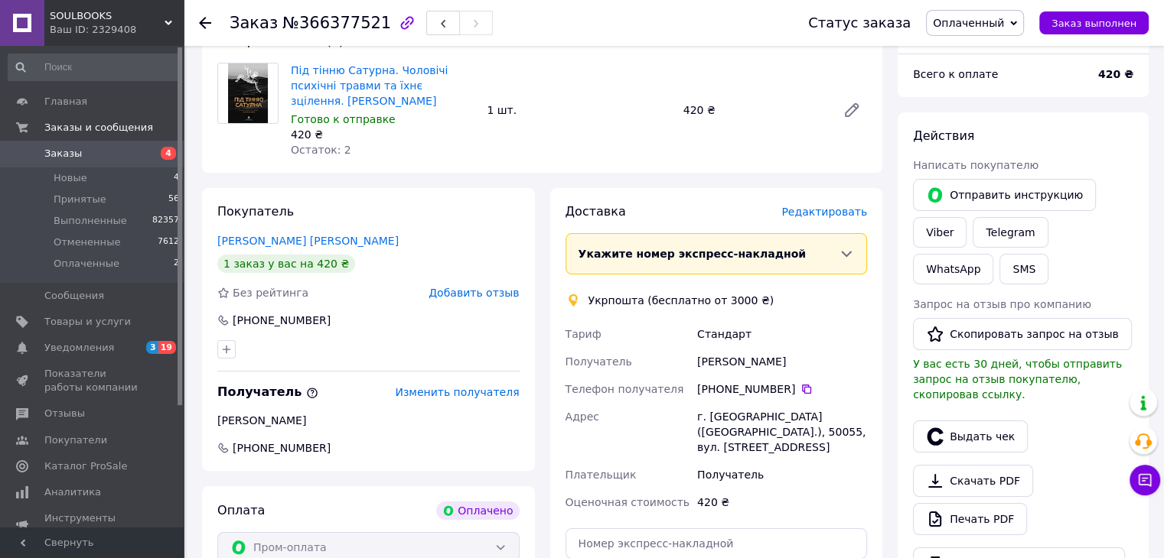
click at [829, 210] on span "Редактировать" at bounding box center [824, 212] width 86 height 12
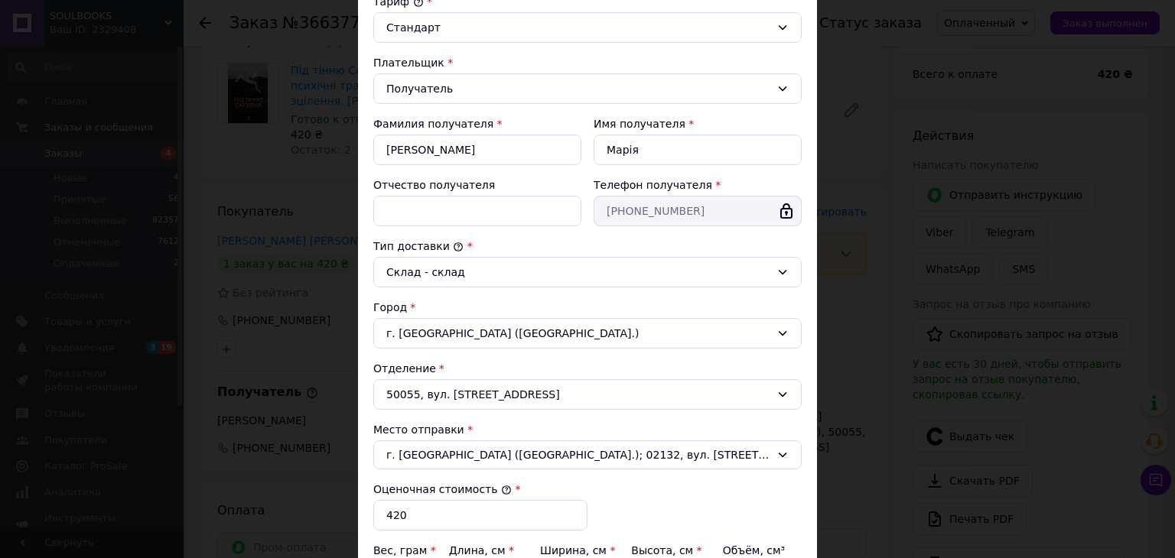
scroll to position [306, 0]
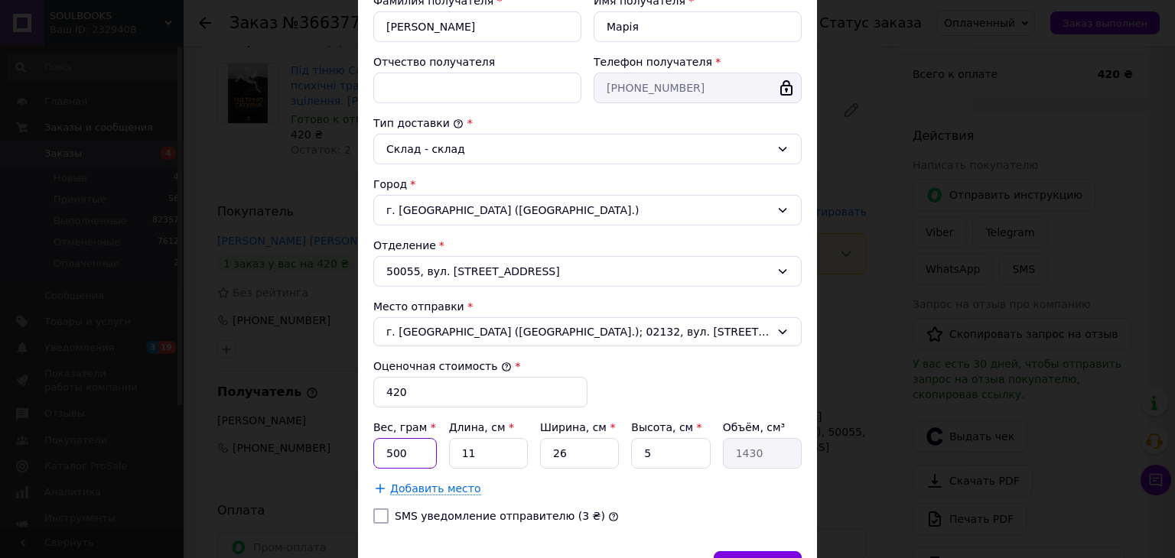
drag, startPoint x: 407, startPoint y: 451, endPoint x: 372, endPoint y: 457, distance: 35.7
click at [376, 460] on input "500" at bounding box center [404, 453] width 63 height 31
type input "200"
drag, startPoint x: 575, startPoint y: 454, endPoint x: 539, endPoint y: 454, distance: 36.7
click at [540, 454] on input "26" at bounding box center [579, 453] width 79 height 31
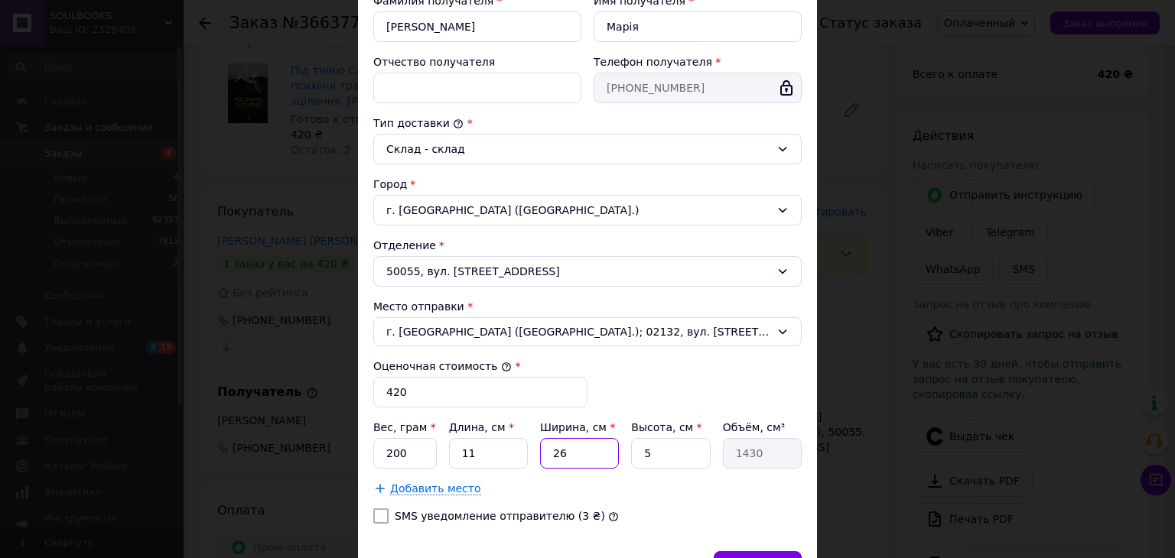
type input "1"
type input "55"
type input "10"
type input "550"
type input "10"
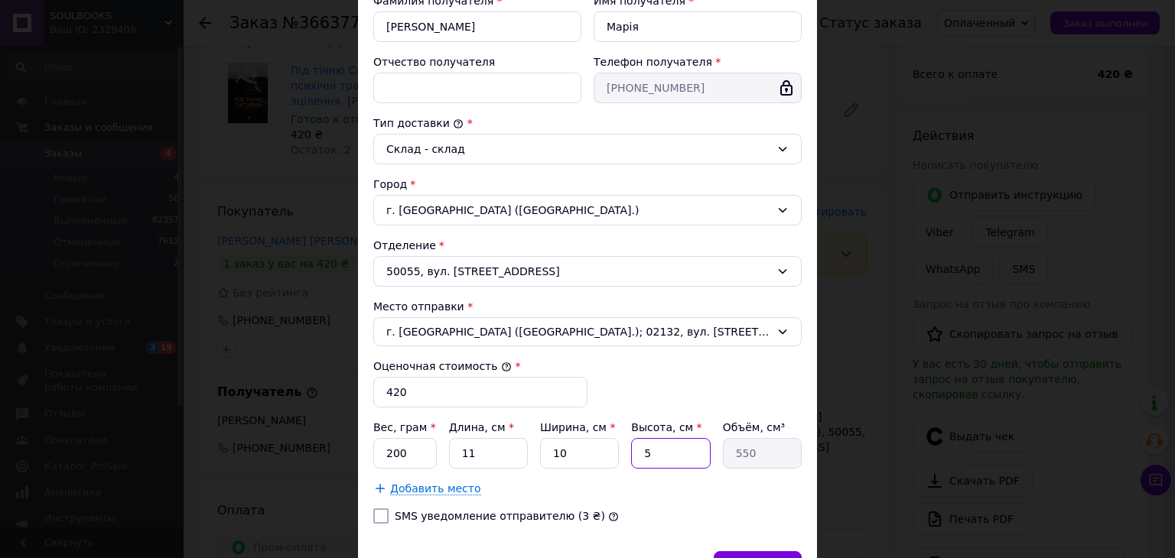
drag, startPoint x: 655, startPoint y: 458, endPoint x: 634, endPoint y: 457, distance: 20.7
click at [634, 457] on input "5" at bounding box center [670, 453] width 79 height 31
type input "2"
type input "220"
type input "2"
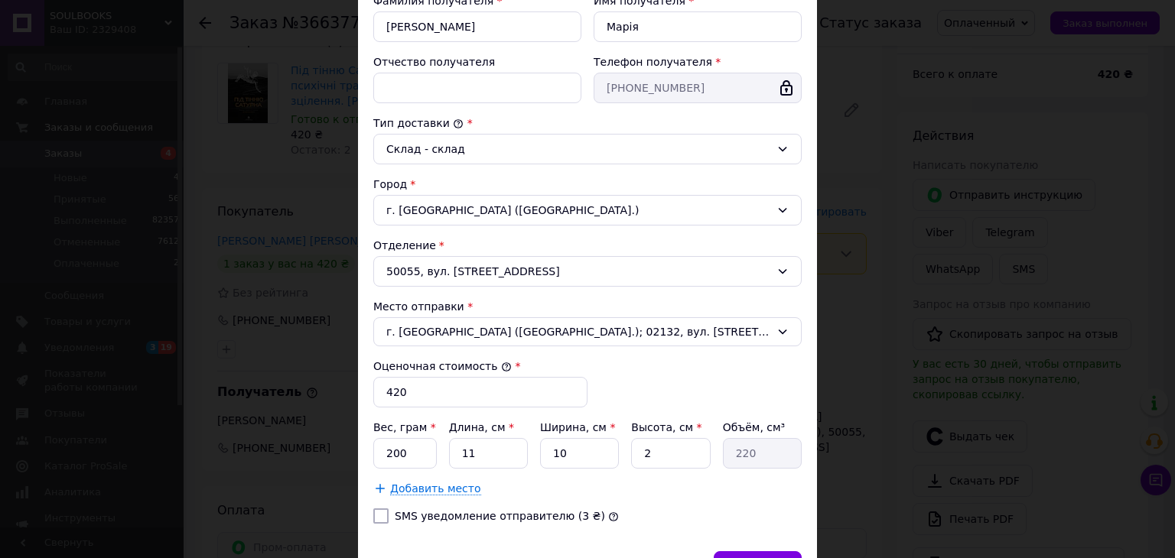
click at [672, 524] on div "Тариф * Стандарт Плательщик * Получатель Фамилия получателя * Князєва Имя получ…" at bounding box center [587, 204] width 428 height 666
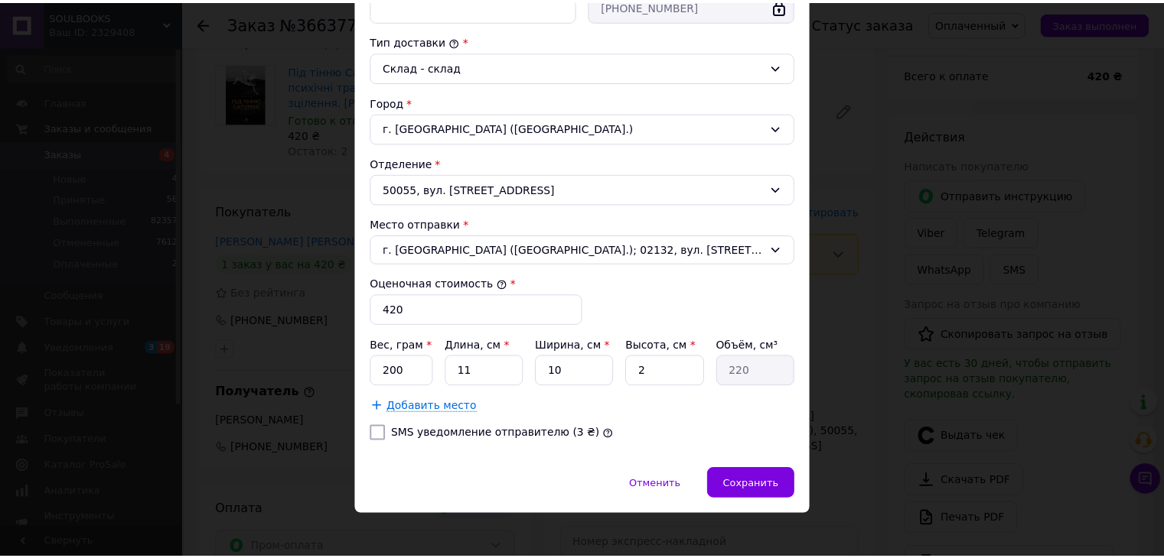
scroll to position [395, 0]
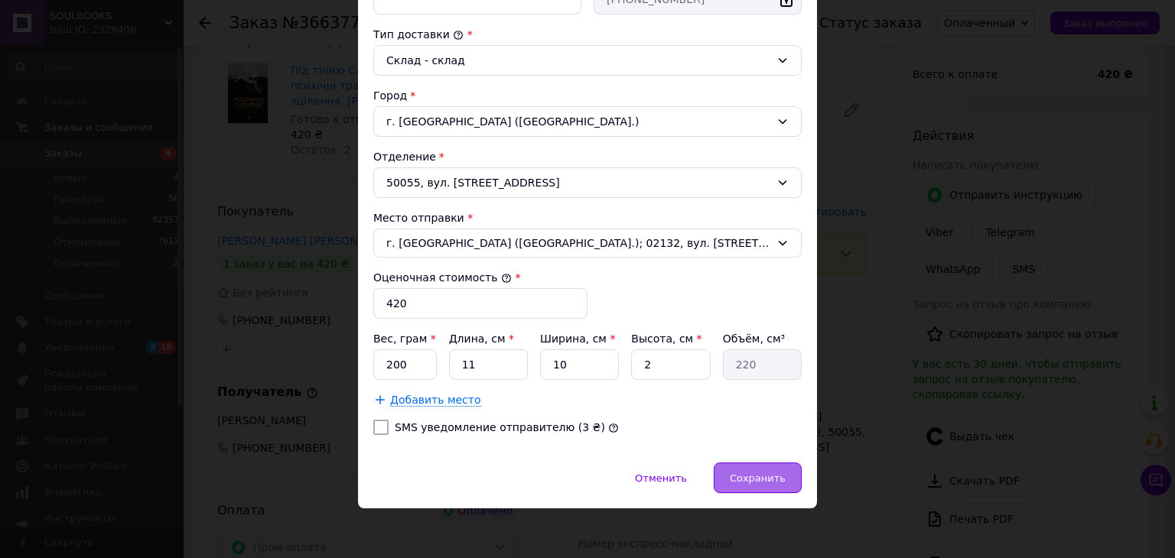
click at [762, 473] on span "Сохранить" at bounding box center [758, 478] width 56 height 11
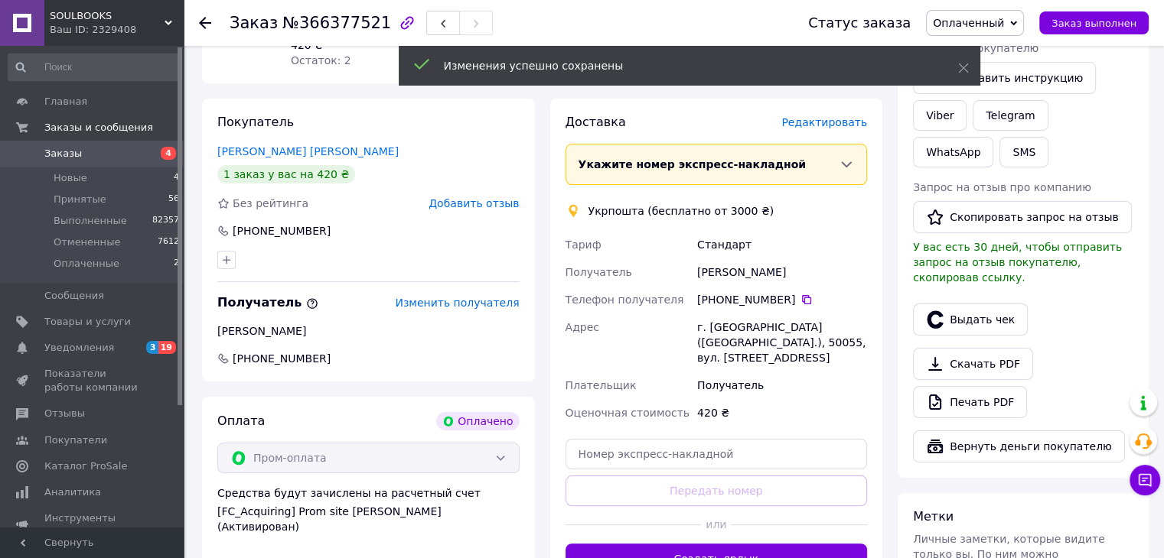
scroll to position [306, 0]
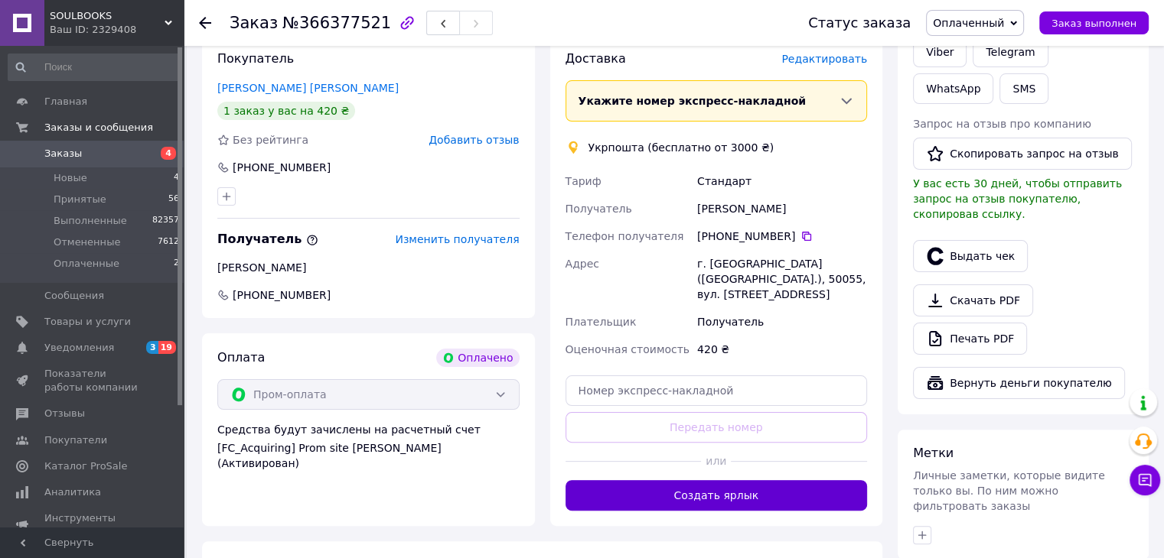
click at [726, 481] on button "Создать ярлык" at bounding box center [716, 495] width 302 height 31
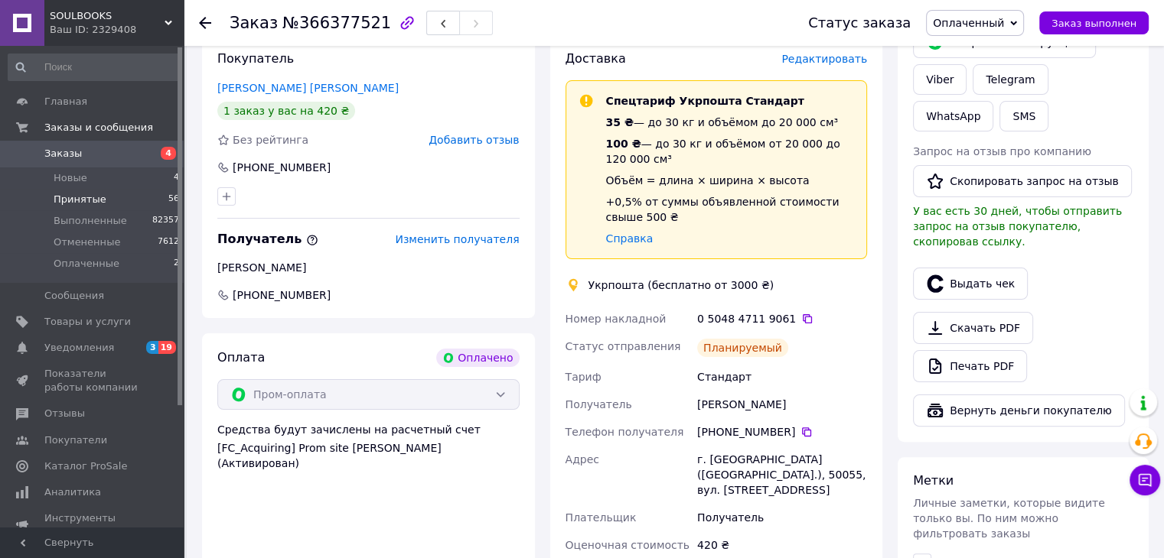
click at [119, 201] on li "Принятые 56" at bounding box center [94, 199] width 188 height 21
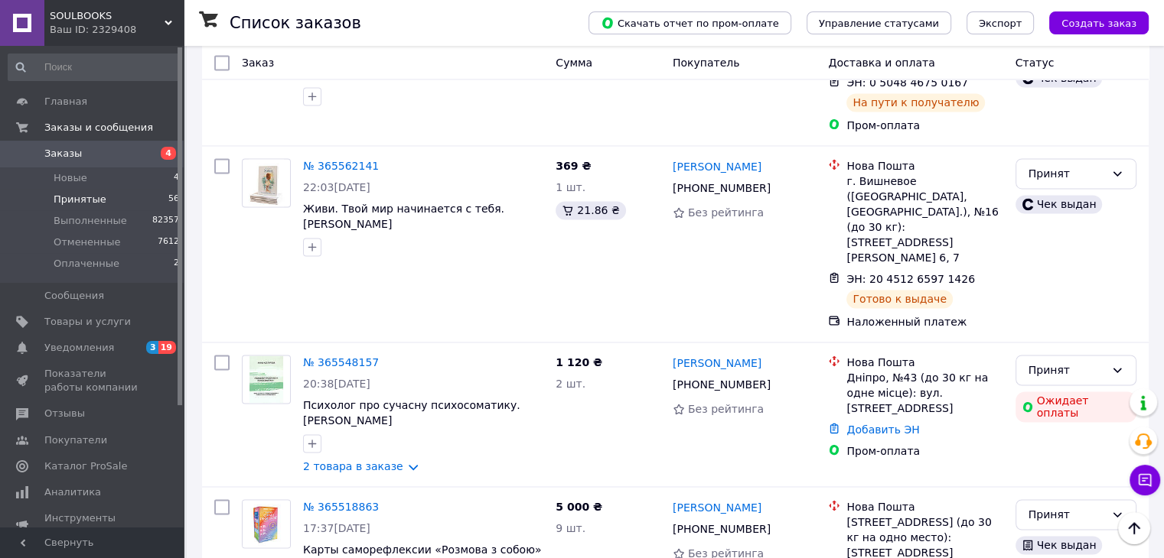
scroll to position [8262, 0]
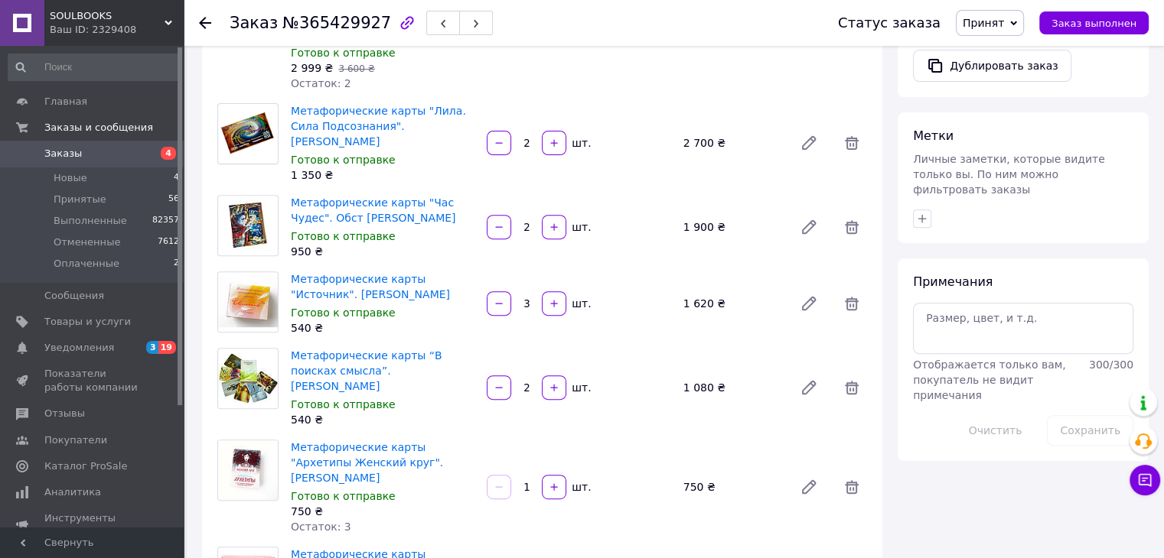
scroll to position [487, 0]
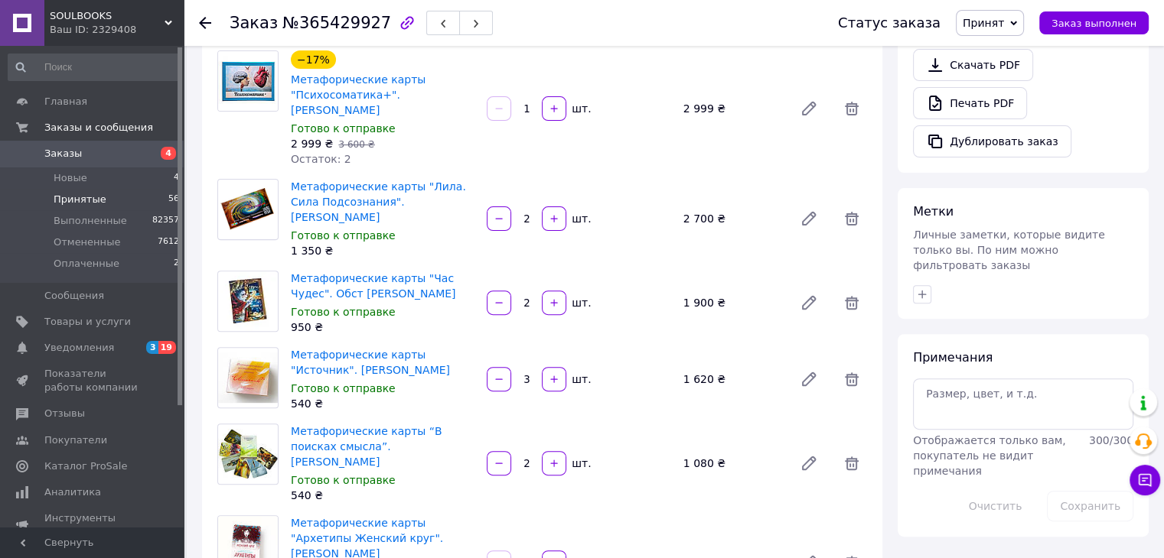
click at [86, 199] on span "Принятые" at bounding box center [80, 200] width 53 height 14
